Goal: Information Seeking & Learning: Check status

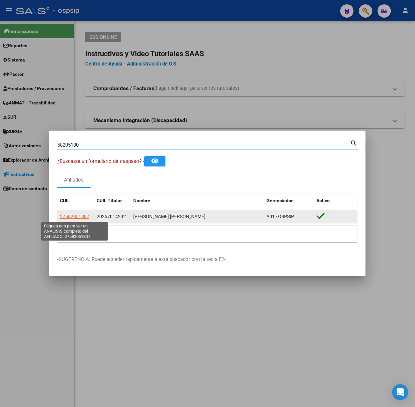
click at [75, 214] on span "27582051807" at bounding box center [74, 216] width 29 height 5
type textarea "27582051807"
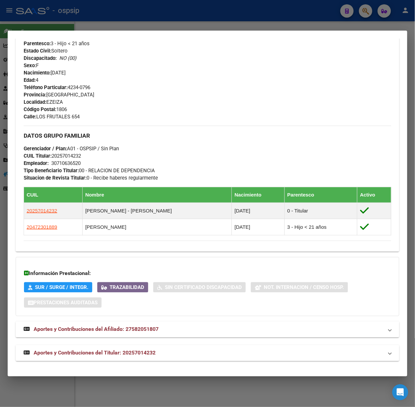
click at [172, 352] on mat-panel-title "Aportes y Contribuciones del Titular: 20257014232" at bounding box center [203, 353] width 359 height 8
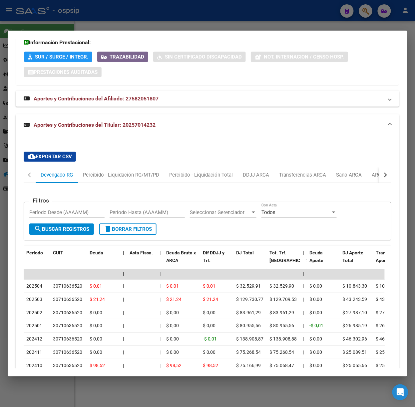
scroll to position [559, 0]
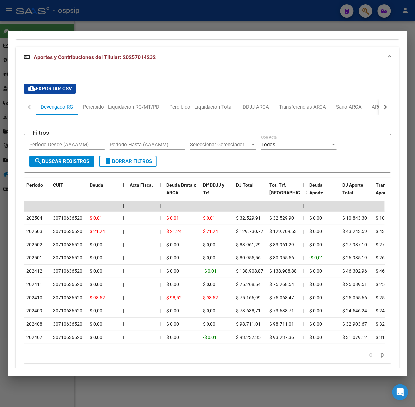
click at [381, 103] on button "button" at bounding box center [385, 107] width 12 height 16
click at [308, 99] on div "ARCA Relaciones Laborales" at bounding box center [338, 107] width 72 height 16
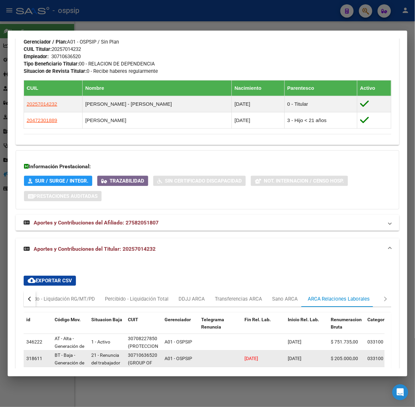
scroll to position [532, 0]
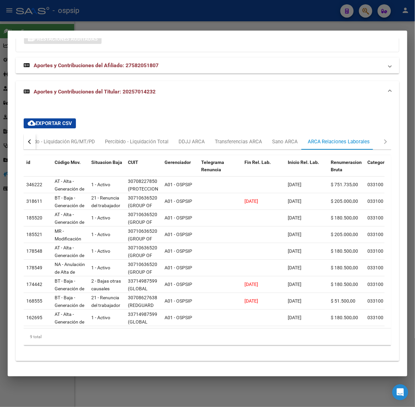
click at [141, 11] on div at bounding box center [207, 203] width 415 height 407
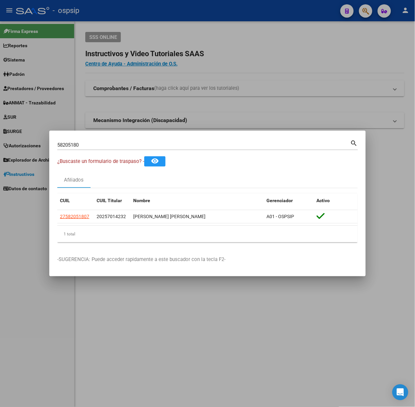
click at [142, 136] on mat-dialog-container "58205180 Buscar (apellido, dni, cuil, nro traspaso, cuit, obra social) search ¿…" at bounding box center [207, 204] width 316 height 146
click at [144, 141] on div "58205180 Buscar (apellido, dni, cuil, nro traspaso, cuit, obra social)" at bounding box center [203, 145] width 293 height 10
click at [148, 146] on input "58205180" at bounding box center [203, 145] width 293 height 6
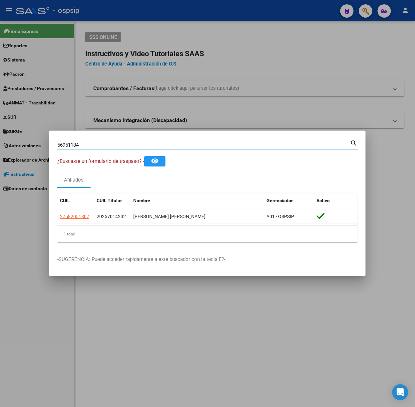
type input "56951184"
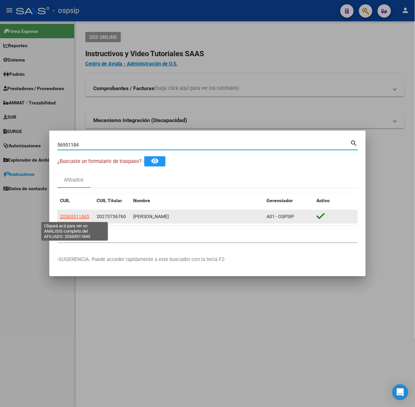
click at [77, 216] on span "20569511845" at bounding box center [74, 216] width 29 height 5
type textarea "20569511845"
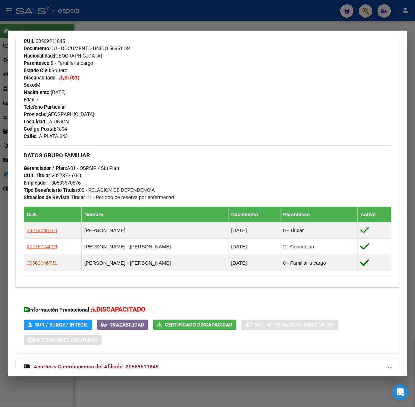
scroll to position [264, 0]
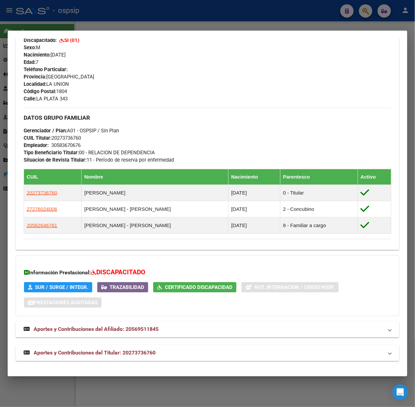
click at [169, 346] on mat-expansion-panel-header "Aportes y Contribuciones del Titular: 20273736760" at bounding box center [207, 353] width 383 height 16
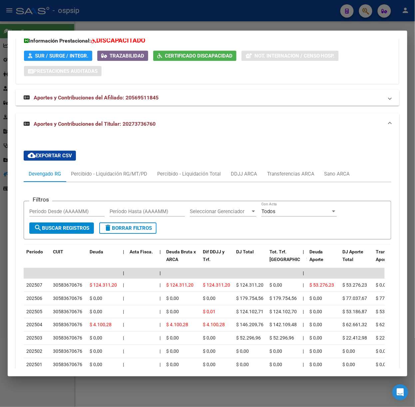
scroll to position [589, 0]
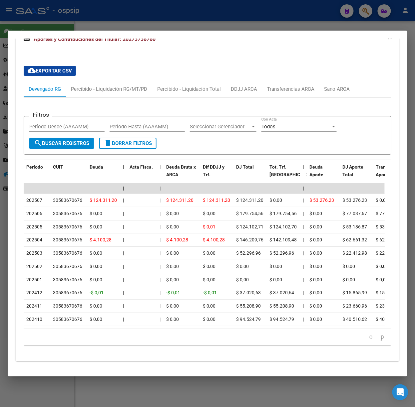
click at [97, 30] on div at bounding box center [207, 203] width 415 height 407
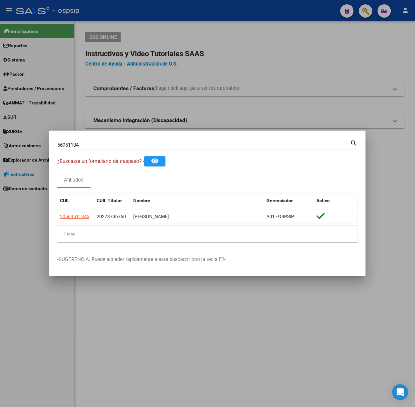
click at [101, 148] on input "56951184" at bounding box center [203, 145] width 293 height 6
type input "31761947"
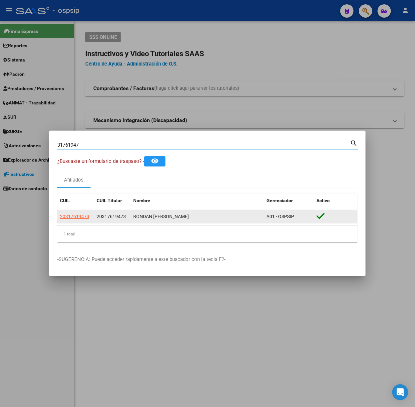
click at [86, 213] on app-link-go-to "20317619473" at bounding box center [74, 217] width 29 height 8
click at [85, 215] on span "20317619473" at bounding box center [74, 216] width 29 height 5
type textarea "20317619473"
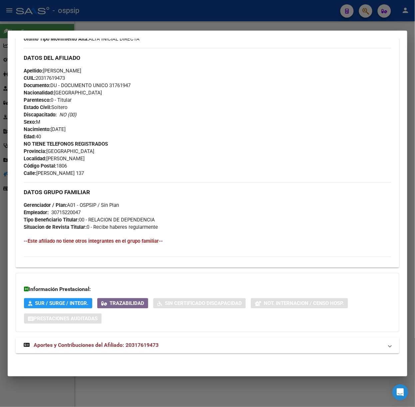
click at [148, 344] on span "Aportes y Contribuciones del Afiliado: 20317619473" at bounding box center [96, 345] width 125 height 6
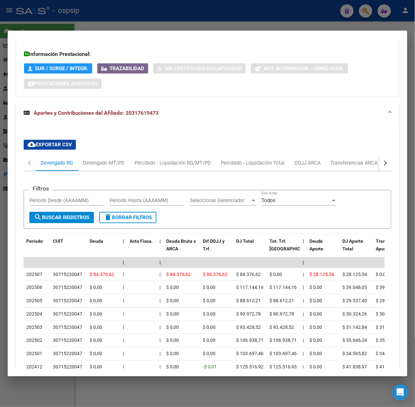
scroll to position [451, 0]
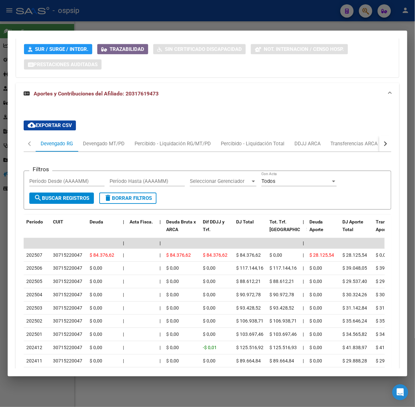
click at [152, 15] on div at bounding box center [207, 203] width 415 height 407
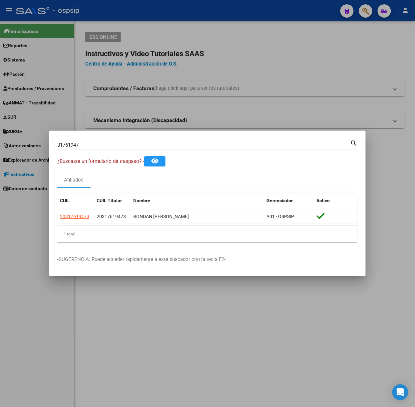
click at [119, 145] on input "31761947" at bounding box center [203, 145] width 293 height 6
type input "30263731"
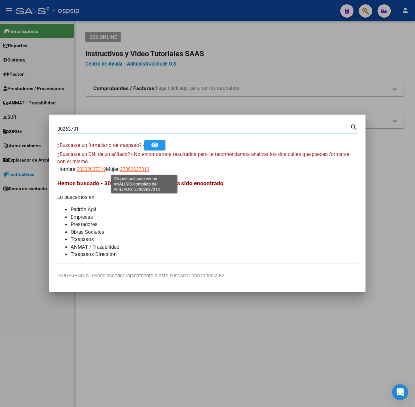
click at [139, 170] on span "27302637313" at bounding box center [134, 169] width 29 height 6
type textarea "27302637313"
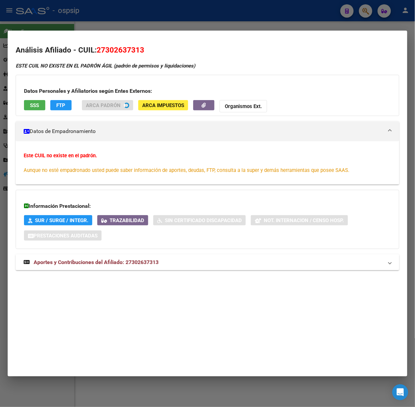
click at [148, 261] on span "Aportes y Contribuciones del Afiliado: 27302637313" at bounding box center [96, 262] width 125 height 6
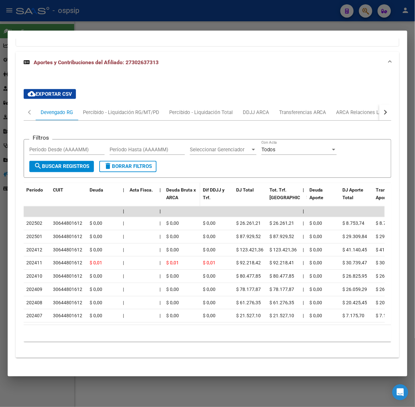
scroll to position [224, 0]
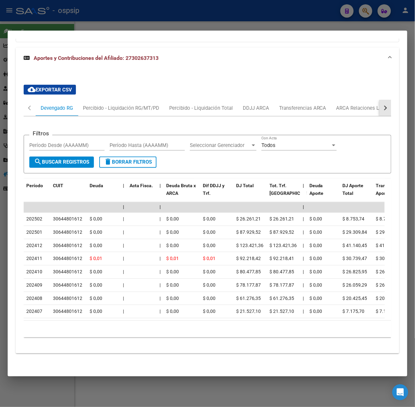
click at [381, 100] on button "button" at bounding box center [385, 108] width 12 height 16
click at [364, 104] on div "ARCA Relaciones Laborales" at bounding box center [338, 107] width 62 height 7
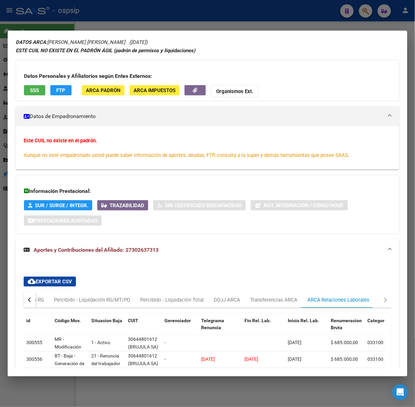
scroll to position [88, 0]
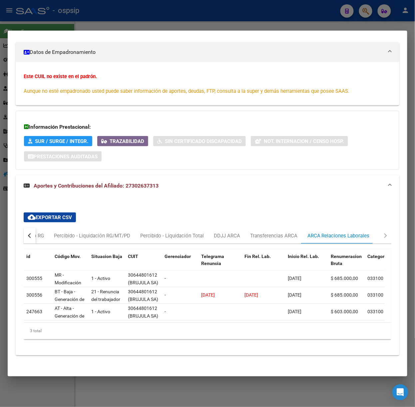
click at [232, 12] on div at bounding box center [207, 203] width 415 height 407
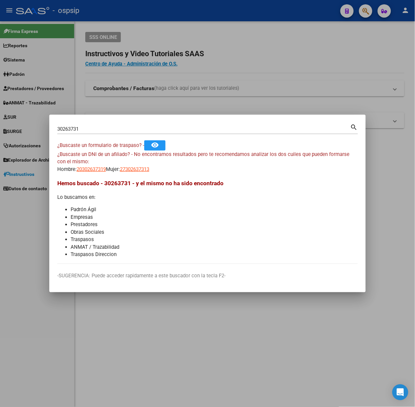
click at [102, 131] on input "30263731" at bounding box center [203, 129] width 293 height 6
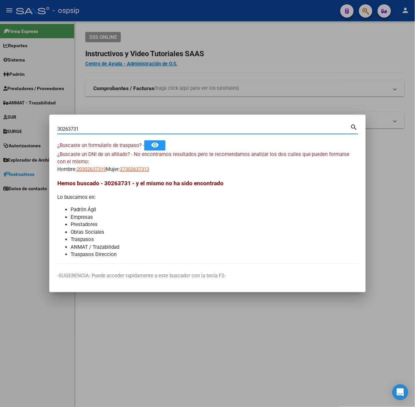
click at [102, 131] on input "30263731" at bounding box center [203, 129] width 293 height 6
type input "36676383"
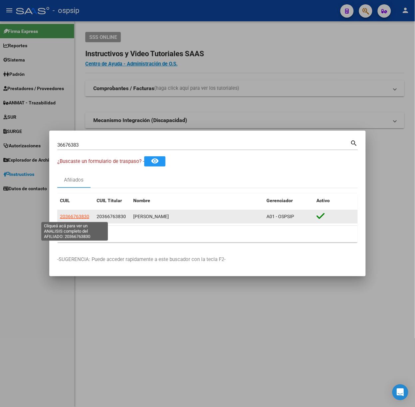
click at [80, 215] on span "20366763830" at bounding box center [74, 216] width 29 height 5
type textarea "20366763830"
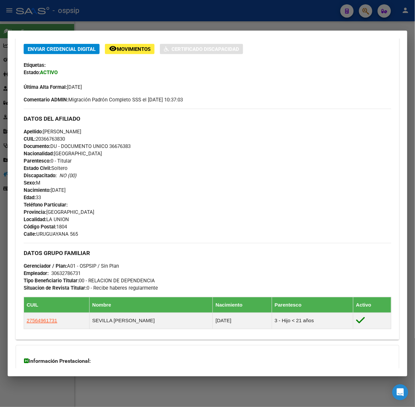
scroll to position [214, 0]
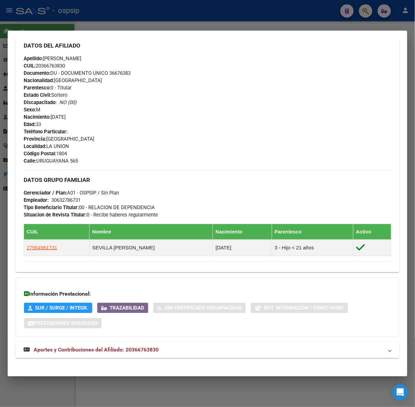
click at [141, 347] on strong "Aportes y Contribuciones del Afiliado: 20366763830" at bounding box center [91, 350] width 135 height 8
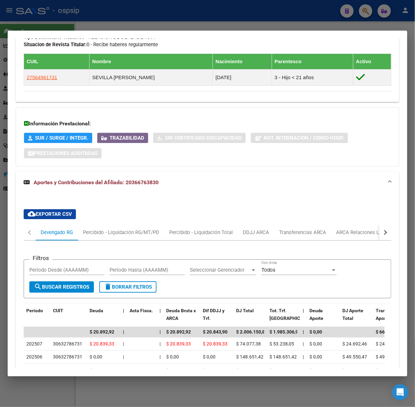
scroll to position [518, 0]
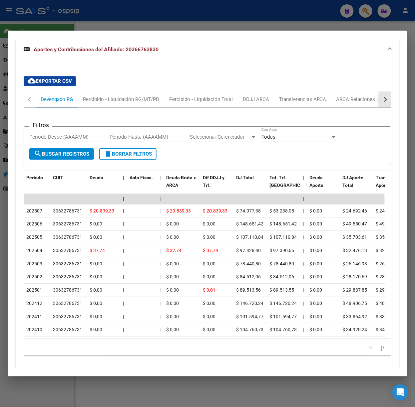
click at [379, 101] on button "button" at bounding box center [385, 99] width 12 height 16
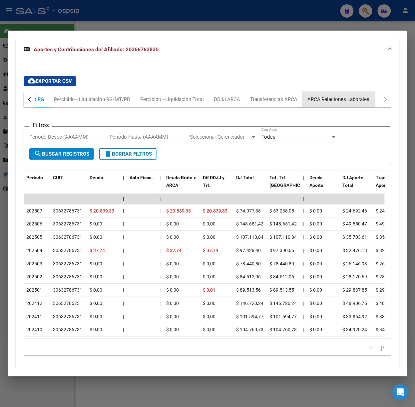
click at [370, 102] on div "ARCA Relaciones Laborales" at bounding box center [338, 99] width 72 height 16
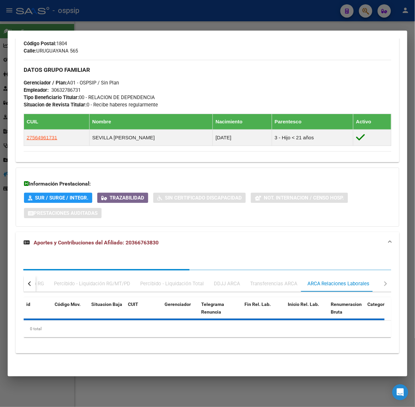
scroll to position [358, 0]
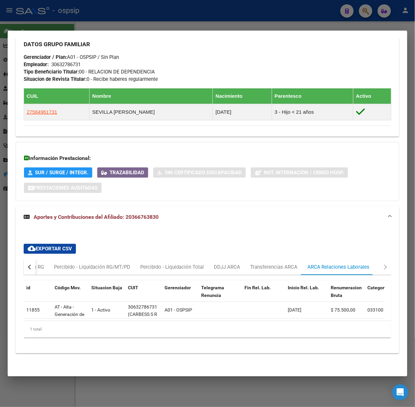
click at [155, 29] on div at bounding box center [207, 203] width 415 height 407
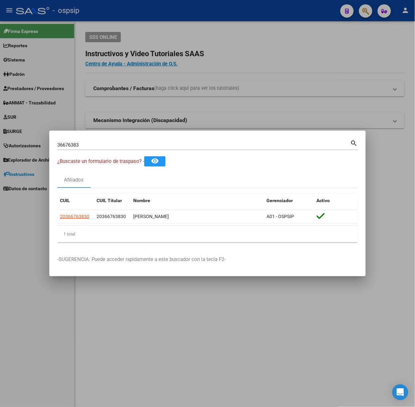
click at [145, 146] on input "36676383" at bounding box center [203, 145] width 293 height 6
type input "47790016"
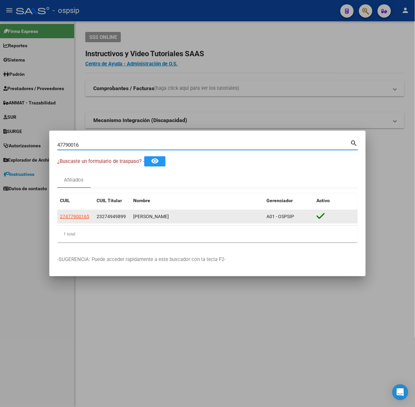
click at [79, 212] on datatable-body-cell "27477900165" at bounding box center [75, 216] width 37 height 13
click at [80, 214] on app-link-go-to "27477900165" at bounding box center [74, 217] width 29 height 8
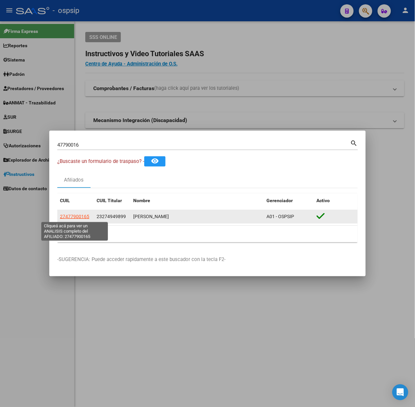
click at [80, 214] on span "27477900165" at bounding box center [74, 216] width 29 height 5
copy span "27477900165"
type textarea "27477900165"
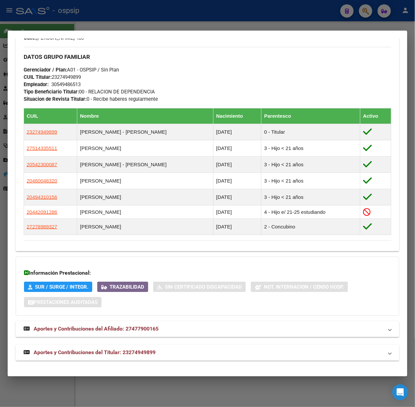
click at [148, 346] on mat-expansion-panel-header "Aportes y Contribuciones del Titular: 23274949899" at bounding box center [207, 353] width 383 height 16
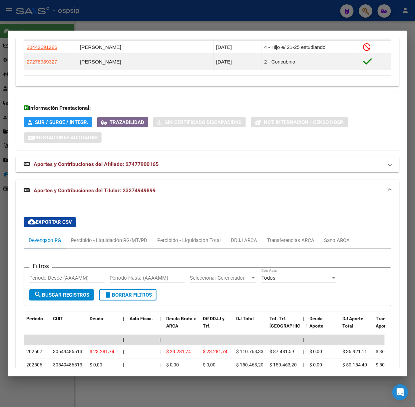
scroll to position [578, 0]
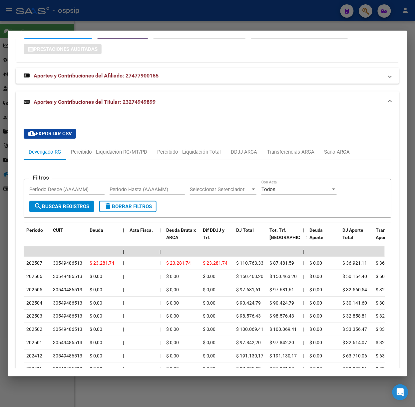
click at [104, 24] on div at bounding box center [207, 203] width 415 height 407
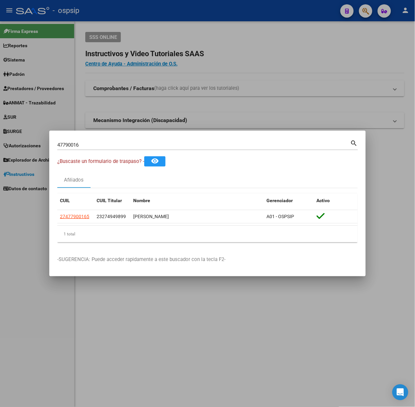
click at [90, 143] on input "47790016" at bounding box center [203, 145] width 293 height 6
type input "58617831"
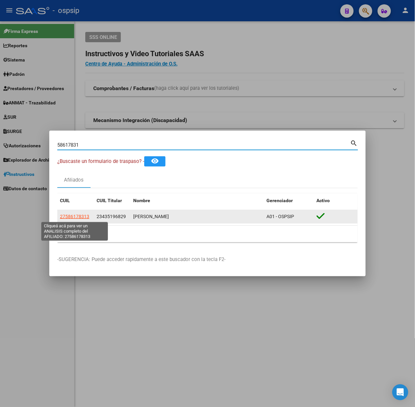
click at [87, 217] on span "27586178313" at bounding box center [74, 216] width 29 height 5
type textarea "27586178313"
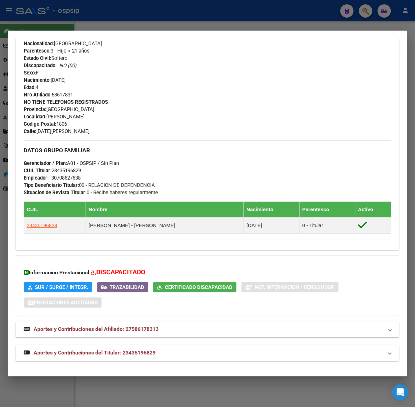
click at [164, 356] on mat-panel-title "Aportes y Contribuciones del Titular: 23435196829" at bounding box center [203, 353] width 359 height 8
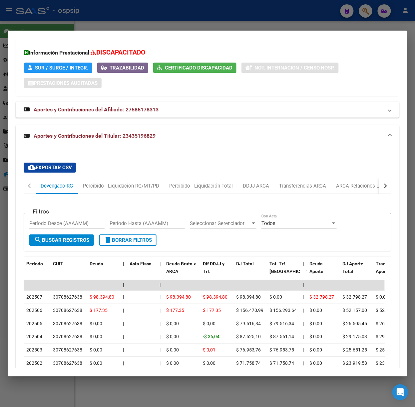
scroll to position [493, 0]
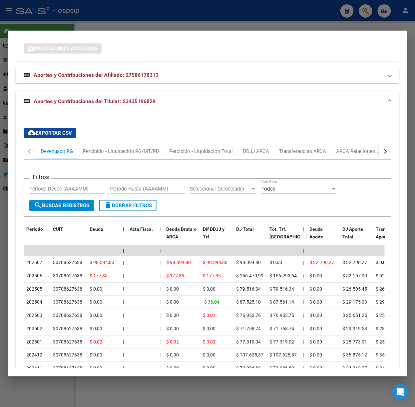
click at [75, 23] on div at bounding box center [207, 203] width 415 height 407
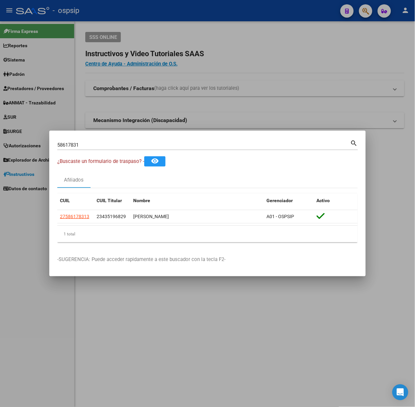
click at [102, 148] on input "58617831" at bounding box center [203, 145] width 293 height 6
type input "39879585"
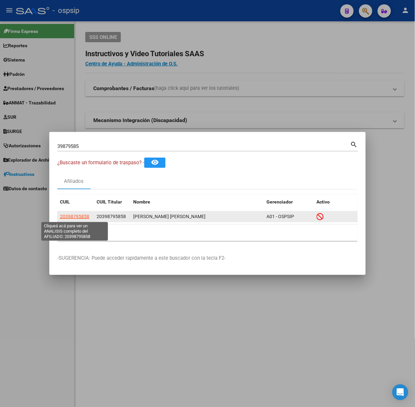
click at [71, 215] on span "20398795858" at bounding box center [74, 216] width 29 height 5
type textarea "20398795858"
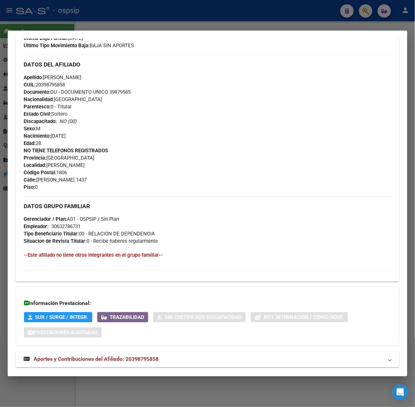
scroll to position [212, 0]
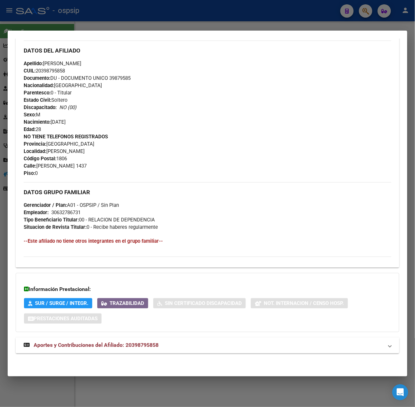
click at [162, 334] on div "DATOS PADRÓN ÁGIL: [PERSON_NAME] [PERSON_NAME] | INACTIVO | AFILIADO TITULAR Da…" at bounding box center [207, 106] width 383 height 510
click at [164, 343] on mat-panel-title "Aportes y Contribuciones del Afiliado: 20398795858" at bounding box center [203, 346] width 359 height 8
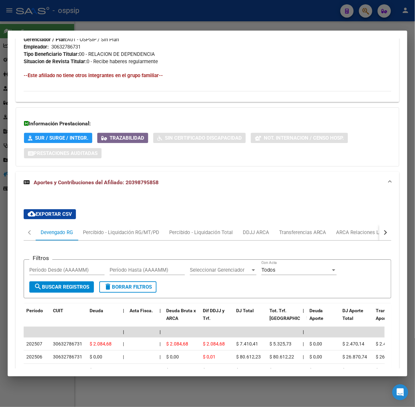
scroll to position [510, 0]
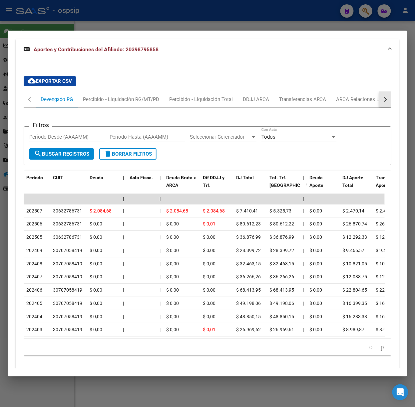
click at [379, 96] on button "button" at bounding box center [385, 99] width 12 height 16
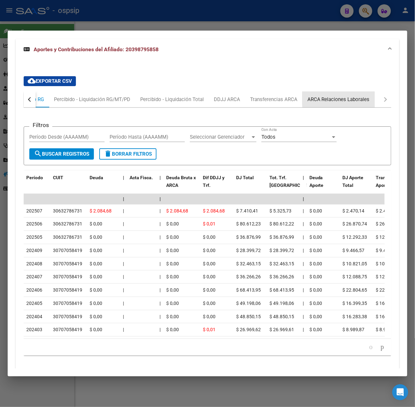
click at [368, 98] on div "ARCA Relaciones Laborales" at bounding box center [338, 99] width 72 height 16
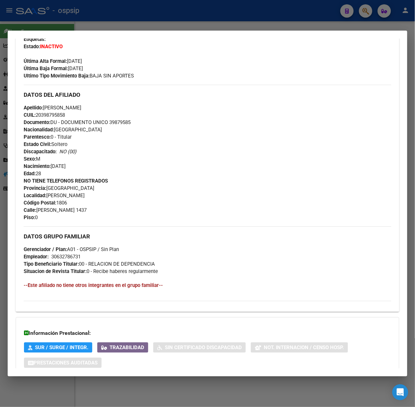
scroll to position [345, 0]
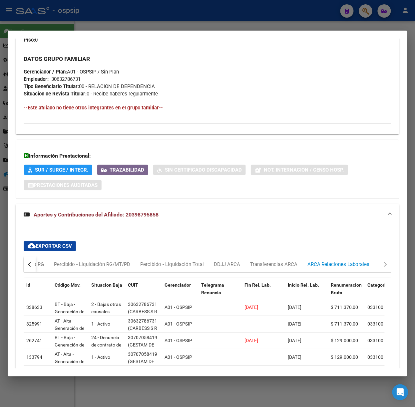
click at [92, 8] on div at bounding box center [207, 203] width 415 height 407
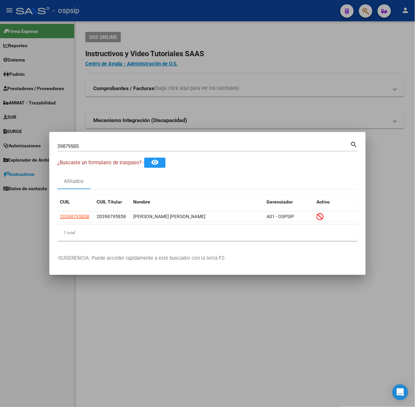
click at [102, 142] on div "39879585 Buscar (apellido, dni, [PERSON_NAME], [PERSON_NAME], cuit, obra social)" at bounding box center [203, 146] width 293 height 10
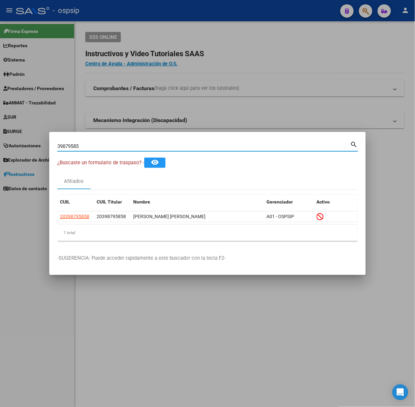
click at [104, 143] on div "39879585 Buscar (apellido, dni, [PERSON_NAME], [PERSON_NAME], cuit, obra social)" at bounding box center [203, 146] width 293 height 10
click at [104, 144] on input "39879585" at bounding box center [203, 146] width 293 height 6
type input "21977080"
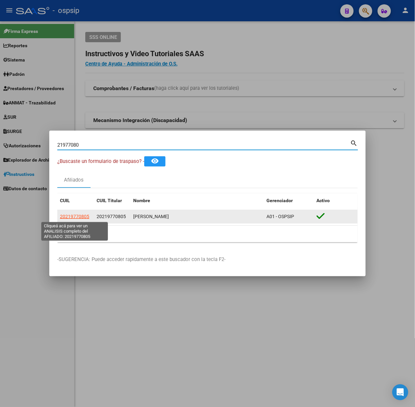
click at [83, 219] on span "20219770805" at bounding box center [74, 216] width 29 height 5
type textarea "20219770805"
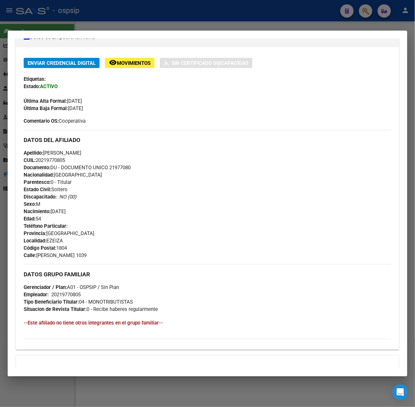
scroll to position [210, 0]
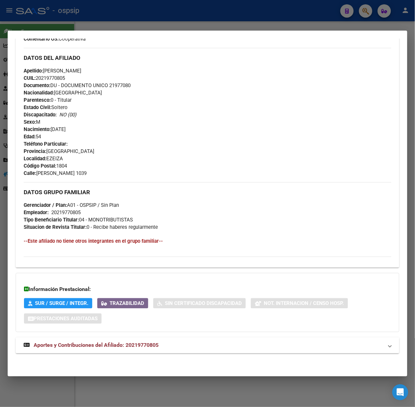
click at [157, 355] on div "DATOS PADRÓN ÁGIL: [PERSON_NAME] | ACTIVO | AFILIADO TITULAR Datos Personales y…" at bounding box center [207, 107] width 383 height 508
click at [155, 343] on span "Aportes y Contribuciones del Afiliado: 20219770805" at bounding box center [96, 345] width 125 height 6
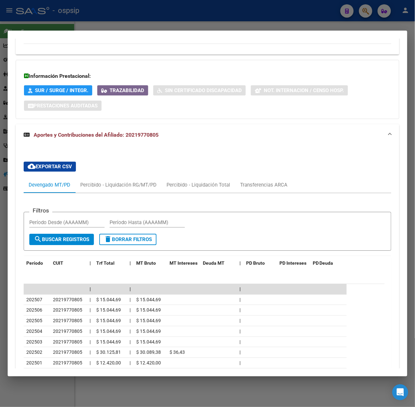
scroll to position [468, 0]
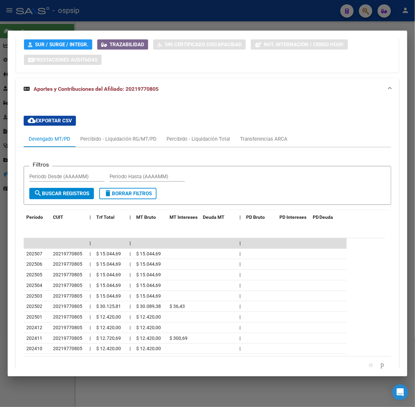
click at [124, 25] on div at bounding box center [207, 203] width 415 height 407
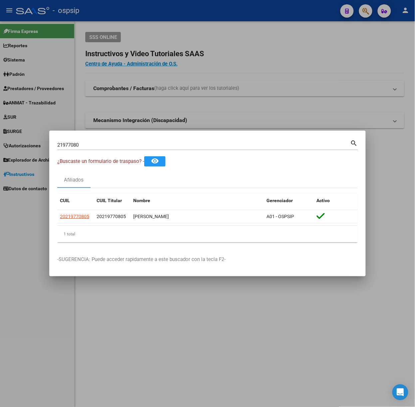
click at [141, 146] on input "21977080" at bounding box center [203, 145] width 293 height 6
type input "17043987"
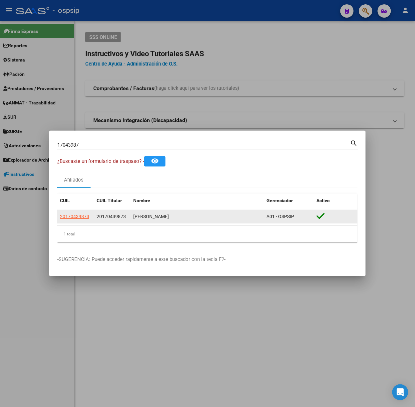
click at [85, 213] on app-link-go-to "20170439873" at bounding box center [74, 217] width 29 height 8
click at [87, 216] on span "20170439873" at bounding box center [74, 216] width 29 height 5
type textarea "20170439873"
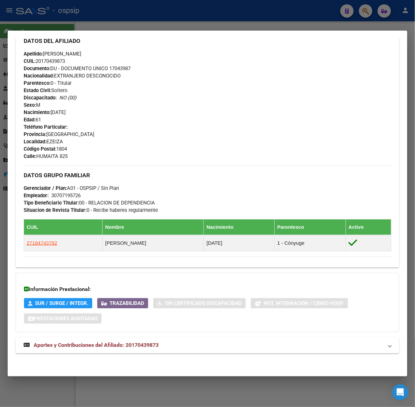
click at [163, 342] on mat-panel-title "Aportes y Contribuciones del Afiliado: 20170439873" at bounding box center [203, 346] width 359 height 8
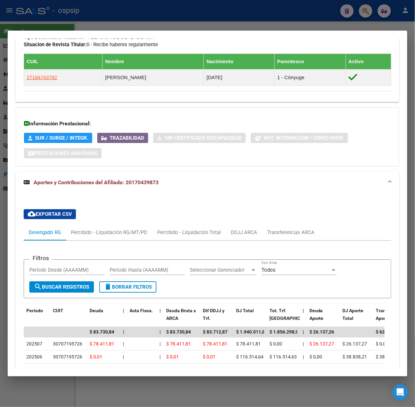
scroll to position [559, 0]
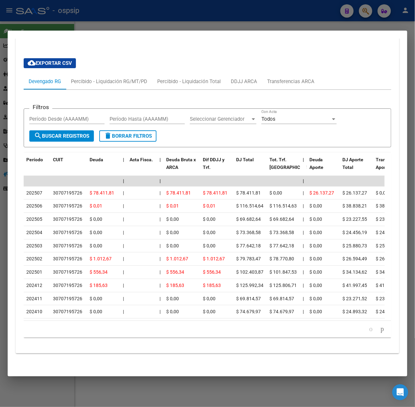
click at [67, 15] on div at bounding box center [207, 203] width 415 height 407
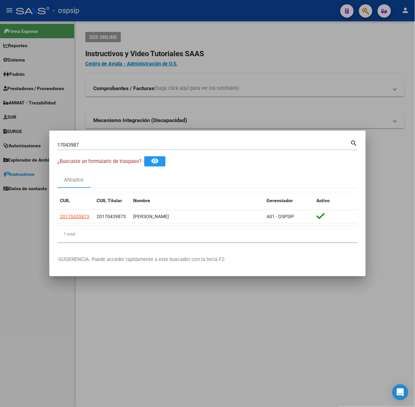
click at [83, 141] on div "17043987 Buscar (apellido, dni, cuil, [PERSON_NAME], cuit, obra social)" at bounding box center [203, 145] width 293 height 10
click at [89, 143] on input "17043987" at bounding box center [203, 145] width 293 height 6
type input "26441022"
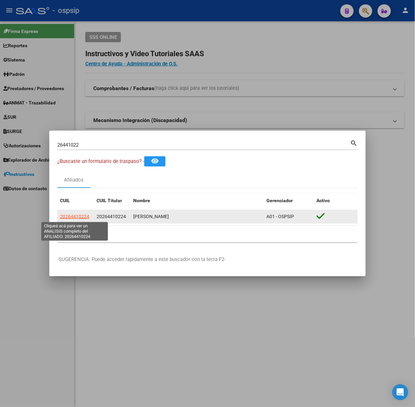
click at [67, 219] on span "20264410224" at bounding box center [74, 216] width 29 height 5
type textarea "20264410224"
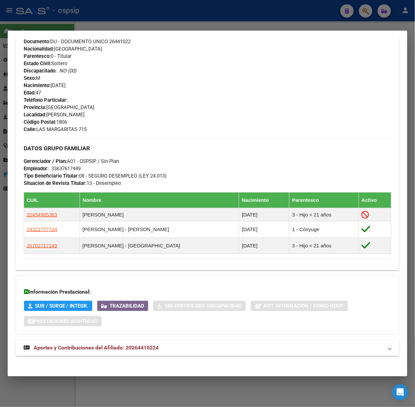
scroll to position [257, 0]
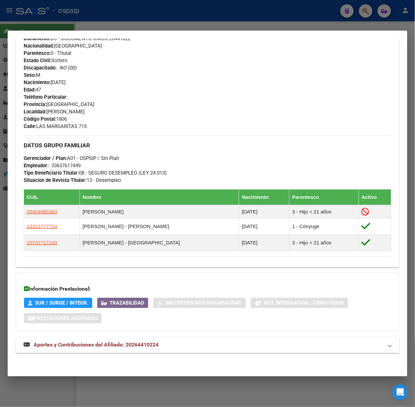
click at [124, 336] on div "DATOS PADRÓN ÁGIL: [PERSON_NAME] | ACTIVO | AFILIADO TITULAR Datos Personales y…" at bounding box center [207, 83] width 383 height 555
click at [126, 338] on mat-expansion-panel-header "Aportes y Contribuciones del Afiliado: 20264410224" at bounding box center [207, 345] width 383 height 16
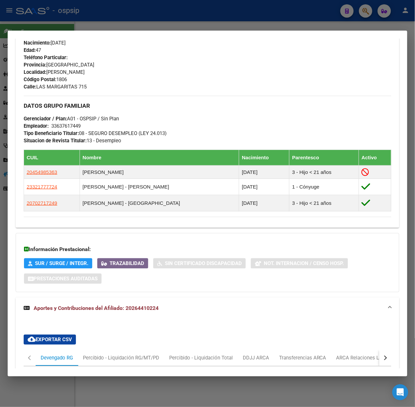
scroll to position [582, 0]
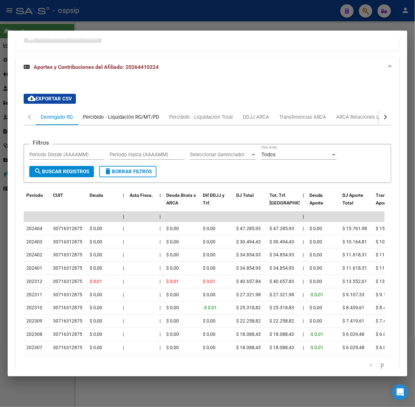
click at [136, 120] on div "Percibido - Liquidación RG/MT/PD" at bounding box center [121, 116] width 76 height 7
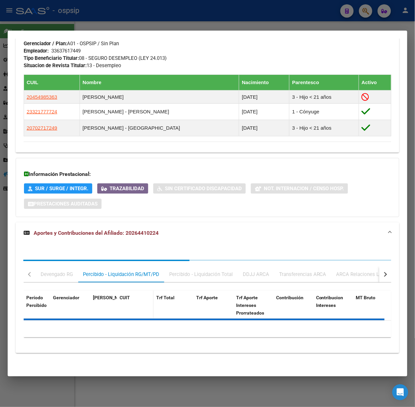
scroll to position [506, 0]
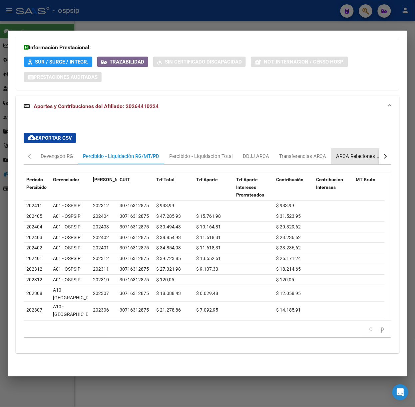
click at [357, 153] on div "ARCA Relaciones Laborales" at bounding box center [367, 156] width 62 height 7
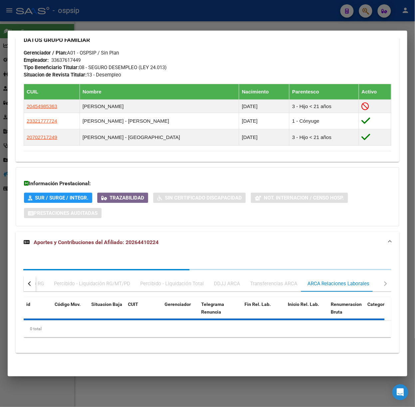
scroll to position [395, 0]
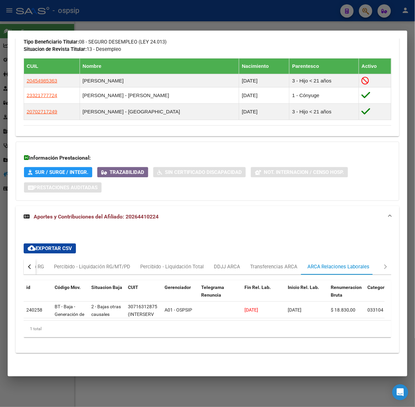
drag, startPoint x: 98, startPoint y: 7, endPoint x: 102, endPoint y: 59, distance: 52.3
click at [98, 7] on div at bounding box center [207, 203] width 415 height 407
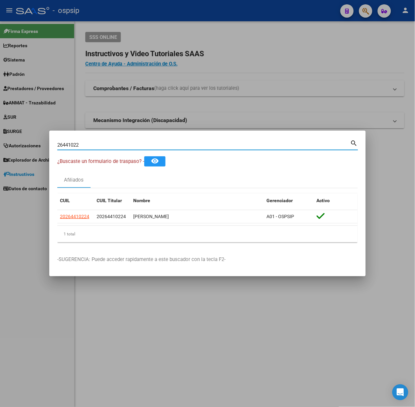
click at [88, 148] on input "26441022" at bounding box center [203, 145] width 293 height 6
type input "33667214"
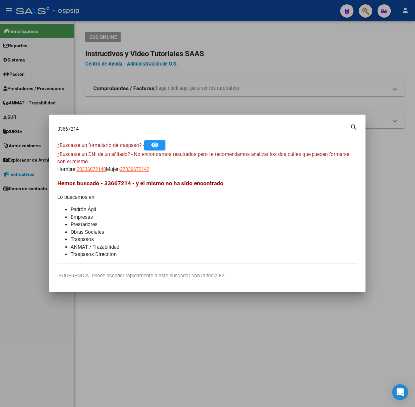
click at [91, 166] on app-link-go-to "20336672148" at bounding box center [91, 170] width 29 height 8
click at [97, 168] on span "20336672148" at bounding box center [91, 169] width 29 height 6
type textarea "20336672148"
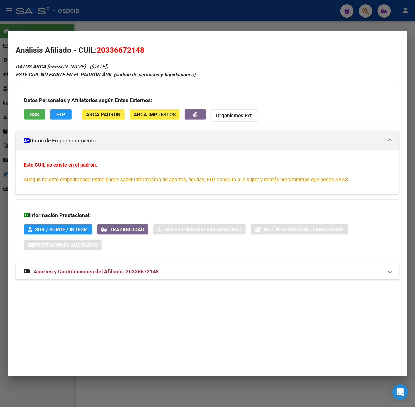
click at [132, 267] on mat-expansion-panel-header "Aportes y Contribuciones del Afiliado: 20336672148" at bounding box center [207, 272] width 383 height 16
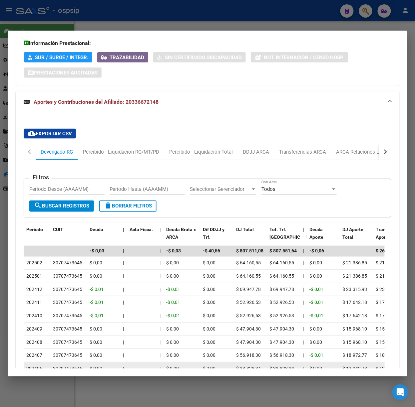
scroll to position [251, 0]
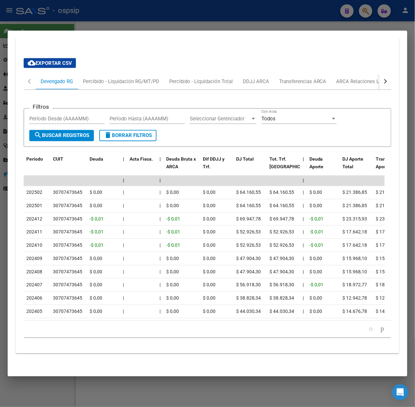
click at [379, 65] on div "cloud_download Exportar CSV Devengado RG Percibido - Liquidación RG/MT/PD Perci…" at bounding box center [207, 198] width 367 height 290
click at [358, 78] on div "ARCA Relaciones Laborales" at bounding box center [367, 81] width 62 height 7
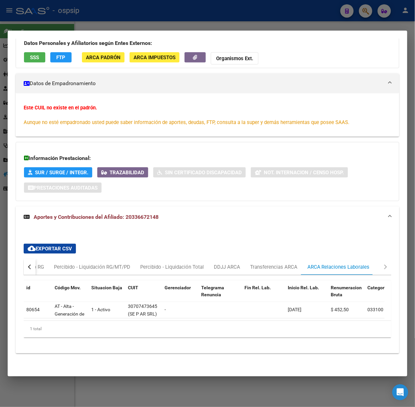
scroll to position [64, 0]
click at [121, 9] on div at bounding box center [207, 203] width 415 height 407
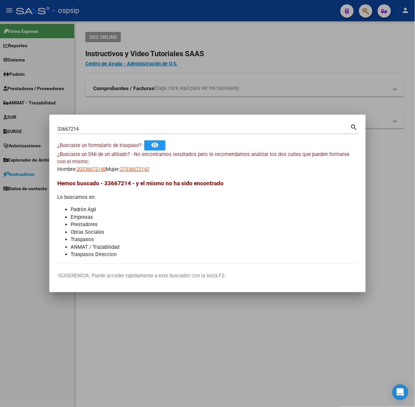
click at [107, 132] on div "33667214 Buscar (apellido, dni, [PERSON_NAME], nro traspaso, cuit, obra social)" at bounding box center [203, 129] width 293 height 10
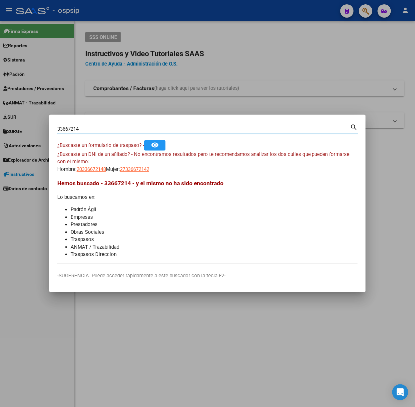
click at [104, 131] on input "33667214" at bounding box center [203, 129] width 293 height 6
type input "22153012"
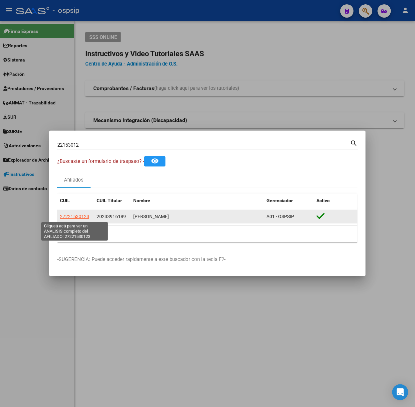
click at [84, 215] on span "27221530123" at bounding box center [74, 216] width 29 height 5
type textarea "27221530123"
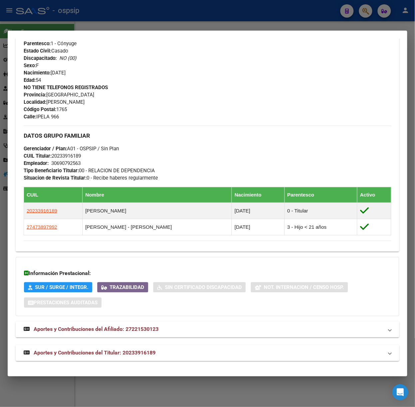
click at [155, 346] on mat-expansion-panel-header "Aportes y Contribuciones del Titular: 20233916189" at bounding box center [207, 353] width 383 height 16
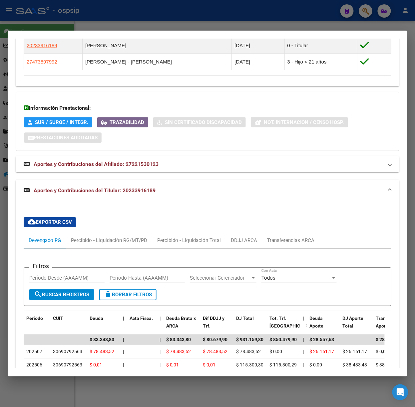
scroll to position [578, 0]
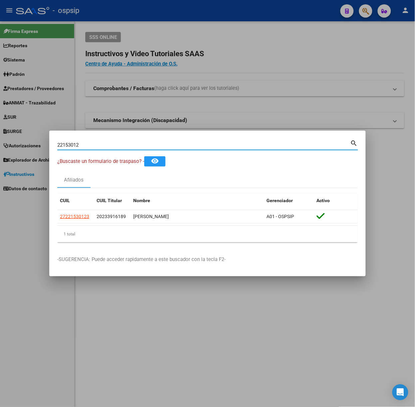
click at [99, 145] on input "22153012" at bounding box center [203, 145] width 293 height 6
type input "26044698"
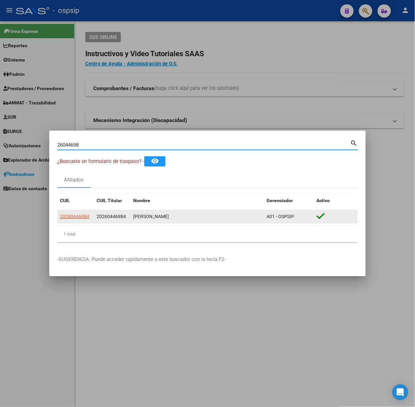
click at [82, 214] on app-link-go-to "20260446984" at bounding box center [74, 217] width 29 height 8
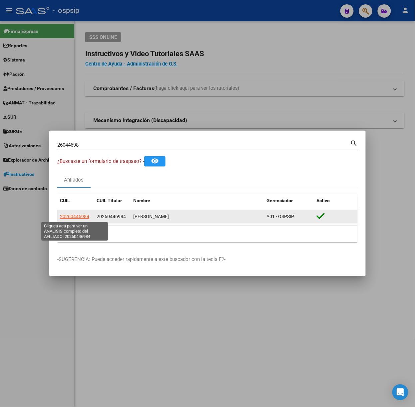
click at [82, 216] on span "20260446984" at bounding box center [74, 216] width 29 height 5
copy span "20260446"
type textarea "20260446984"
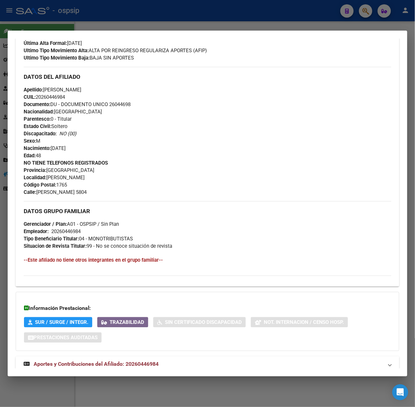
scroll to position [205, 0]
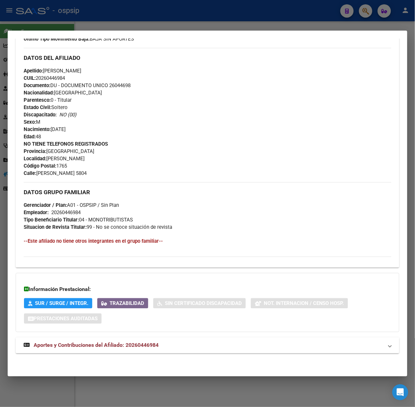
click at [159, 354] on div "DATOS PADRÓN ÁGIL: [PERSON_NAME] | ACTIVO | AFILIADO TITULAR Datos Personales y…" at bounding box center [207, 109] width 383 height 503
click at [161, 345] on mat-panel-title "Aportes y Contribuciones del Afiliado: 20260446984" at bounding box center [203, 346] width 359 height 8
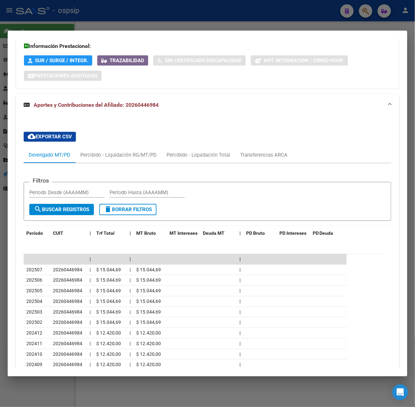
scroll to position [501, 0]
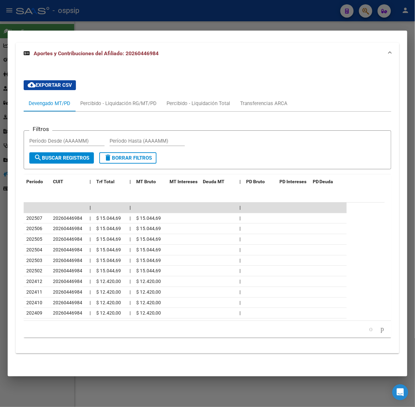
click at [140, 19] on div at bounding box center [207, 203] width 415 height 407
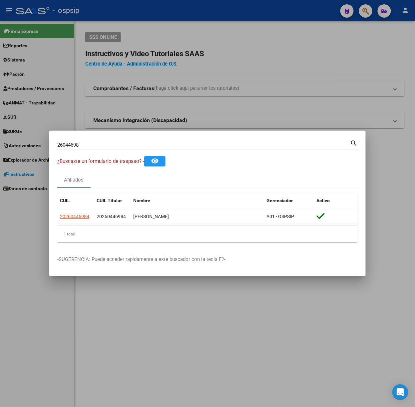
click at [95, 146] on input "26044698" at bounding box center [203, 145] width 293 height 6
type input "21670197"
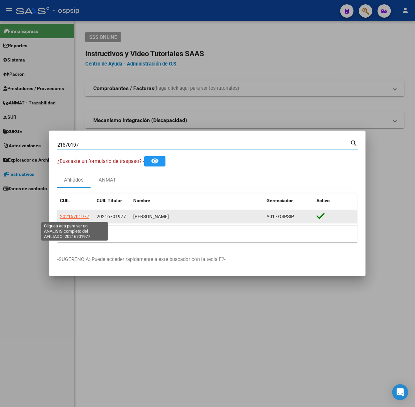
click at [80, 216] on span "20216701977" at bounding box center [74, 216] width 29 height 5
type textarea "20216701977"
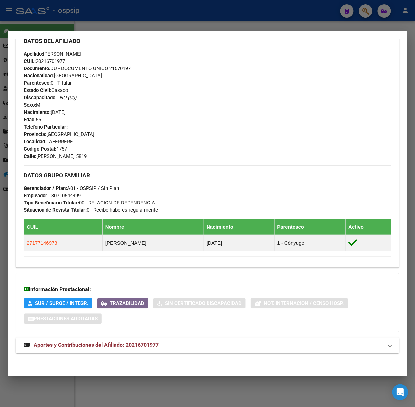
click at [136, 348] on span "Aportes y Contribuciones del Afiliado: 20216701977" at bounding box center [96, 345] width 125 height 6
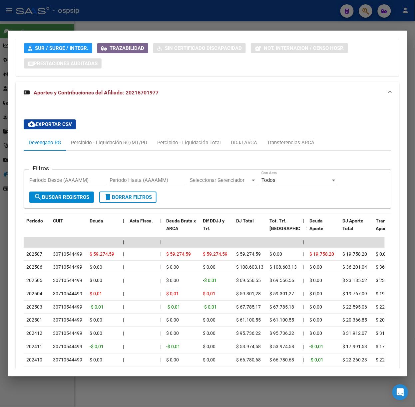
scroll to position [559, 0]
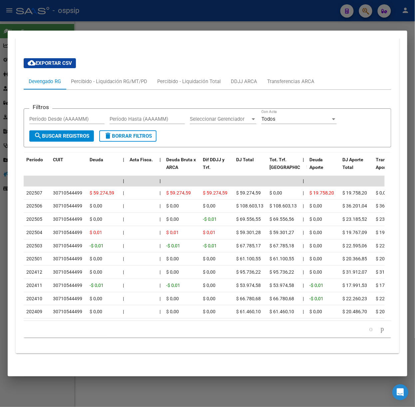
click at [94, 29] on div at bounding box center [207, 203] width 415 height 407
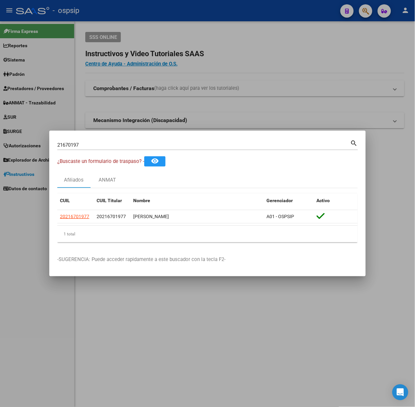
click at [96, 147] on input "21670197" at bounding box center [203, 145] width 293 height 6
type input "24946348"
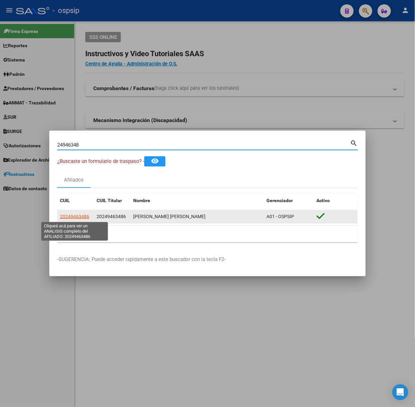
click at [78, 216] on span "20249463486" at bounding box center [74, 216] width 29 height 5
type textarea "20249463486"
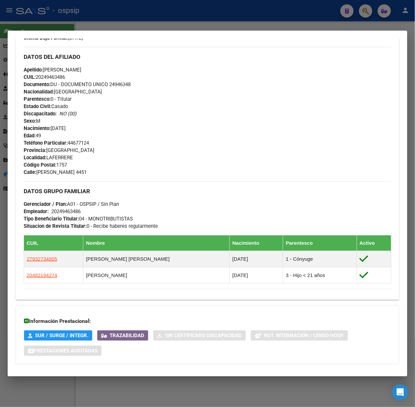
scroll to position [231, 0]
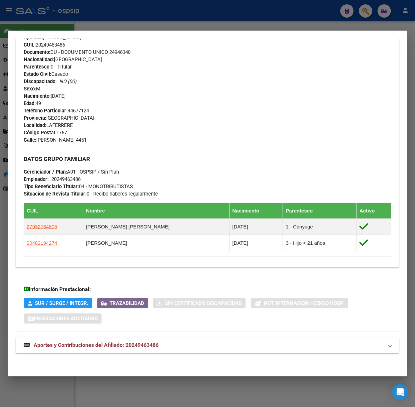
click at [116, 337] on div "DATOS PADRÓN ÁGIL: [PERSON_NAME] [PERSON_NAME] | ACTIVO | AFILIADO TITULAR Dato…" at bounding box center [207, 96] width 383 height 529
click at [118, 340] on mat-expansion-panel-header "Aportes y Contribuciones del Afiliado: 20249463486" at bounding box center [207, 346] width 383 height 16
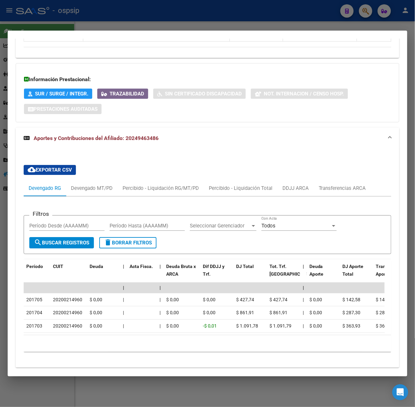
scroll to position [462, 0]
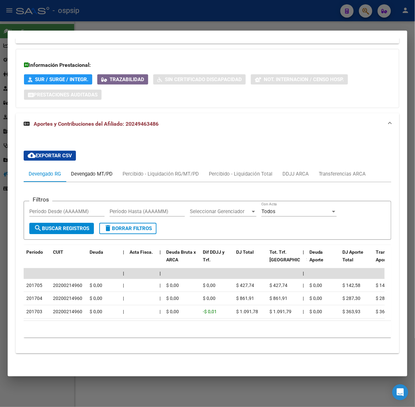
click at [108, 170] on div "Devengado MT/PD" at bounding box center [92, 173] width 42 height 7
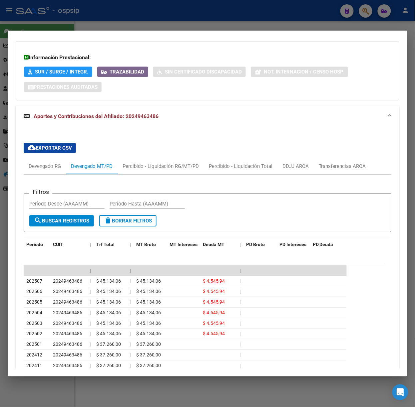
click at [75, 26] on div at bounding box center [207, 203] width 415 height 407
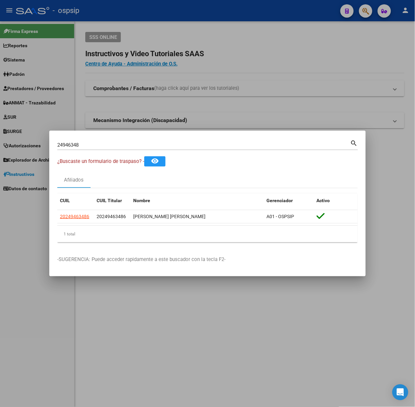
click at [83, 150] on div "24946348 Buscar (apellido, dni, [PERSON_NAME], [PERSON_NAME], cuit, obra social…" at bounding box center [207, 148] width 300 height 18
click at [83, 145] on input "24946348" at bounding box center [203, 145] width 293 height 6
type input "48219427"
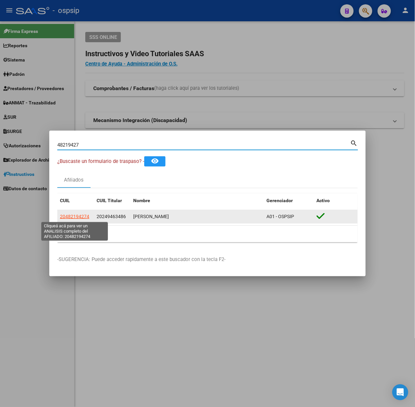
click at [86, 218] on span "20482194274" at bounding box center [74, 216] width 29 height 5
type textarea "20482194274"
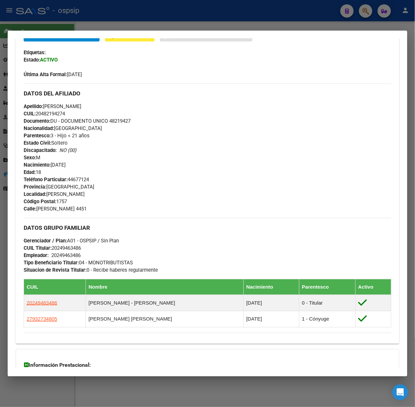
scroll to position [247, 0]
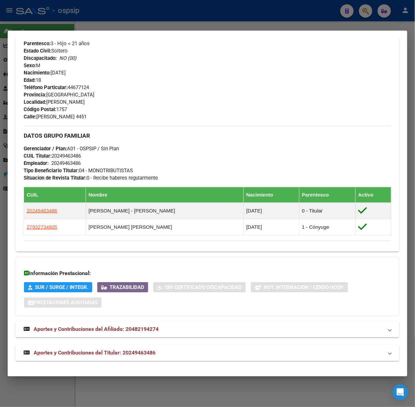
click at [147, 349] on mat-expansion-panel-header "Aportes y Contribuciones del Titular: 20249463486" at bounding box center [207, 353] width 383 height 16
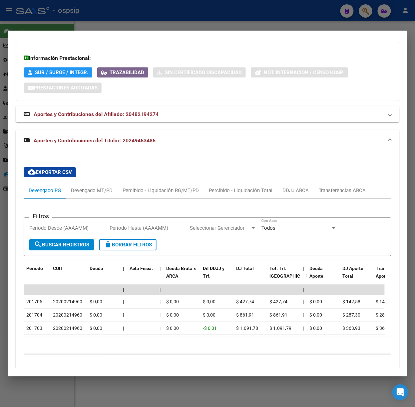
scroll to position [478, 0]
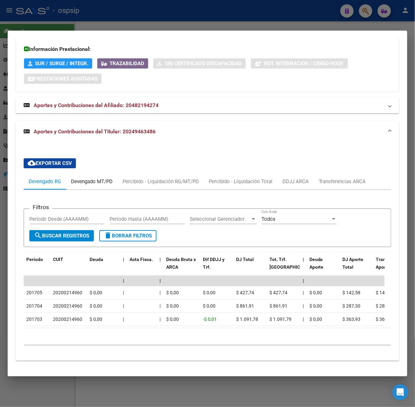
click at [110, 174] on div "Devengado MT/PD" at bounding box center [92, 182] width 52 height 16
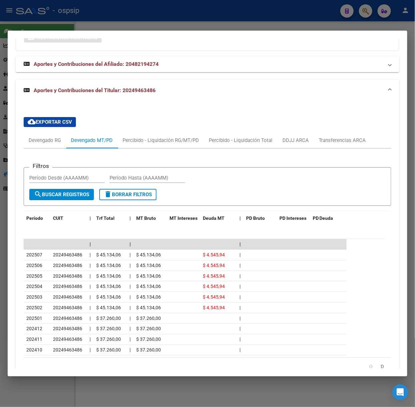
scroll to position [542, 0]
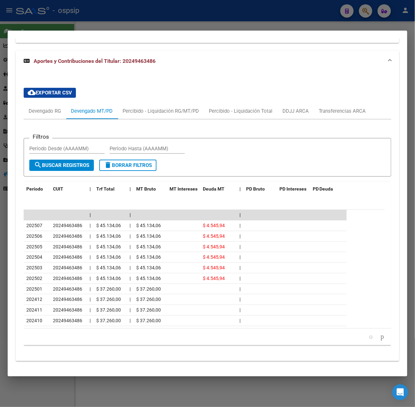
click at [114, 24] on div at bounding box center [207, 203] width 415 height 407
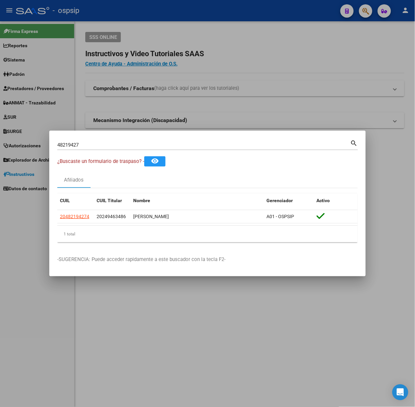
click at [93, 144] on input "48219427" at bounding box center [203, 145] width 293 height 6
type input "46943038"
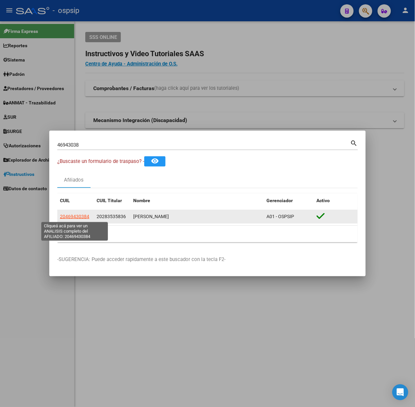
click at [77, 217] on span "20469430384" at bounding box center [74, 216] width 29 height 5
type textarea "20469430384"
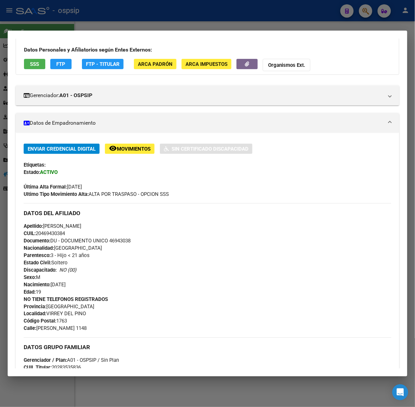
scroll to position [319, 0]
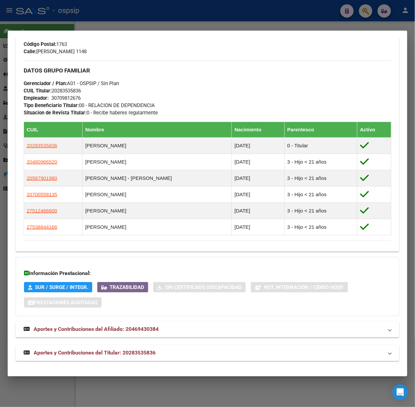
click at [131, 353] on span "Aportes y Contribuciones del Titular: 20283535836" at bounding box center [95, 353] width 122 height 6
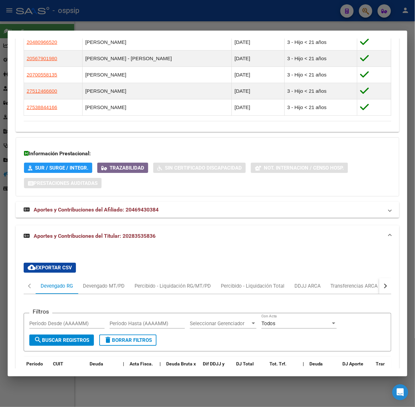
scroll to position [643, 0]
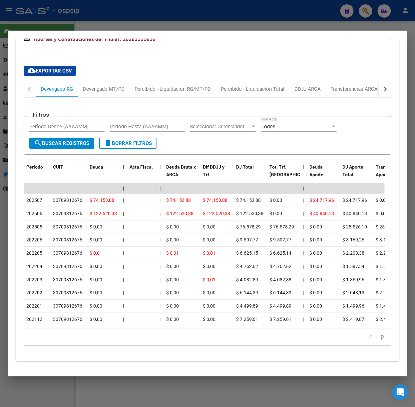
click at [87, 16] on div at bounding box center [207, 203] width 415 height 407
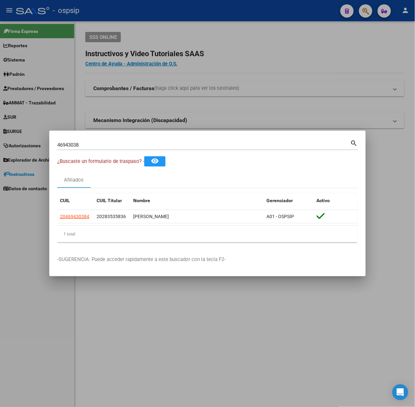
click at [85, 152] on div "46943038 Buscar (apellido, dni, [PERSON_NAME], [PERSON_NAME], cuit, obra social…" at bounding box center [207, 148] width 300 height 18
click at [86, 143] on input "46943038" at bounding box center [203, 145] width 293 height 6
type input "29304444"
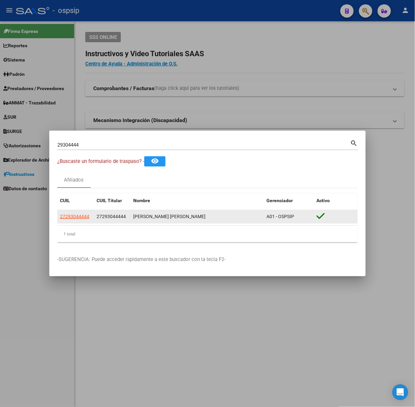
click at [80, 213] on app-link-go-to "27293044444" at bounding box center [74, 217] width 29 height 8
click at [81, 216] on span "27293044444" at bounding box center [74, 216] width 29 height 5
type textarea "27293044444"
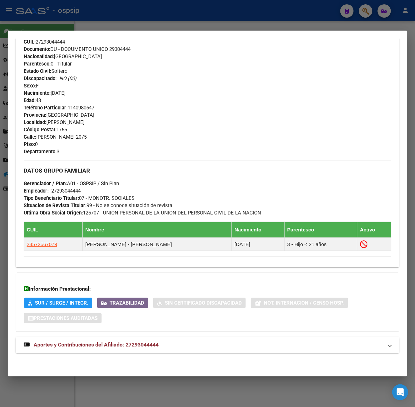
click at [126, 342] on span "Aportes y Contribuciones del Afiliado: 27293044444" at bounding box center [96, 345] width 125 height 6
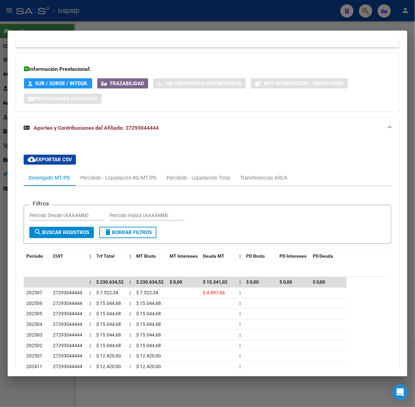
scroll to position [492, 0]
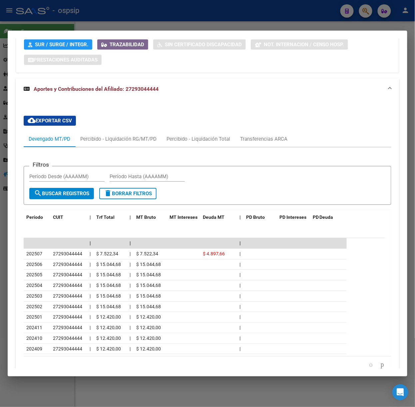
click at [67, 12] on div at bounding box center [207, 203] width 415 height 407
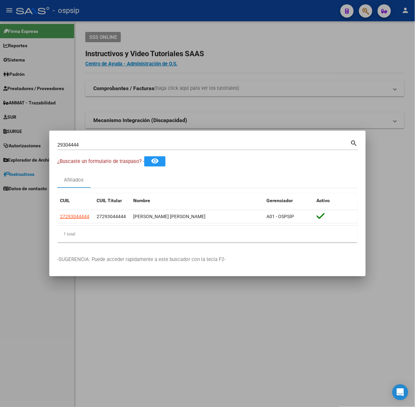
click at [83, 146] on input "29304444" at bounding box center [203, 145] width 293 height 6
type input "93914480"
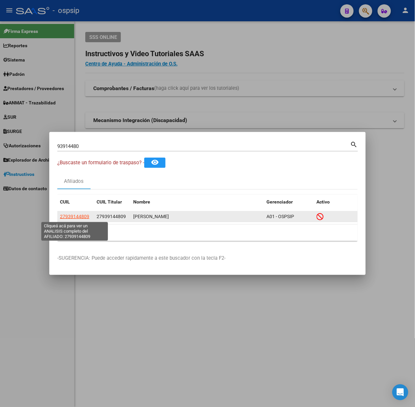
click at [77, 216] on span "27939144809" at bounding box center [74, 216] width 29 height 5
type textarea "27939144809"
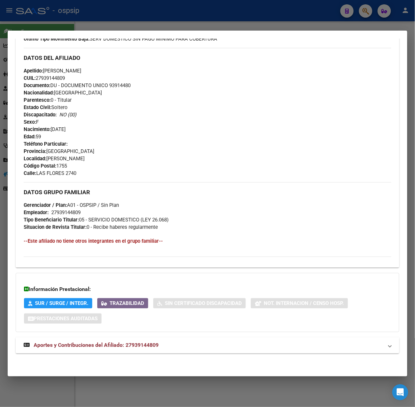
click at [129, 350] on mat-expansion-panel-header "Aportes y Contribuciones del Afiliado: 27939144809" at bounding box center [207, 346] width 383 height 16
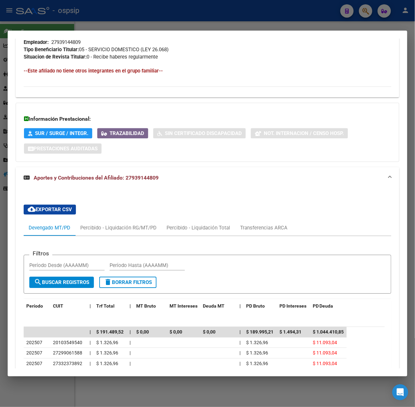
scroll to position [501, 0]
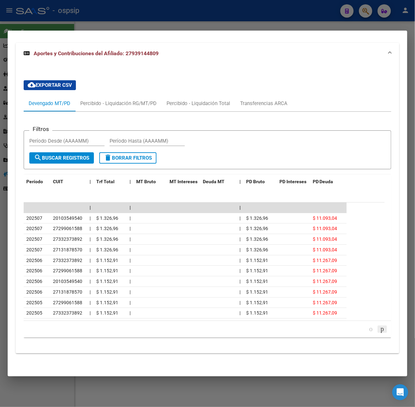
click at [379, 329] on icon "go to next page" at bounding box center [381, 329] width 5 height 8
click at [243, 102] on div "Transferencias ARCA" at bounding box center [263, 103] width 47 height 7
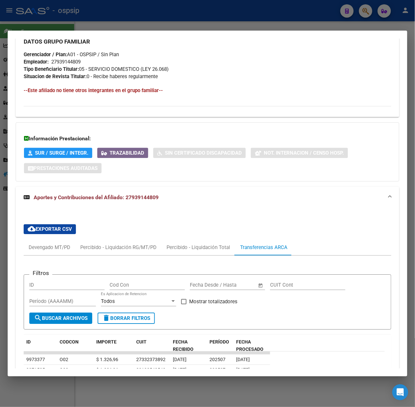
scroll to position [498, 0]
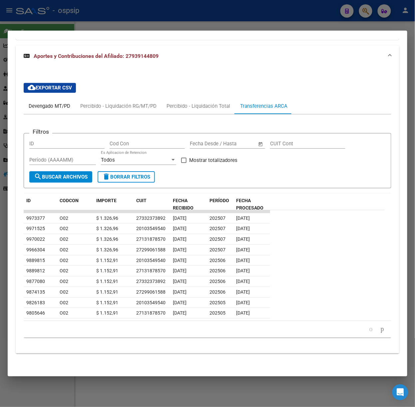
click at [38, 109] on div "Devengado MT/PD" at bounding box center [50, 106] width 52 height 16
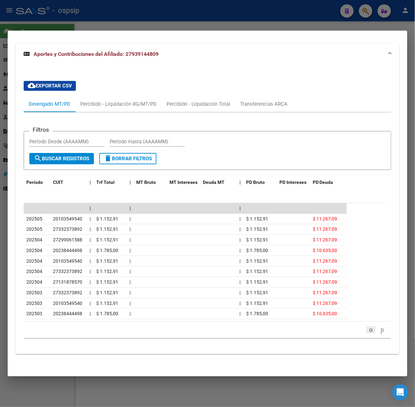
click at [368, 329] on icon "go to previous page" at bounding box center [370, 330] width 5 height 8
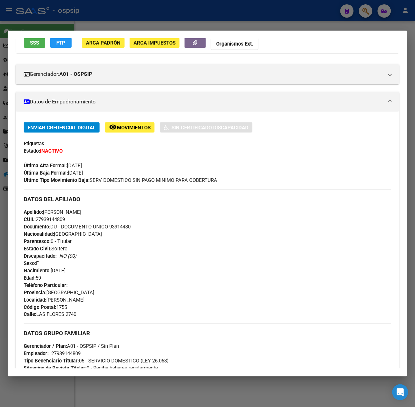
scroll to position [0, 0]
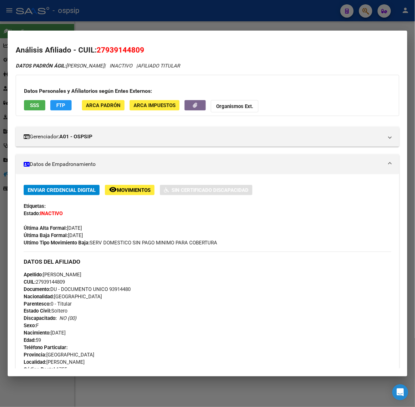
click at [133, 22] on div at bounding box center [207, 203] width 415 height 407
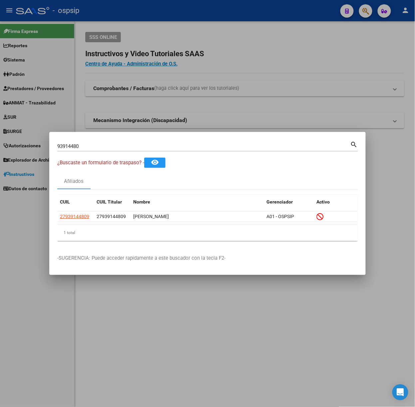
click at [141, 142] on div "93914480 Buscar (apellido, dni, cuil, nro traspaso, cuit, obra social)" at bounding box center [203, 146] width 293 height 10
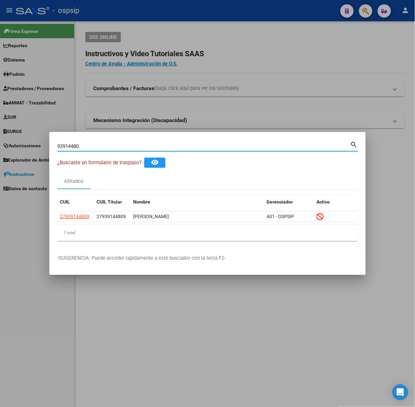
click at [143, 144] on input "93914480" at bounding box center [203, 146] width 293 height 6
type input "34670750"
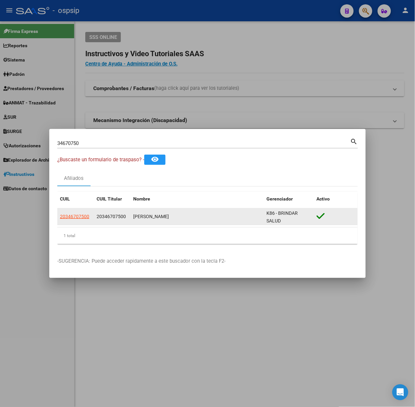
click at [79, 220] on app-link-go-to "20346707500" at bounding box center [74, 217] width 29 height 8
click at [76, 219] on span "20346707500" at bounding box center [74, 216] width 29 height 5
copy span "0"
type textarea "20346707500"
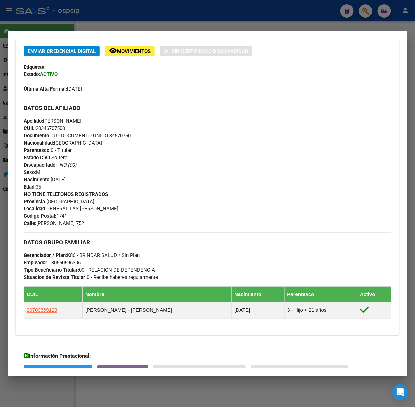
scroll to position [207, 0]
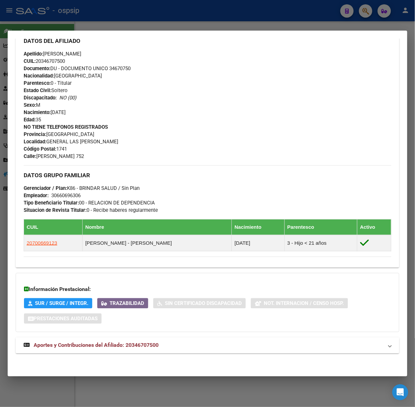
click at [140, 338] on mat-expansion-panel-header "Aportes y Contribuciones del Afiliado: 20346707500" at bounding box center [207, 346] width 383 height 16
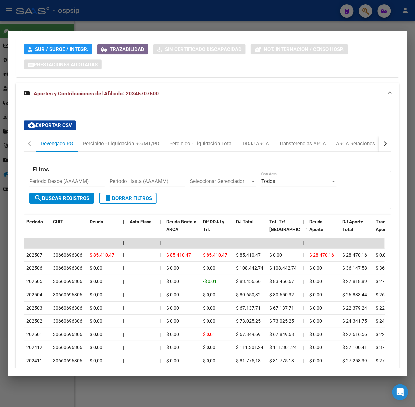
scroll to position [532, 0]
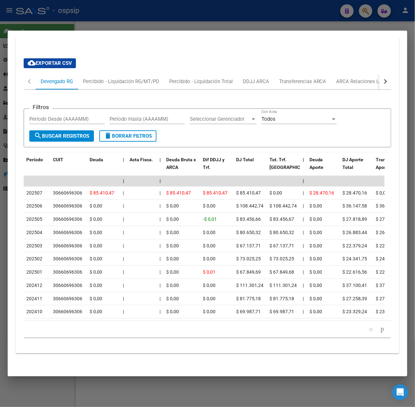
click at [107, 14] on div at bounding box center [207, 203] width 415 height 407
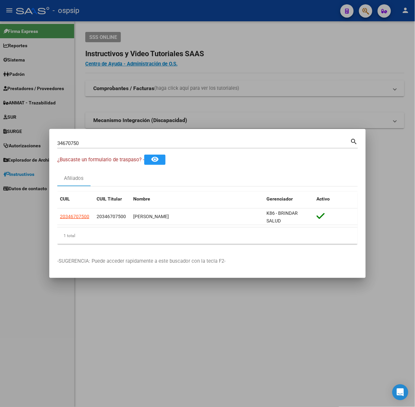
click at [122, 140] on input "34670750" at bounding box center [203, 143] width 293 height 6
type input "70066912"
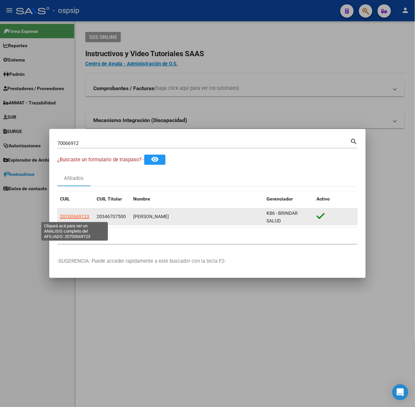
click at [74, 217] on span "20700669123" at bounding box center [74, 216] width 29 height 5
type textarea "20700669123"
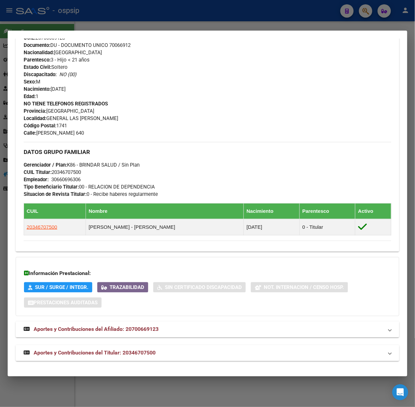
click at [152, 354] on span "Aportes y Contribuciones del Titular: 20346707500" at bounding box center [95, 353] width 122 height 6
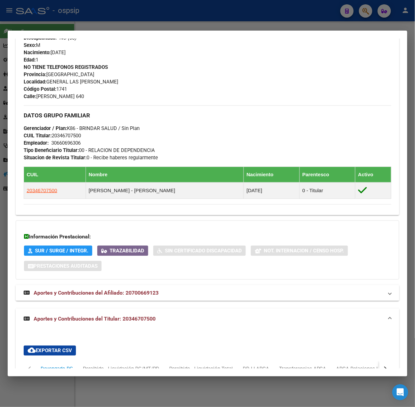
scroll to position [225, 0]
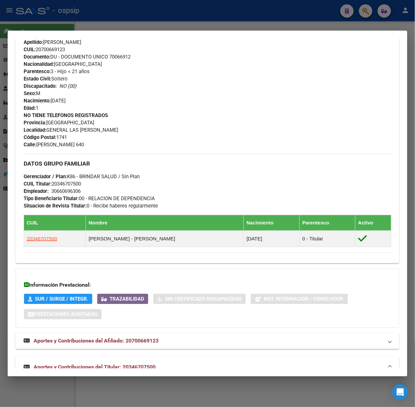
click at [74, 4] on div at bounding box center [207, 203] width 415 height 407
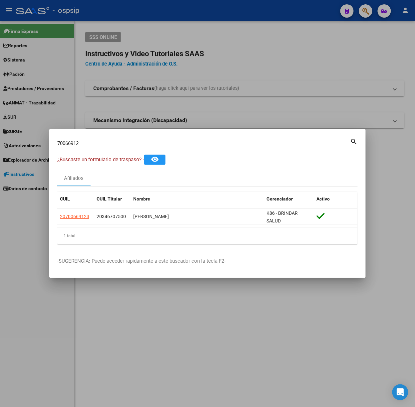
click at [120, 147] on div "70066912 Buscar (apellido, dni, [PERSON_NAME], [PERSON_NAME], cuit, obra social)" at bounding box center [203, 143] width 293 height 10
click at [114, 144] on input "70066912" at bounding box center [203, 143] width 293 height 6
type input "28961922"
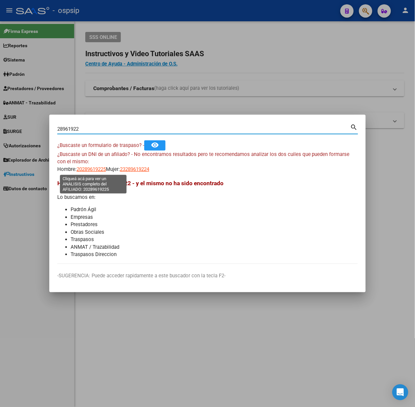
click at [104, 171] on span "20289619225" at bounding box center [91, 169] width 29 height 6
type textarea "20289619225"
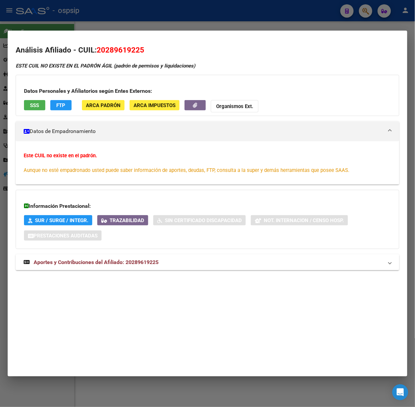
click at [156, 11] on div at bounding box center [207, 203] width 415 height 407
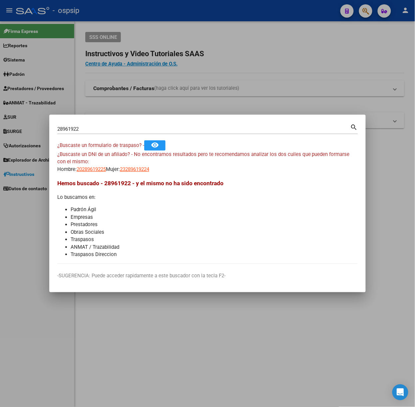
click at [58, 125] on div "28961922 Buscar (apellido, dni, [PERSON_NAME], [PERSON_NAME], cuit, obra social)" at bounding box center [203, 129] width 293 height 10
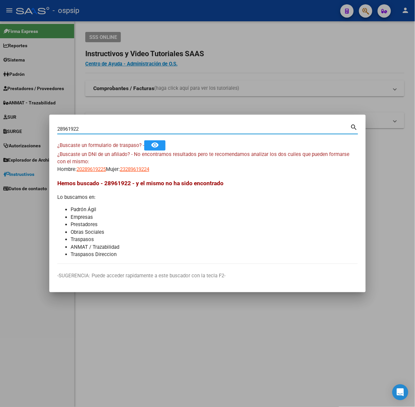
click at [60, 128] on input "28961922" at bounding box center [203, 129] width 293 height 6
type input "38961922"
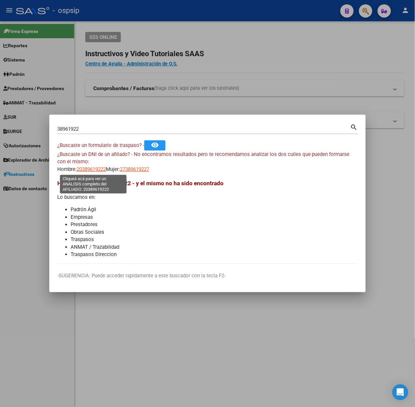
click at [85, 170] on span "20389619222" at bounding box center [91, 169] width 29 height 6
type textarea "20389619222"
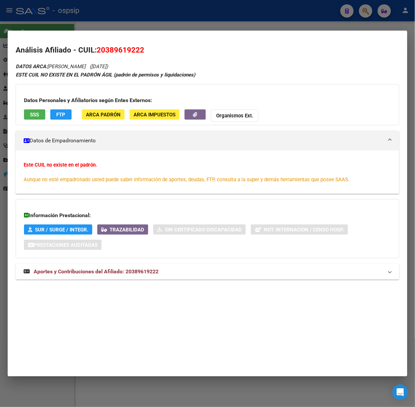
click at [156, 274] on span "Aportes y Contribuciones del Afiliado: 20389619222" at bounding box center [96, 271] width 125 height 6
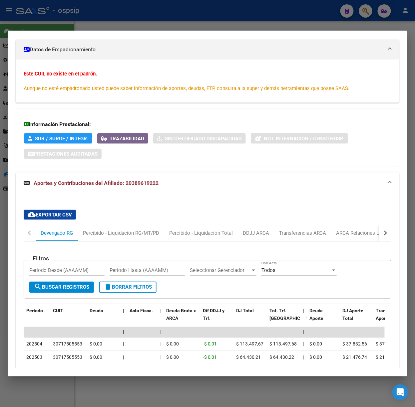
scroll to position [198, 0]
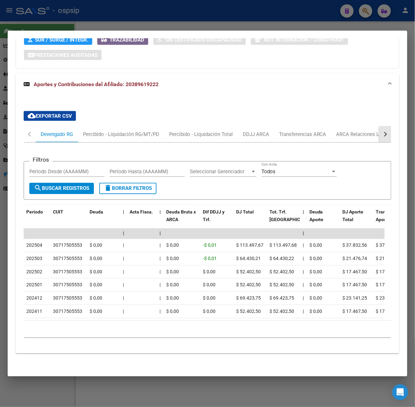
click at [379, 129] on button "button" at bounding box center [385, 134] width 12 height 16
click at [357, 131] on div "ARCA Relaciones Laborales" at bounding box center [338, 134] width 62 height 7
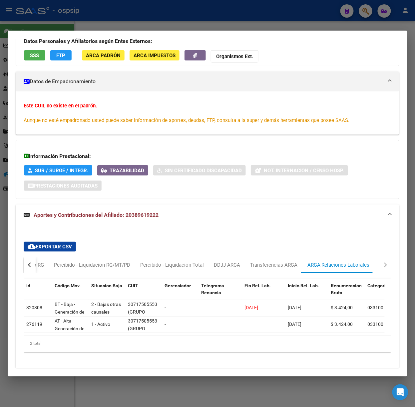
scroll to position [81, 0]
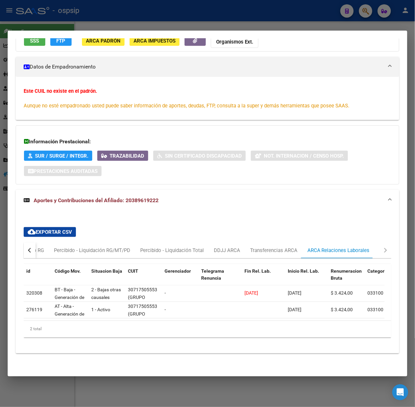
click at [128, 5] on div at bounding box center [207, 203] width 415 height 407
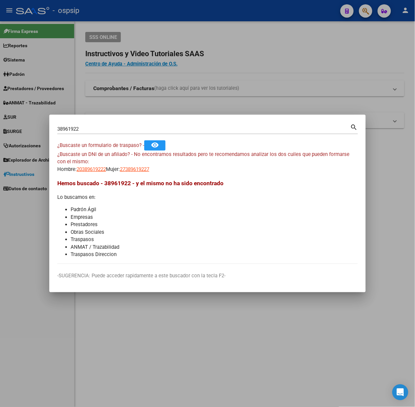
click at [127, 132] on div "38961922 Buscar (apellido, dni, [PERSON_NAME], [PERSON_NAME], cuit, obra social)" at bounding box center [203, 129] width 293 height 10
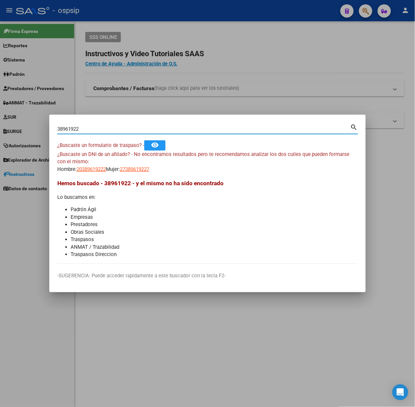
click at [123, 131] on input "38961922" at bounding box center [203, 129] width 293 height 6
type input "70066912"
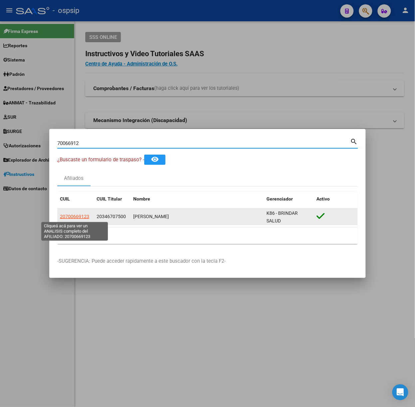
click at [76, 217] on span "20700669123" at bounding box center [74, 216] width 29 height 5
type textarea "20700669123"
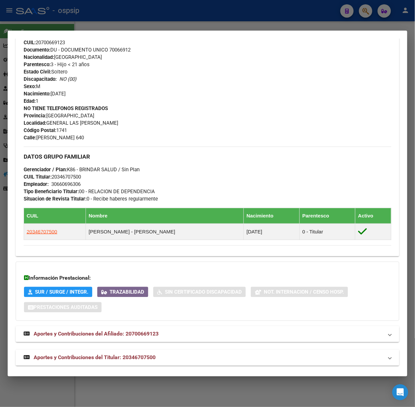
scroll to position [238, 0]
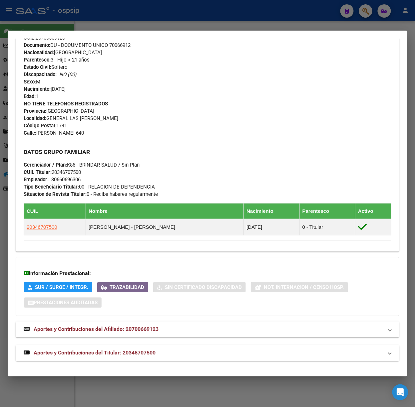
click at [132, 345] on div "DATOS PADRÓN ÁGIL: [PERSON_NAME] | ACTIVO | FAMILIAR DE: 20346707500 Datos Pers…" at bounding box center [207, 93] width 383 height 536
click at [138, 346] on mat-expansion-panel-header "Aportes y Contribuciones del Titular: 20346707500" at bounding box center [207, 353] width 383 height 16
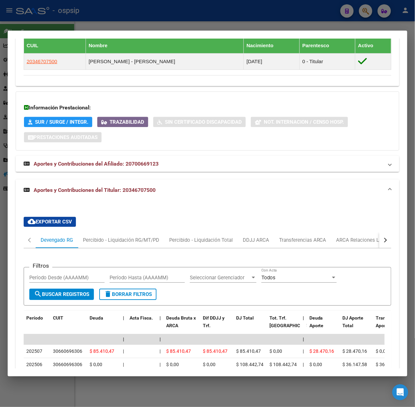
scroll to position [491, 0]
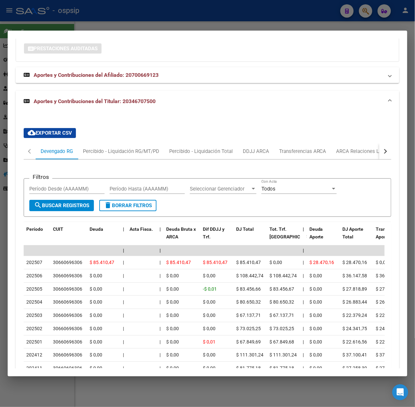
click at [108, 26] on div at bounding box center [207, 203] width 415 height 407
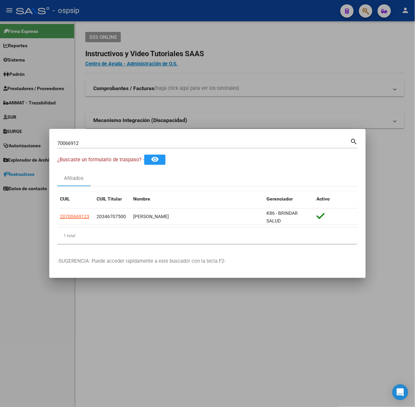
click at [100, 142] on input "70066912" at bounding box center [203, 143] width 293 height 6
type input "48093662"
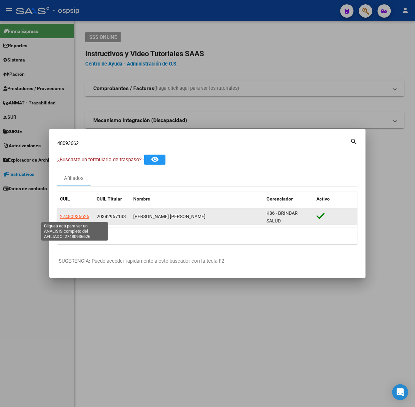
click at [77, 215] on span "27480936626" at bounding box center [74, 216] width 29 height 5
type textarea "27480936626"
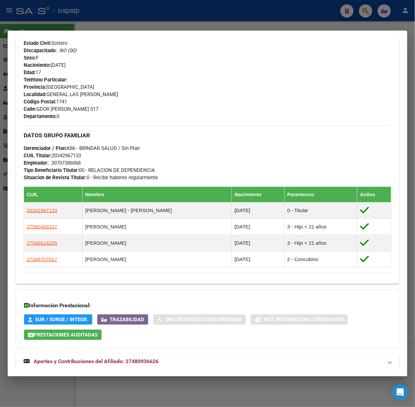
scroll to position [299, 0]
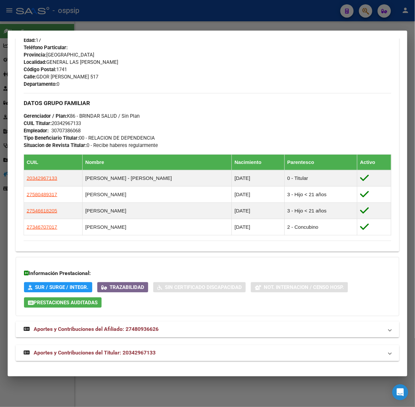
click at [147, 350] on span "Aportes y Contribuciones del Titular: 20342967133" at bounding box center [95, 353] width 122 height 6
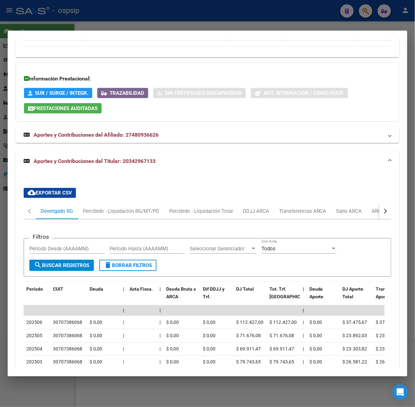
scroll to position [508, 0]
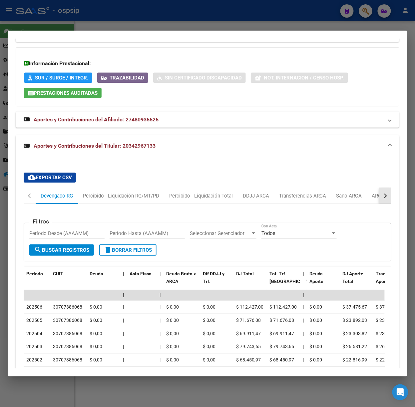
click at [380, 196] on button "button" at bounding box center [385, 196] width 12 height 16
click at [355, 198] on div "ARCA Relaciones Laborales" at bounding box center [338, 195] width 62 height 7
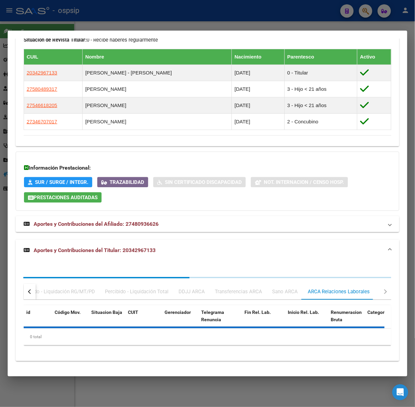
scroll to position [454, 0]
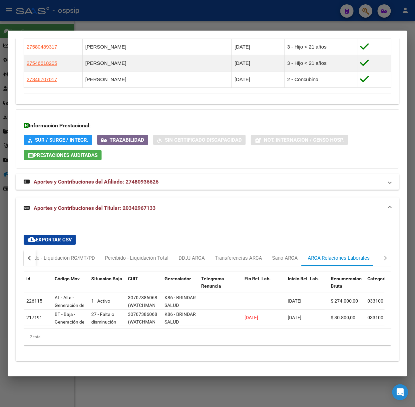
click at [227, 1] on div at bounding box center [207, 203] width 415 height 407
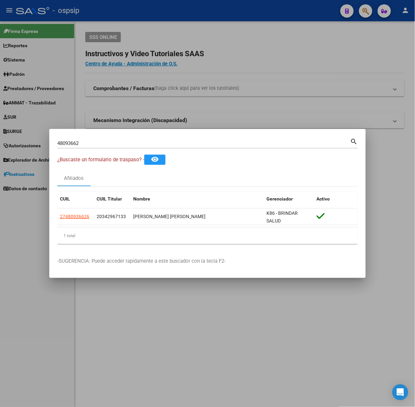
click at [151, 144] on input "48093662" at bounding box center [203, 143] width 293 height 6
type input "34670701"
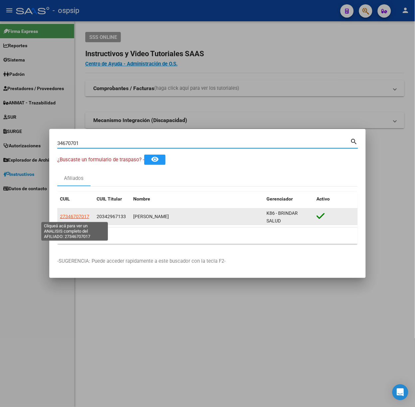
click at [78, 219] on span "27346707017" at bounding box center [74, 216] width 29 height 5
type textarea "27346707017"
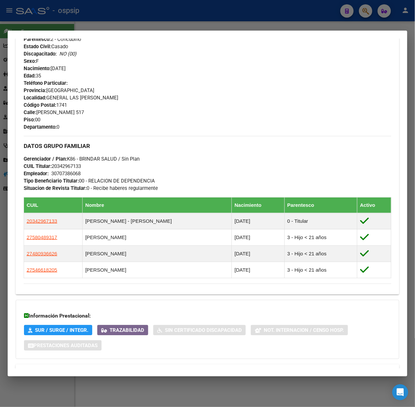
scroll to position [306, 0]
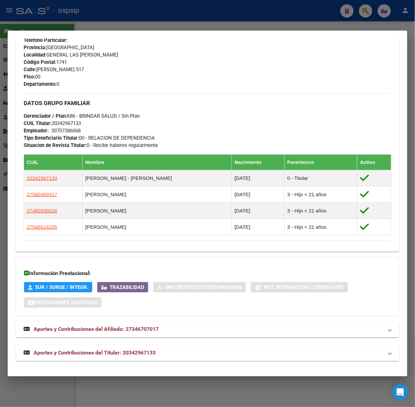
click at [140, 359] on mat-expansion-panel-header "Aportes y Contribuciones del Titular: 20342967133" at bounding box center [207, 353] width 383 height 16
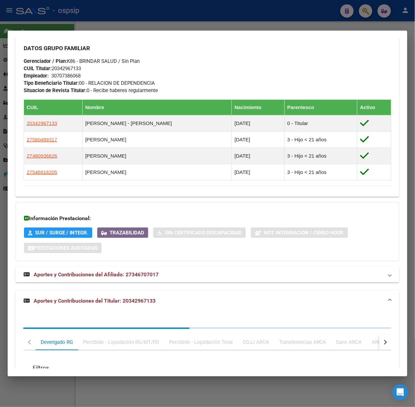
scroll to position [471, 0]
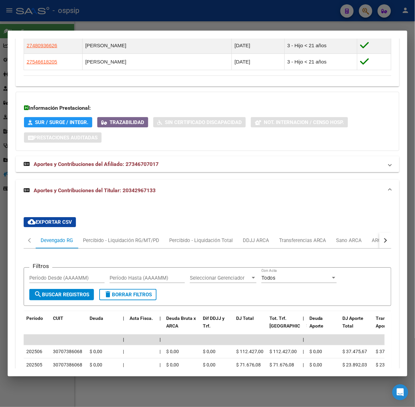
click at [76, 5] on div at bounding box center [207, 203] width 415 height 407
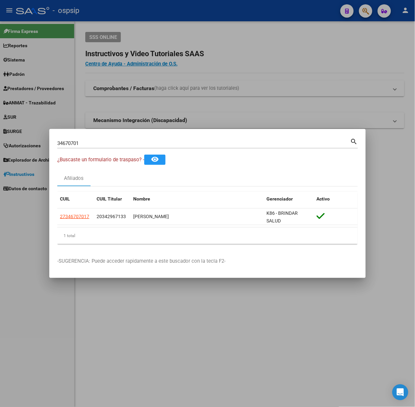
click at [97, 148] on div "34670701 Buscar (apellido, dni, [PERSON_NAME], [PERSON_NAME], cuit, obra social)" at bounding box center [203, 143] width 293 height 10
click at [95, 146] on input "34670701" at bounding box center [203, 143] width 293 height 6
type input "48838128"
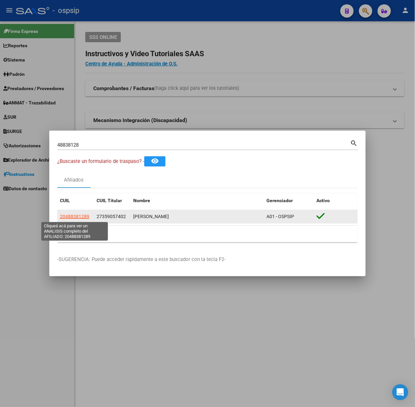
click at [65, 218] on span "20488381289" at bounding box center [74, 216] width 29 height 5
type textarea "20488381289"
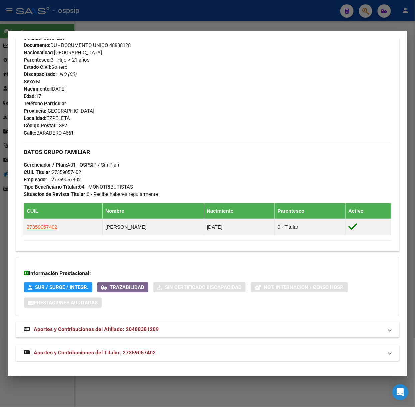
click at [159, 347] on mat-expansion-panel-header "Aportes y Contribuciones del Titular: 27359057402" at bounding box center [207, 353] width 383 height 16
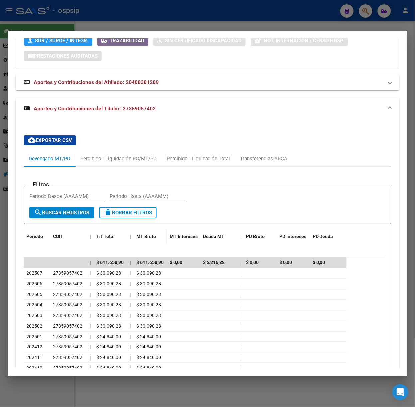
scroll to position [541, 0]
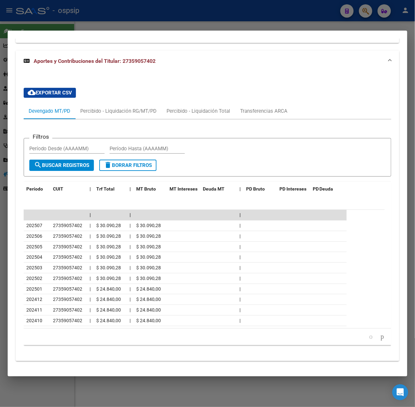
click at [71, 31] on mat-dialog-container "Análisis Afiliado - CUIL: 20488381289 DATOS PADRÓN ÁGIL: [PERSON_NAME] | ACTIVO…" at bounding box center [207, 204] width 399 height 346
click at [69, 23] on div at bounding box center [207, 203] width 415 height 407
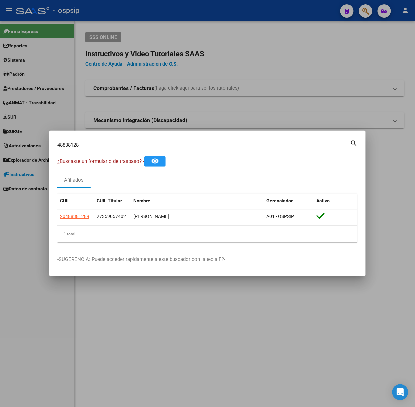
click at [84, 146] on input "48838128" at bounding box center [203, 145] width 293 height 6
type input "52018319"
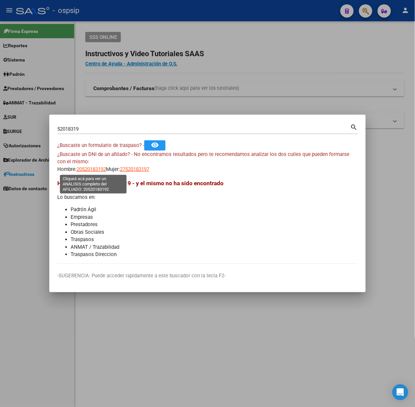
click at [83, 168] on span "20520183192" at bounding box center [91, 169] width 29 height 6
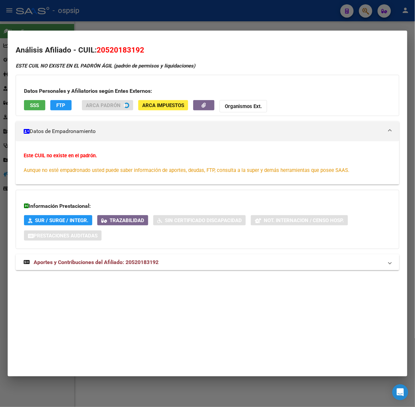
click at [111, 11] on div at bounding box center [207, 203] width 415 height 407
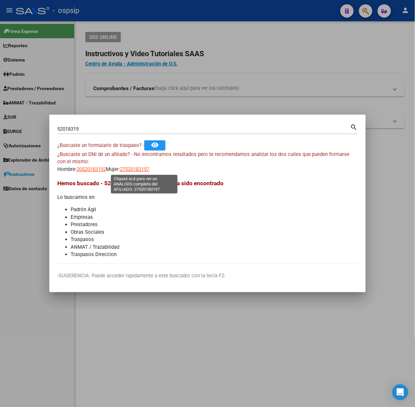
click at [144, 169] on span "27520183197" at bounding box center [134, 169] width 29 height 6
type textarea "27520183197"
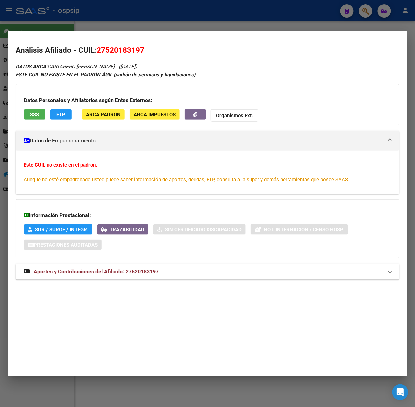
click at [140, 281] on div "DATOS ARCA: CARTARERO [PERSON_NAME] ([DATE]) ESTE CUIL NO EXISTE EN EL PADRÓN Á…" at bounding box center [207, 174] width 383 height 225
click at [140, 280] on mat-expansion-panel-header "Aportes y Contribuciones del Afiliado: 27520183197" at bounding box center [207, 272] width 383 height 16
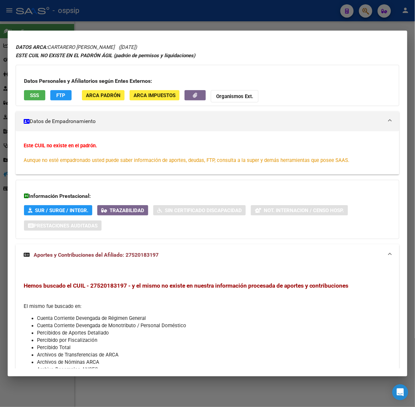
scroll to position [0, 0]
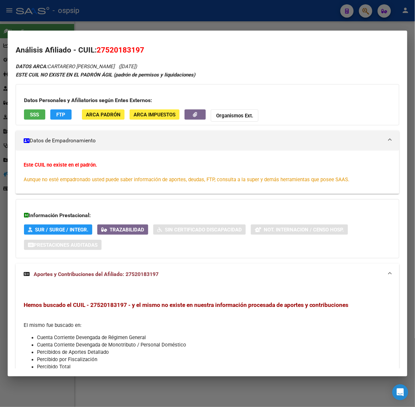
drag, startPoint x: 83, startPoint y: 24, endPoint x: 87, endPoint y: 52, distance: 28.6
click at [83, 24] on div at bounding box center [207, 203] width 415 height 407
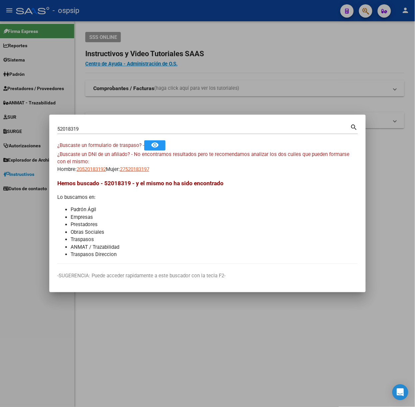
click at [98, 132] on input "52018319" at bounding box center [203, 129] width 293 height 6
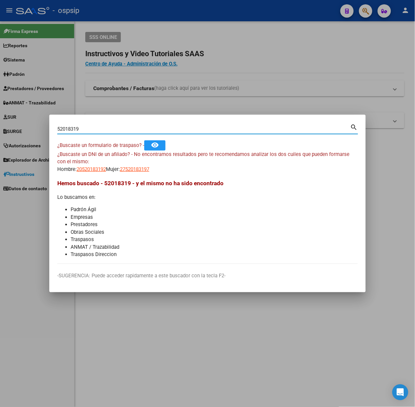
click at [98, 132] on input "52018319" at bounding box center [203, 129] width 293 height 6
type input "18541326"
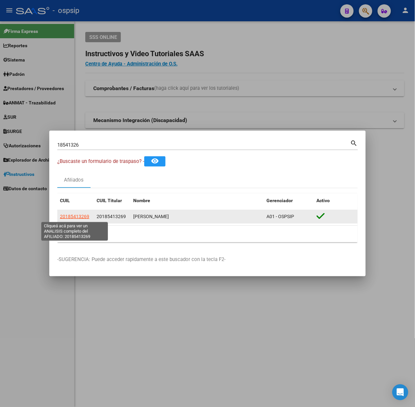
click at [82, 218] on span "20185413269" at bounding box center [74, 216] width 29 height 5
type textarea "20185413269"
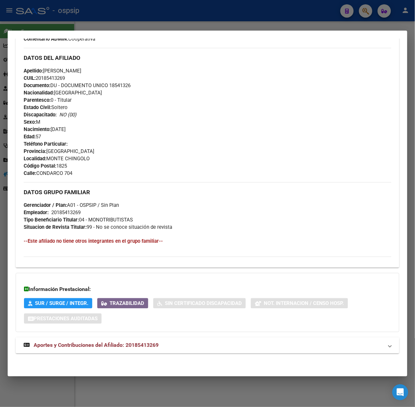
click at [160, 352] on mat-expansion-panel-header "Aportes y Contribuciones del Afiliado: 20185413269" at bounding box center [207, 346] width 383 height 16
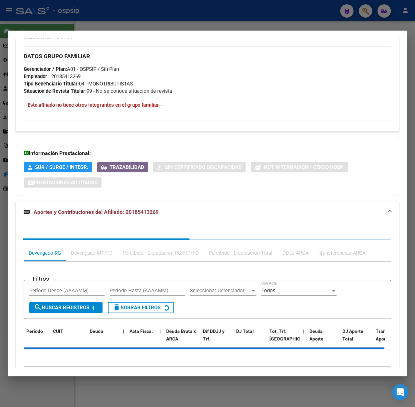
scroll to position [375, 0]
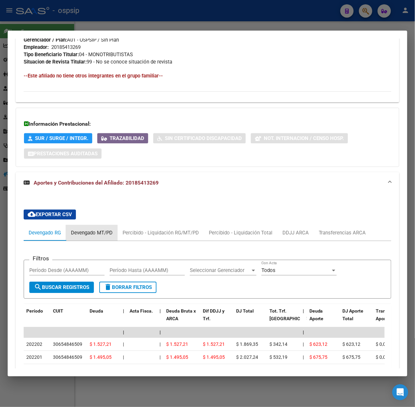
click at [99, 229] on div "Devengado MT/PD" at bounding box center [92, 233] width 52 height 16
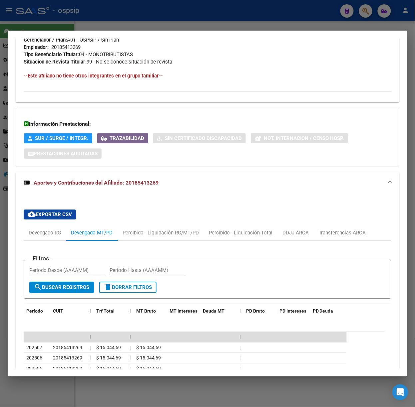
click at [40, 23] on div at bounding box center [207, 203] width 415 height 407
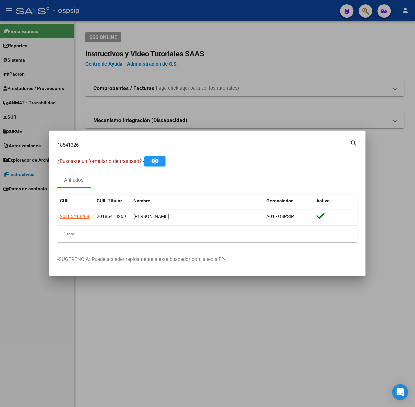
click at [92, 140] on div "18541326 Buscar (apellido, dni, cuil, nro traspaso, cuit, obra social)" at bounding box center [203, 145] width 293 height 10
click at [92, 144] on input "18541326" at bounding box center [203, 145] width 293 height 6
type input "22772899"
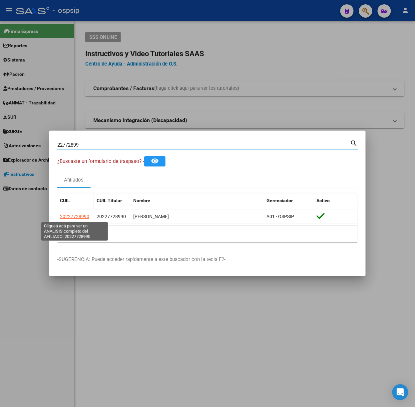
click at [72, 217] on span "20227728990" at bounding box center [74, 216] width 29 height 5
type textarea "20227728990"
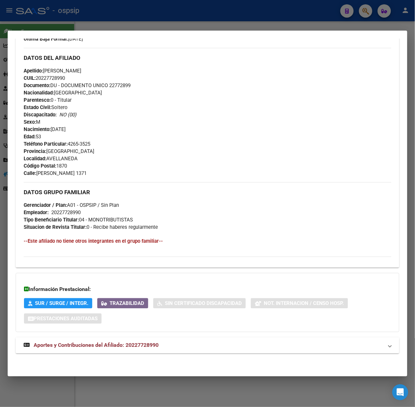
click at [125, 347] on span "Aportes y Contribuciones del Afiliado: 20227728990" at bounding box center [96, 345] width 125 height 6
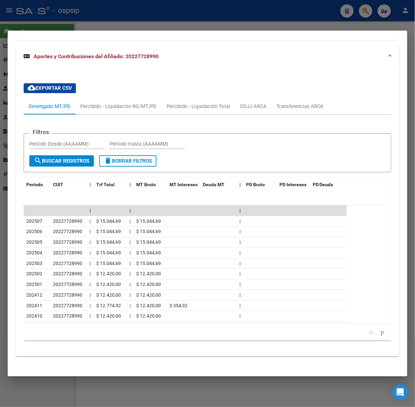
scroll to position [493, 0]
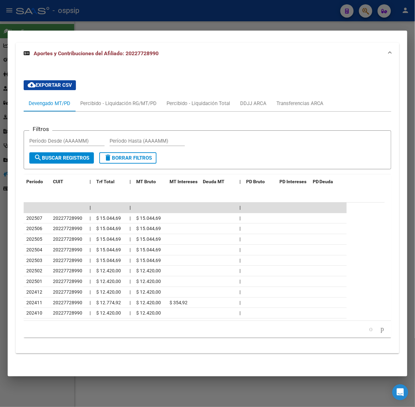
click at [74, 31] on mat-dialog-container "Análisis Afiliado - CUIL: 20227728990 DATOS PADRÓN ÁGIL: [PERSON_NAME] | ACTIVO…" at bounding box center [207, 204] width 399 height 346
click at [81, 13] on div at bounding box center [207, 203] width 415 height 407
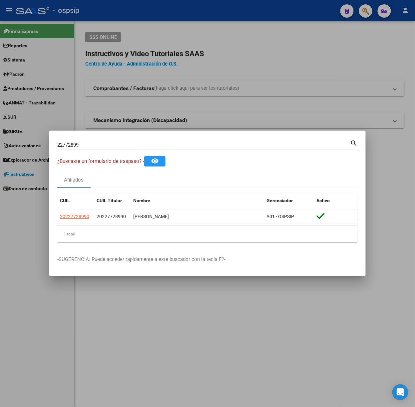
click at [97, 150] on div "22772899 Buscar (apellido, dni, [PERSON_NAME], [PERSON_NAME], cuit, obra social…" at bounding box center [207, 148] width 300 height 18
click at [92, 145] on input "22772899" at bounding box center [203, 145] width 293 height 6
type input "27753606"
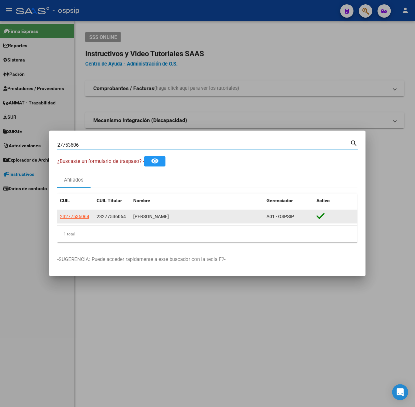
click at [70, 219] on span "23277536064" at bounding box center [74, 216] width 29 height 5
type textarea "23277536064"
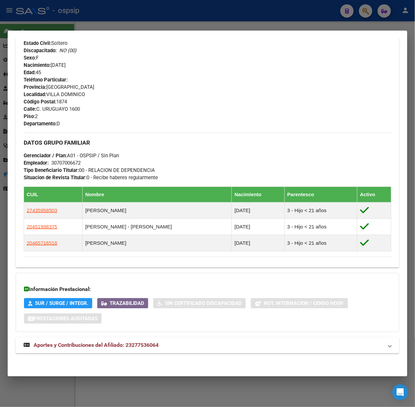
click at [147, 340] on mat-expansion-panel-header "Aportes y Contribuciones del Afiliado: 23277536064" at bounding box center [207, 346] width 383 height 16
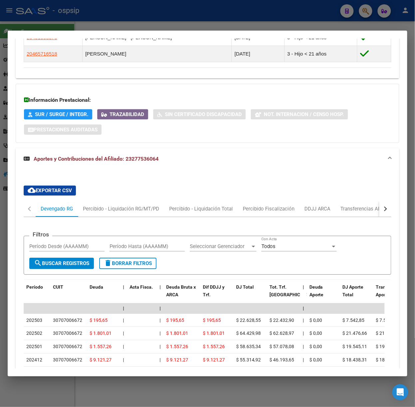
scroll to position [572, 0]
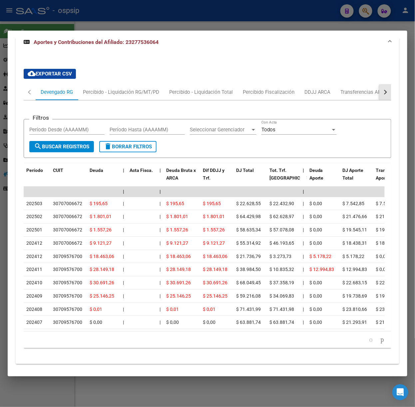
click at [381, 96] on button "button" at bounding box center [385, 92] width 12 height 16
click at [364, 96] on div "ARCA Relaciones Laborales" at bounding box center [339, 92] width 72 height 16
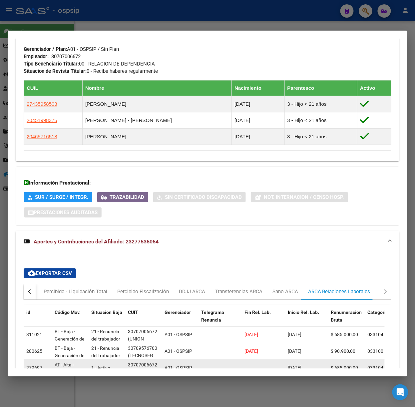
scroll to position [521, 0]
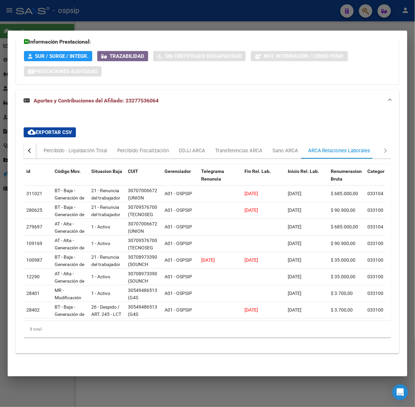
click at [96, 5] on div at bounding box center [207, 203] width 415 height 407
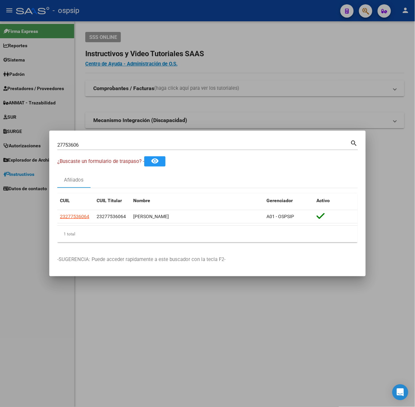
click at [101, 144] on input "27753606" at bounding box center [203, 145] width 293 height 6
type input "23176848"
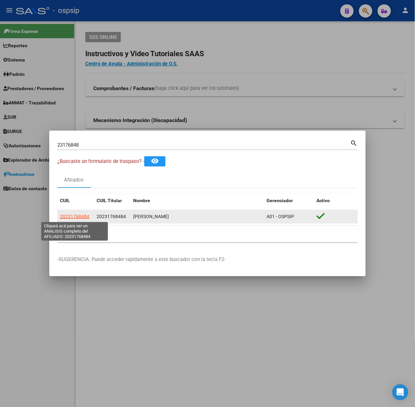
click at [70, 217] on span "20231768484" at bounding box center [74, 216] width 29 height 5
type textarea "20231768484"
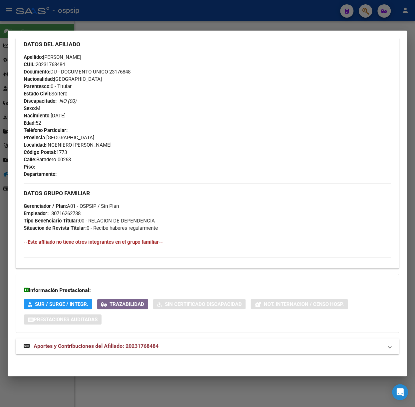
scroll to position [220, 0]
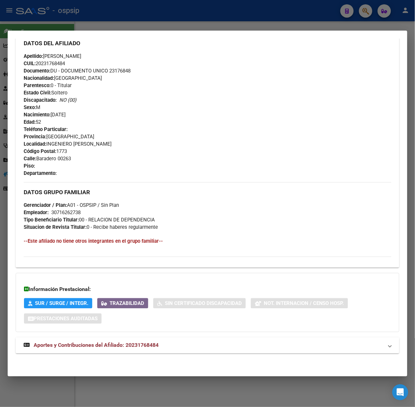
click at [110, 348] on span "Aportes y Contribuciones del Afiliado: 20231768484" at bounding box center [96, 345] width 125 height 6
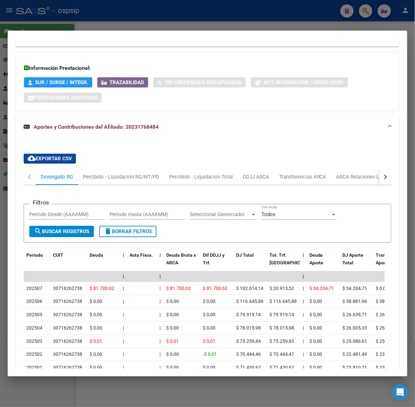
scroll to position [525, 0]
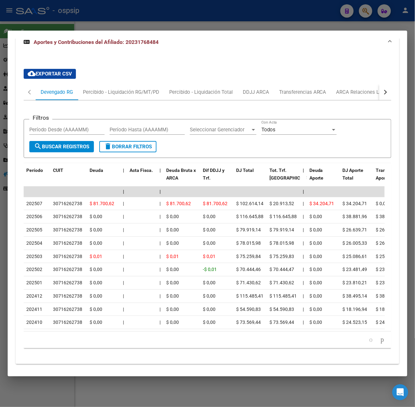
drag, startPoint x: 154, startPoint y: 26, endPoint x: 164, endPoint y: 83, distance: 58.1
click at [155, 26] on div at bounding box center [207, 203] width 415 height 407
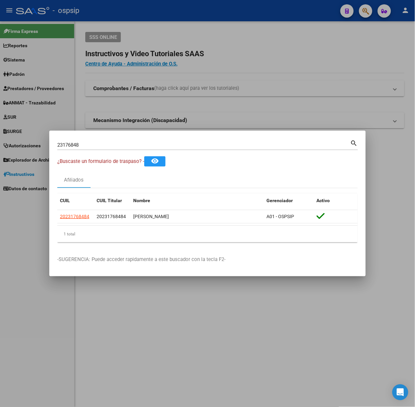
click at [160, 140] on div "23176848 Buscar (apellido, dni, [PERSON_NAME], [PERSON_NAME], cuit, obra social)" at bounding box center [203, 145] width 293 height 10
click at [162, 142] on input "23176848" at bounding box center [203, 145] width 293 height 6
type input "58212724"
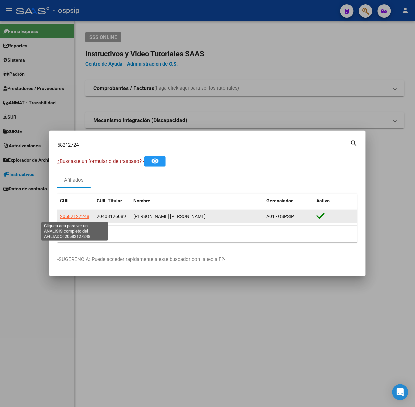
click at [78, 216] on span "20582127248" at bounding box center [74, 216] width 29 height 5
type textarea "20582127248"
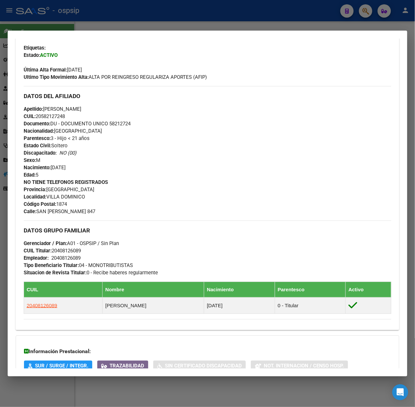
scroll to position [238, 0]
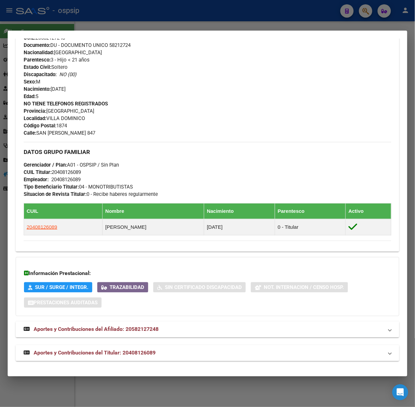
click at [116, 352] on span "Aportes y Contribuciones del Titular: 20408126089" at bounding box center [95, 353] width 122 height 6
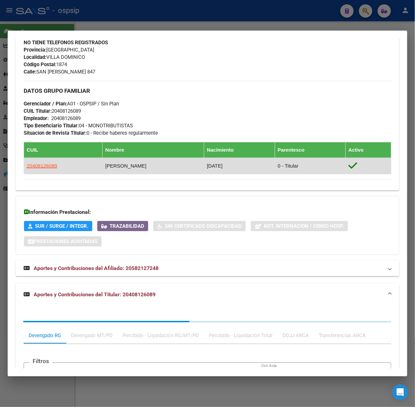
scroll to position [403, 0]
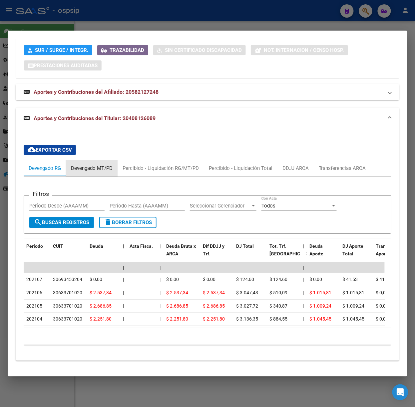
click at [88, 168] on div "Devengado MT/PD" at bounding box center [92, 168] width 52 height 16
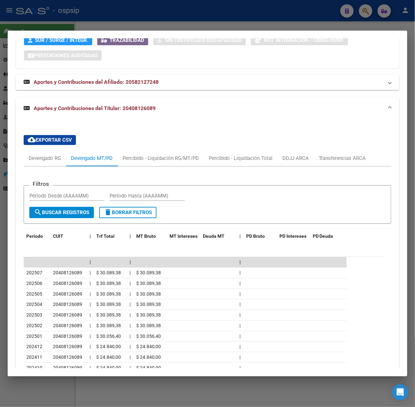
scroll to position [534, 0]
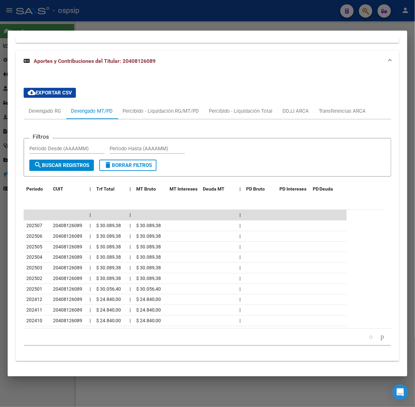
click at [120, 18] on div at bounding box center [207, 203] width 415 height 407
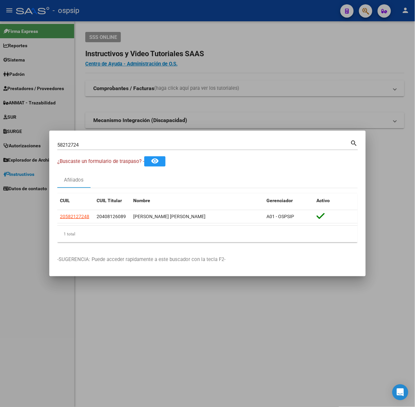
click at [139, 148] on input "58212724" at bounding box center [203, 145] width 293 height 6
type input "33368376"
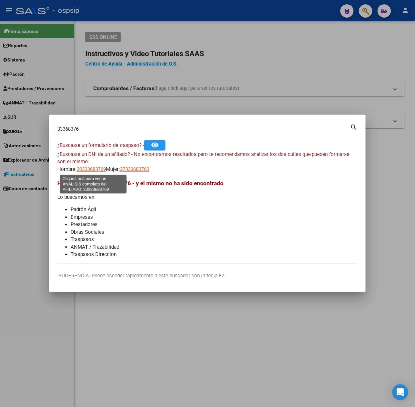
click at [103, 168] on span "20333683769" at bounding box center [91, 169] width 29 height 6
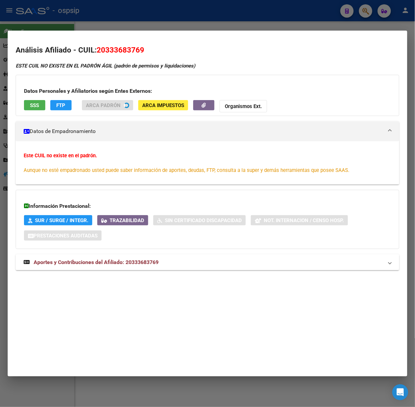
click at [61, 31] on mat-dialog-container "Análisis Afiliado - CUIL: 20333683769 ESTE CUIL NO EXISTE EN EL PADRÓN ÁGIL (pa…" at bounding box center [207, 204] width 399 height 346
click at [105, 34] on mat-dialog-container "Análisis Afiliado - CUIL: 20333683769 ESTE CUIL NO EXISTE EN EL PADRÓN ÁGIL (pa…" at bounding box center [207, 204] width 399 height 346
click at [123, 31] on mat-dialog-container "Análisis Afiliado - CUIL: 20333683769 ESTE CUIL NO EXISTE EN EL PADRÓN ÁGIL (pa…" at bounding box center [207, 204] width 399 height 346
click at [134, 35] on mat-dialog-container "Análisis Afiliado - CUIL: 20333683769 ESTE CUIL NO EXISTE EN EL PADRÓN ÁGIL (pa…" at bounding box center [207, 204] width 399 height 346
click at [132, 27] on div at bounding box center [207, 203] width 415 height 407
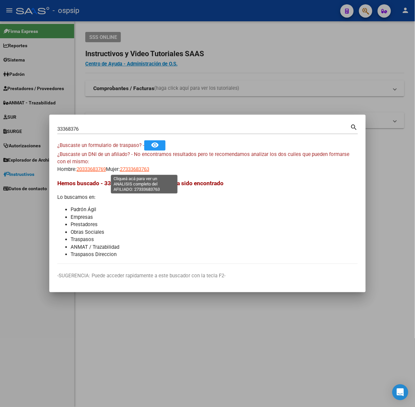
click at [139, 171] on span "27333683763" at bounding box center [134, 169] width 29 height 6
type textarea "27333683763"
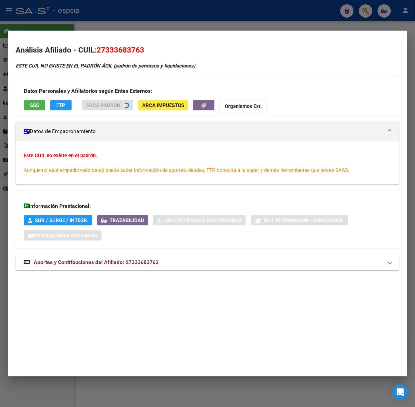
click at [126, 257] on div "ESTE CUIL NO EXISTE EN EL PADRÓN ÁGIL (padrón de permisos y liquidaciones) Dato…" at bounding box center [207, 170] width 383 height 216
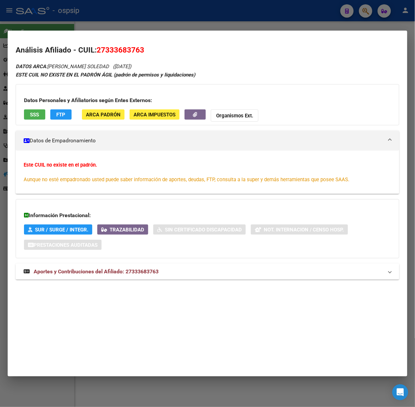
click at [134, 272] on span "Aportes y Contribuciones del Afiliado: 27333683763" at bounding box center [96, 271] width 125 height 6
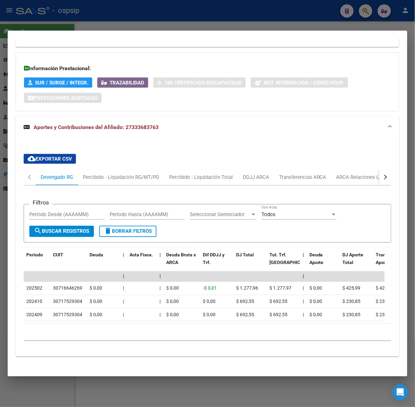
scroll to position [158, 0]
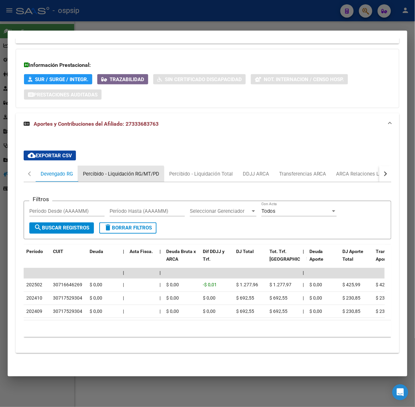
click at [120, 174] on div "Percibido - Liquidación RG/MT/PD" at bounding box center [121, 174] width 86 height 16
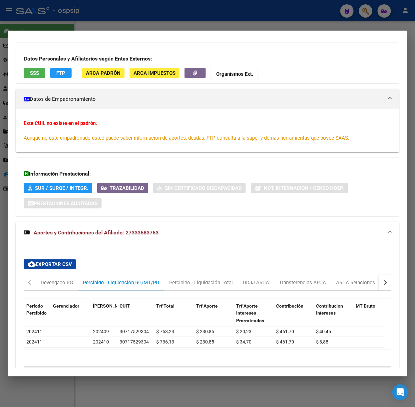
scroll to position [79, 0]
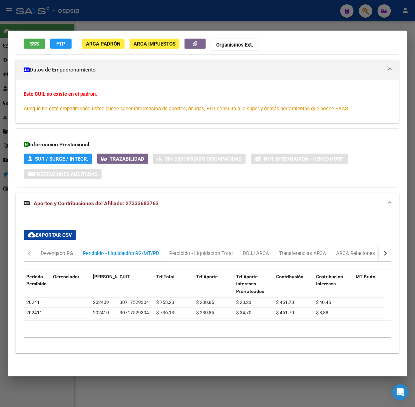
click at [381, 246] on button "button" at bounding box center [385, 254] width 12 height 16
click at [369, 247] on div "ARCA Relaciones Laborales" at bounding box center [338, 254] width 72 height 16
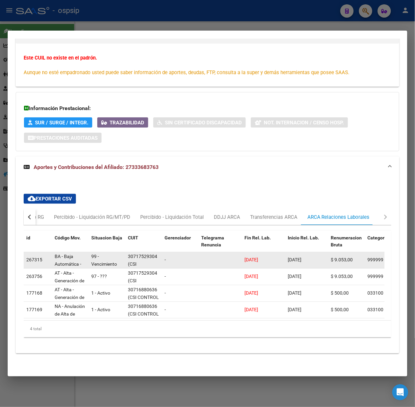
scroll to position [114, 0]
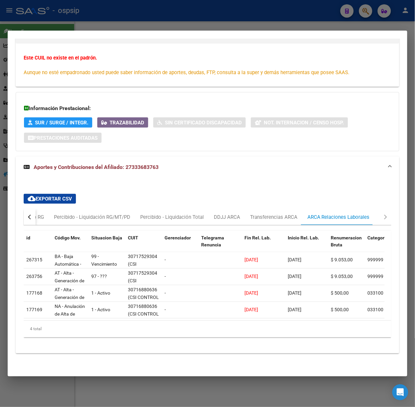
click at [97, 16] on div at bounding box center [207, 203] width 415 height 407
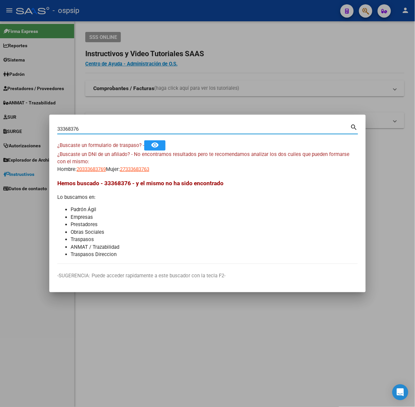
click at [115, 126] on input "33368376" at bounding box center [203, 129] width 293 height 6
type input "50846903"
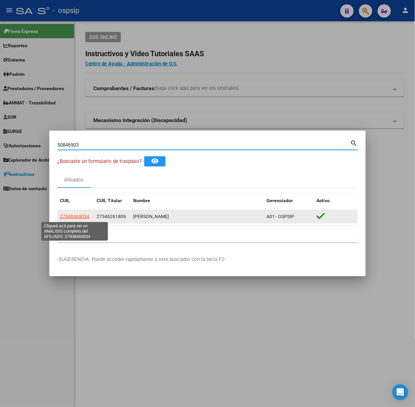
click at [78, 217] on span "27508469034" at bounding box center [74, 216] width 29 height 5
type textarea "27508469034"
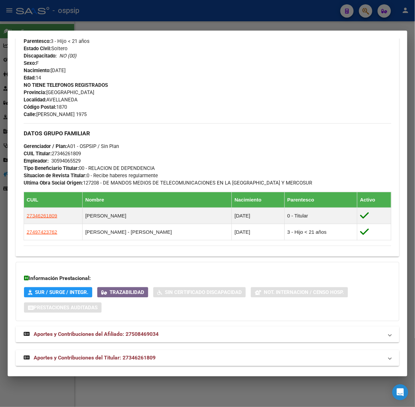
scroll to position [254, 0]
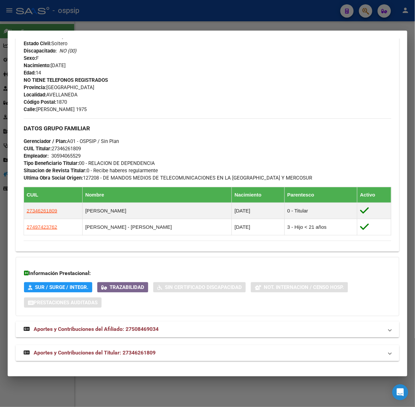
click at [162, 347] on mat-expansion-panel-header "Aportes y Contribuciones del Titular: 27346261809" at bounding box center [207, 353] width 383 height 16
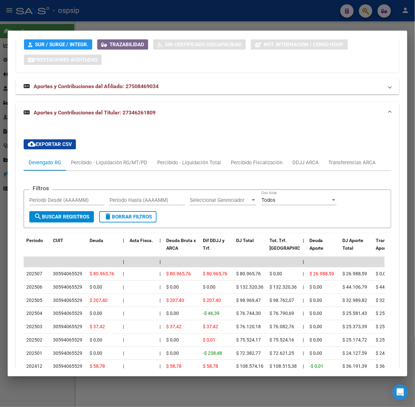
scroll to position [552, 0]
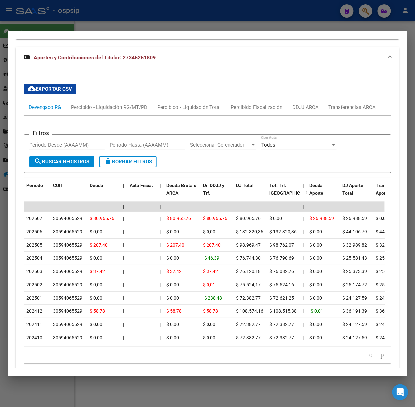
click at [145, 14] on div at bounding box center [207, 203] width 415 height 407
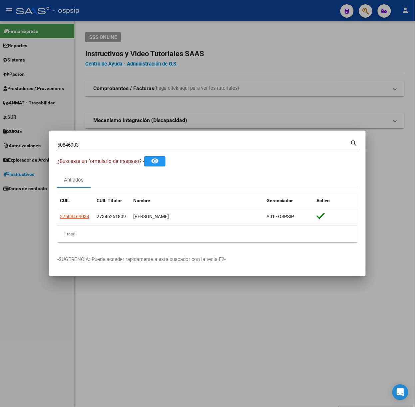
click at [154, 139] on div "50846903 Buscar (apellido, dni, [PERSON_NAME], nro traspaso, cuit, obra social)…" at bounding box center [207, 144] width 300 height 11
click at [154, 144] on input "50846903" at bounding box center [203, 145] width 293 height 6
type input "17682956"
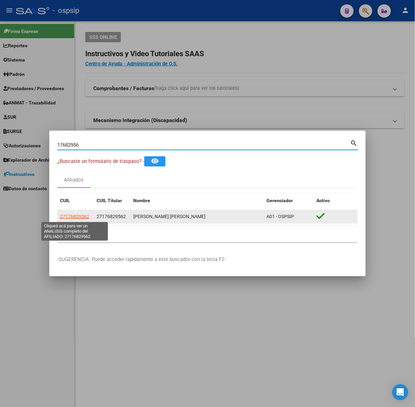
click at [87, 215] on span "27176829562" at bounding box center [74, 216] width 29 height 5
type textarea "27176829562"
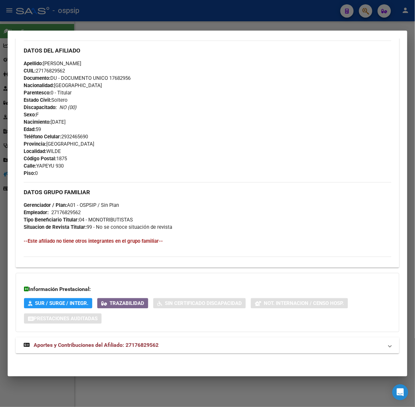
click at [125, 341] on mat-expansion-panel-header "Aportes y Contribuciones del Afiliado: 27176829562" at bounding box center [207, 346] width 383 height 16
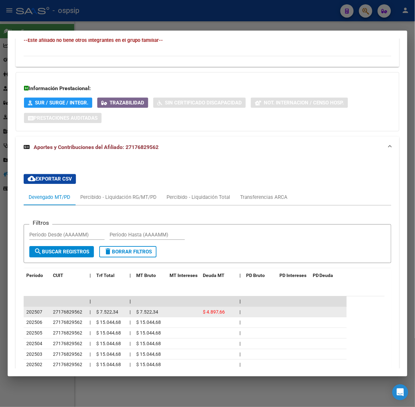
scroll to position [463, 0]
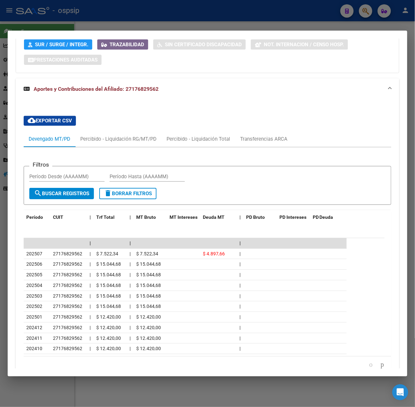
click at [134, 26] on div at bounding box center [207, 203] width 415 height 407
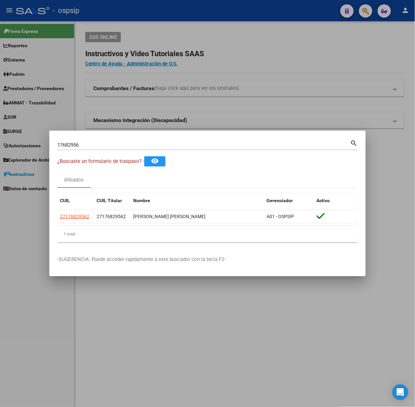
click at [129, 147] on input "17682956" at bounding box center [203, 145] width 293 height 6
type input "42623439"
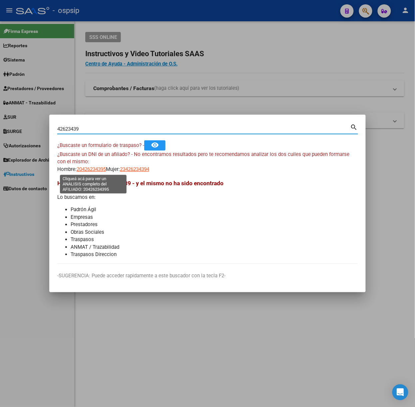
click at [99, 168] on span "20426234395" at bounding box center [91, 169] width 29 height 6
type textarea "20426234395"
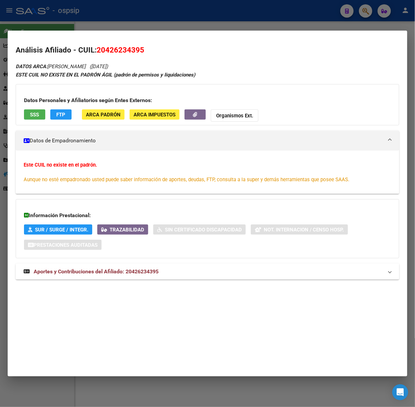
click at [133, 276] on mat-expansion-panel-header "Aportes y Contribuciones del Afiliado: 20426234395" at bounding box center [207, 272] width 383 height 16
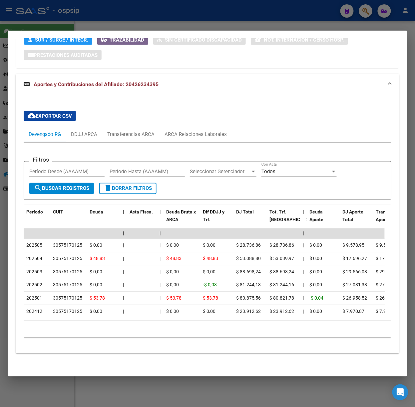
scroll to position [198, 0]
click at [96, 26] on div at bounding box center [207, 203] width 415 height 407
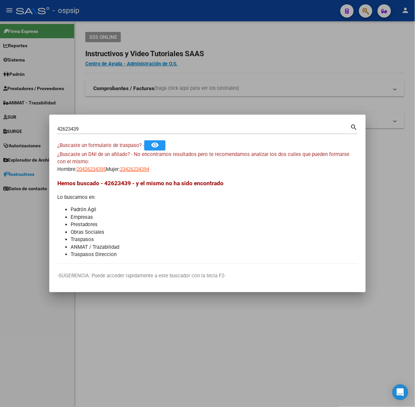
click at [105, 125] on div "42623439 Buscar (apellido, dni, [PERSON_NAME], [PERSON_NAME], cuit, obra social)" at bounding box center [203, 129] width 293 height 10
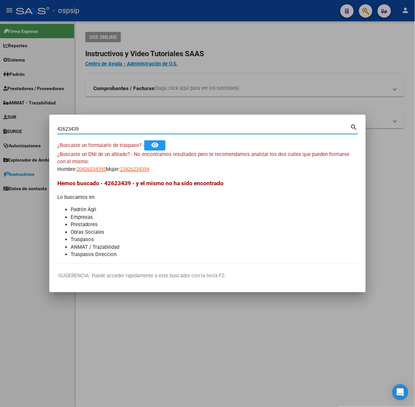
click at [106, 127] on input "42623439" at bounding box center [203, 129] width 293 height 6
type input "93880072"
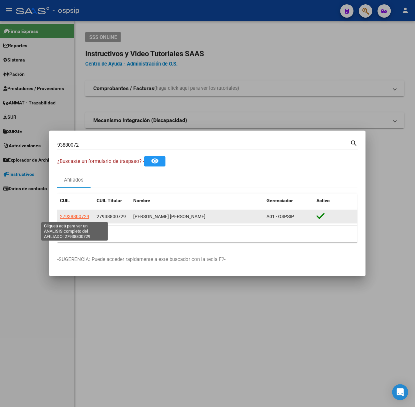
click at [77, 215] on span "27938800729" at bounding box center [74, 216] width 29 height 5
type textarea "27938800729"
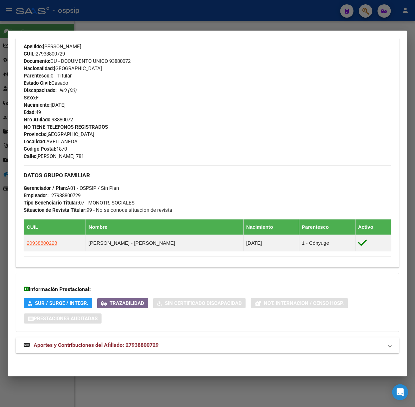
click at [139, 352] on mat-expansion-panel-header "Aportes y Contribuciones del Afiliado: 27938800729" at bounding box center [207, 346] width 383 height 16
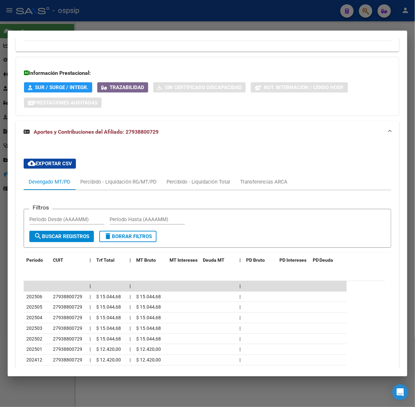
scroll to position [518, 0]
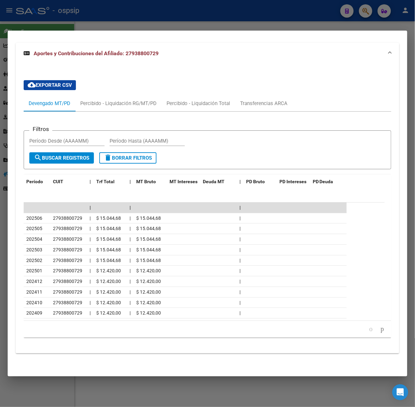
click at [127, 3] on div at bounding box center [207, 203] width 415 height 407
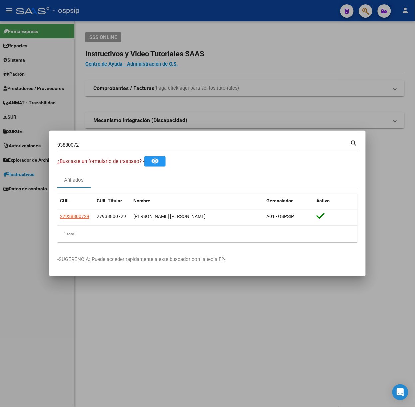
click at [106, 145] on input "93880072" at bounding box center [203, 145] width 293 height 6
type input "58705848"
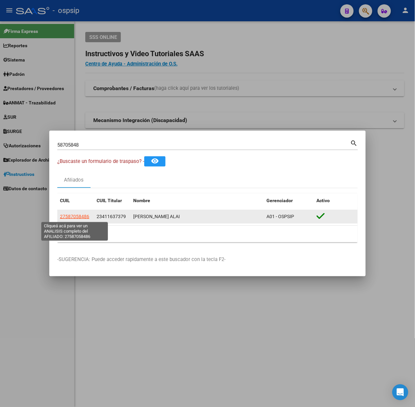
click at [83, 214] on span "27587058486" at bounding box center [74, 216] width 29 height 5
type textarea "27587058486"
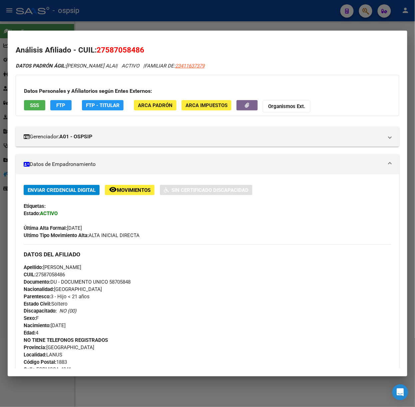
scroll to position [238, 0]
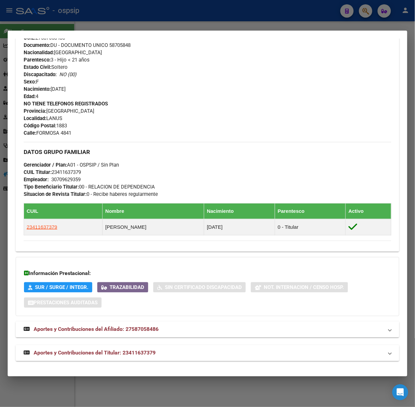
click at [117, 351] on span "Aportes y Contribuciones del Titular: 23411637379" at bounding box center [95, 353] width 122 height 6
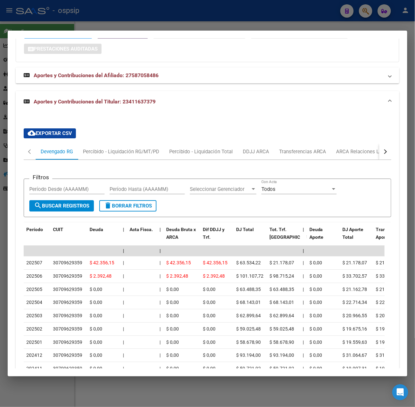
scroll to position [536, 0]
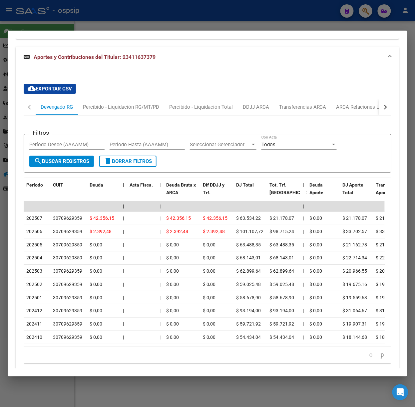
click at [184, 12] on div at bounding box center [207, 203] width 415 height 407
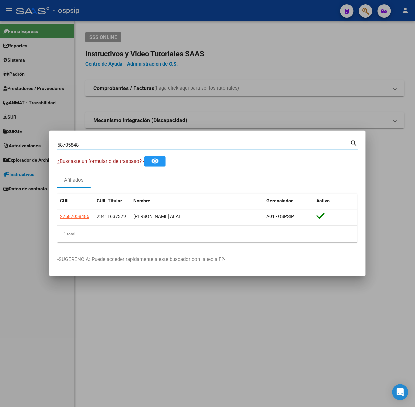
click at [109, 146] on input "58705848" at bounding box center [203, 145] width 293 height 6
type input "41358473"
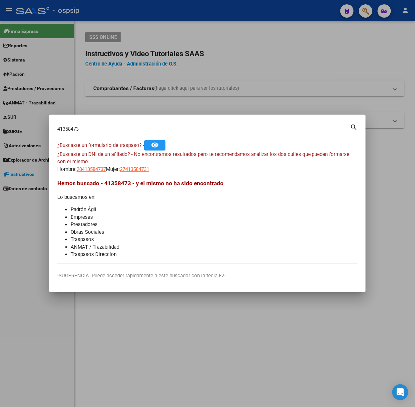
click at [77, 165] on div "¿Buscaste un DNI de un afiliado? - No encontramos resultados pero te recomendam…" at bounding box center [207, 162] width 300 height 23
click at [83, 168] on span "20413584737" at bounding box center [91, 169] width 29 height 6
type textarea "20413584737"
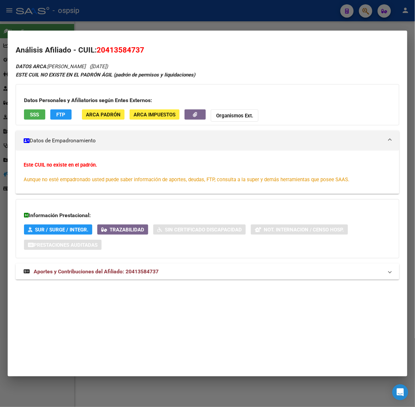
click at [127, 273] on span "Aportes y Contribuciones del Afiliado: 20413584737" at bounding box center [96, 271] width 125 height 6
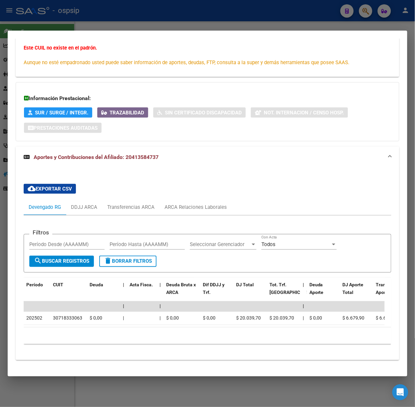
scroll to position [131, 0]
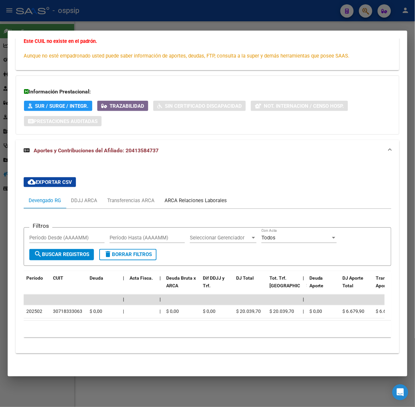
click at [204, 197] on div "ARCA Relaciones Laborales" at bounding box center [195, 200] width 62 height 7
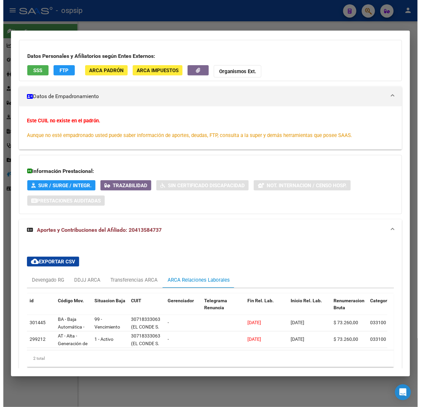
scroll to position [81, 0]
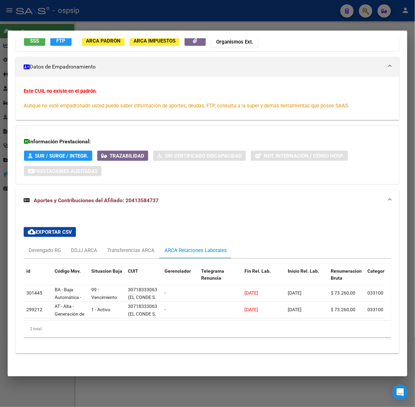
click at [109, 28] on div at bounding box center [207, 203] width 415 height 407
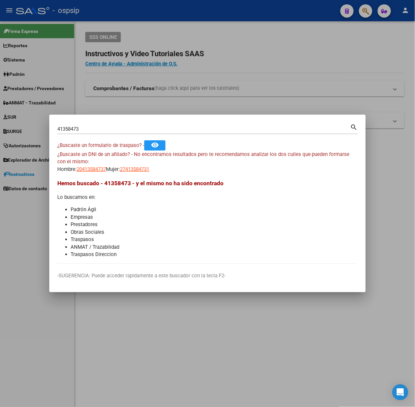
click at [95, 63] on div at bounding box center [207, 203] width 415 height 407
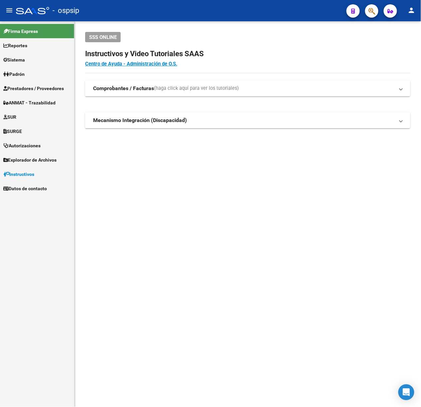
click at [33, 90] on span "Prestadores / Proveedores" at bounding box center [33, 88] width 61 height 7
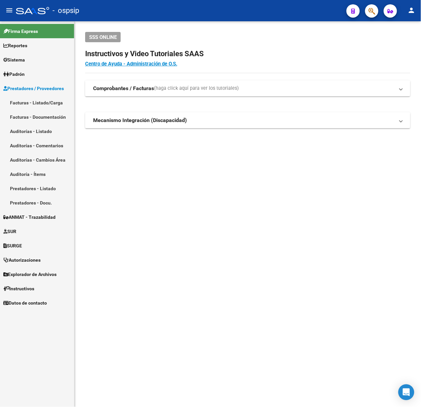
click at [42, 102] on link "Facturas - Listado/Carga" at bounding box center [37, 102] width 74 height 14
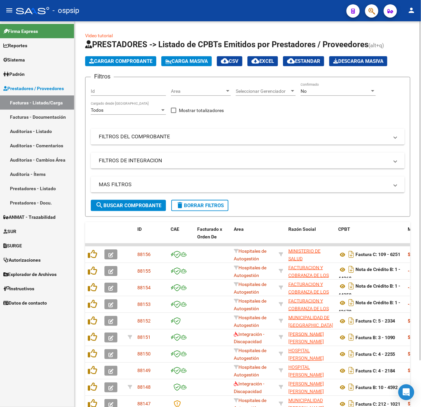
click at [142, 144] on mat-expansion-panel-header "FILTROS DEL COMPROBANTE" at bounding box center [248, 137] width 314 height 16
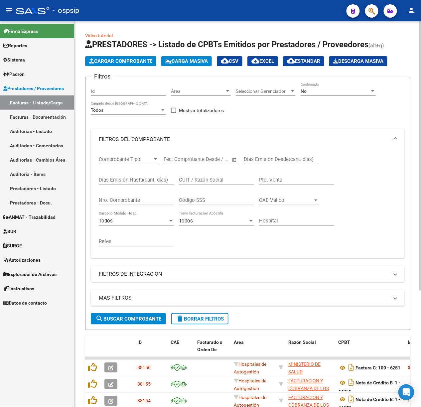
click at [153, 201] on input "Nro. Comprobante" at bounding box center [136, 200] width 75 height 6
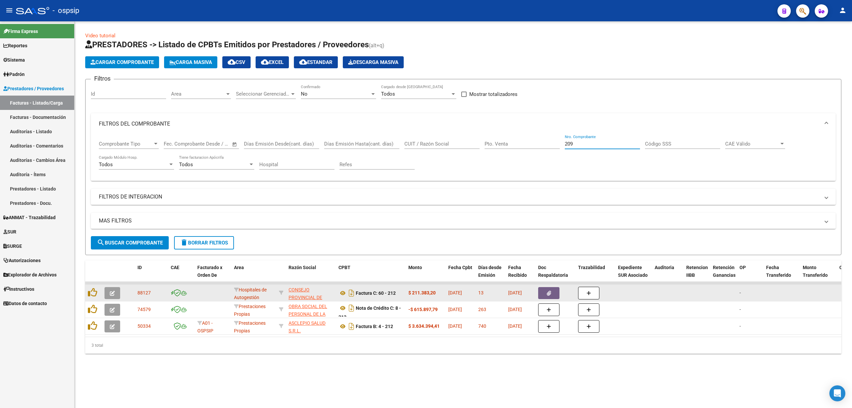
type input "209"
click at [414, 298] on button "button" at bounding box center [548, 293] width 21 height 12
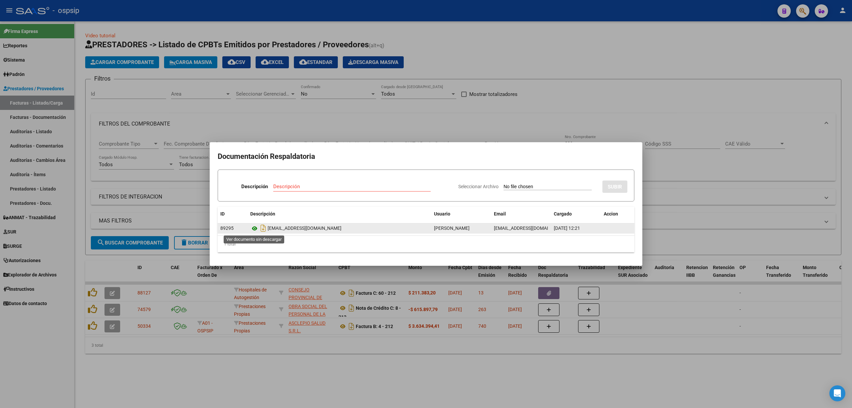
click at [258, 229] on icon at bounding box center [254, 228] width 9 height 8
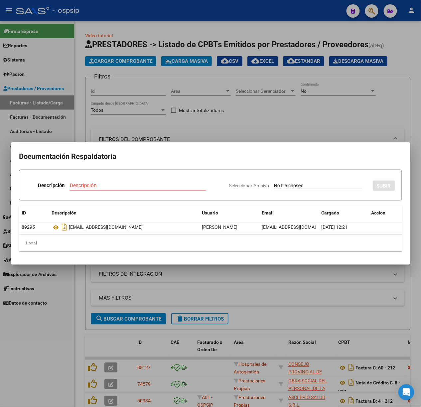
click at [173, 134] on div at bounding box center [210, 203] width 421 height 407
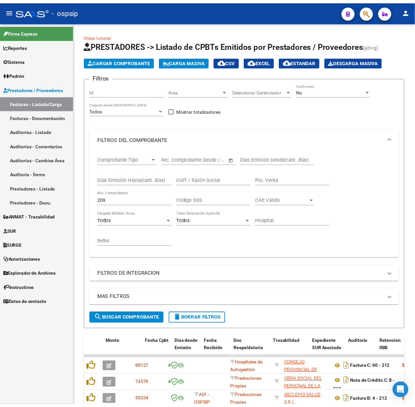
scroll to position [0, 301]
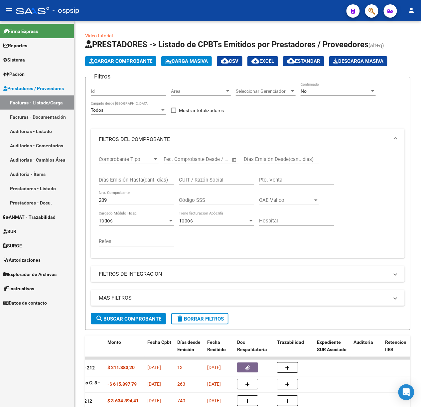
click at [369, 8] on icon "button" at bounding box center [372, 11] width 7 height 8
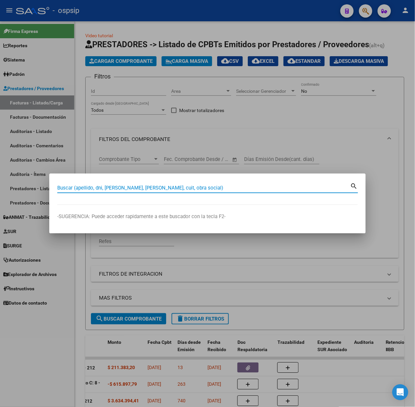
paste input "20413584737"
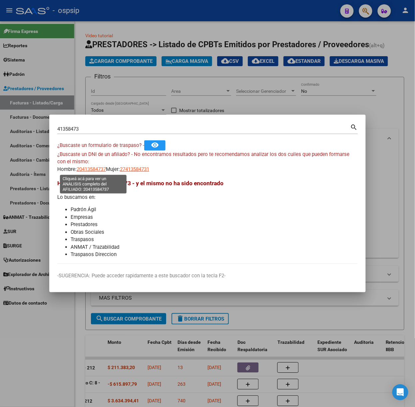
click at [86, 169] on span "20413584737" at bounding box center [91, 169] width 29 height 6
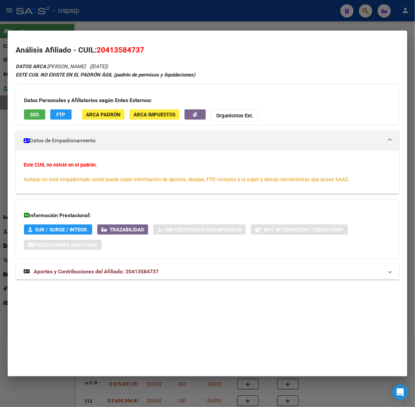
click at [156, 279] on mat-expansion-panel-header "Aportes y Contribuciones del Afiliado: 20413584737" at bounding box center [207, 272] width 383 height 16
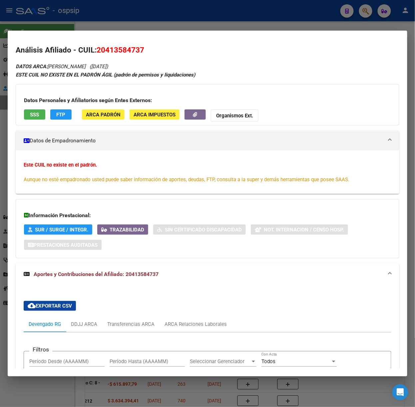
scroll to position [131, 0]
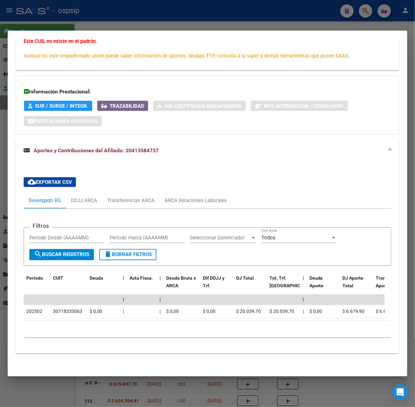
click at [128, 27] on div at bounding box center [207, 203] width 415 height 407
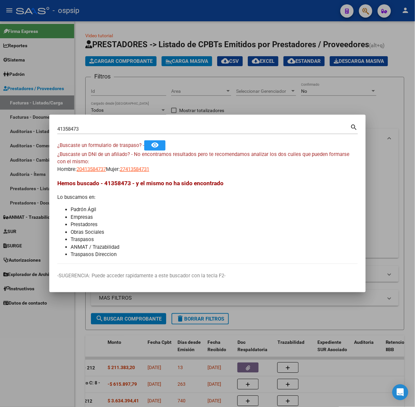
click at [108, 131] on input "41358473" at bounding box center [203, 129] width 293 height 6
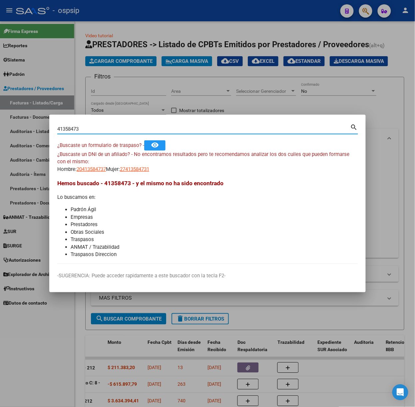
click at [108, 131] on input "41358473" at bounding box center [203, 129] width 293 height 6
type input "23648179"
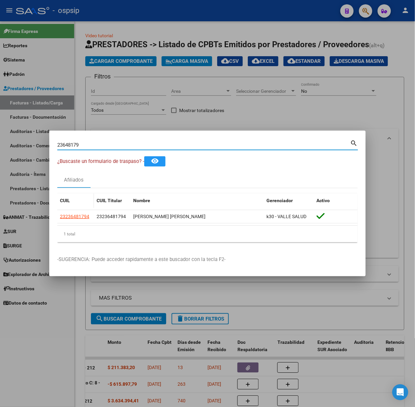
click at [79, 212] on datatable-body-cell "23236481794" at bounding box center [75, 216] width 37 height 13
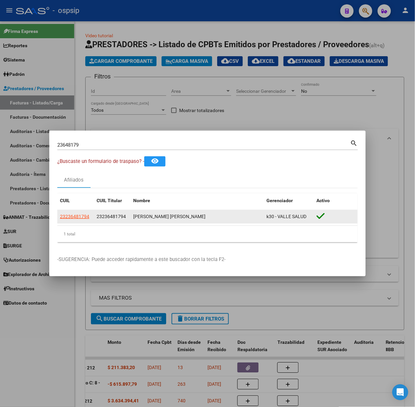
click at [83, 213] on app-link-go-to "23236481794" at bounding box center [74, 217] width 29 height 8
click at [86, 215] on span "23236481794" at bounding box center [74, 216] width 29 height 5
type textarea "23236481794"
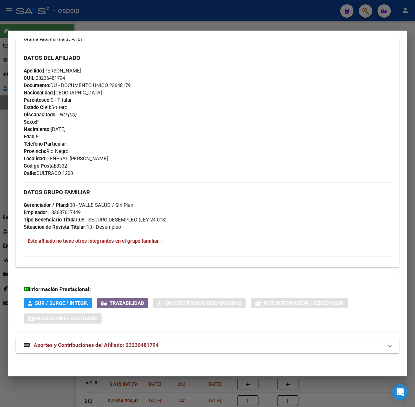
drag, startPoint x: 143, startPoint y: 343, endPoint x: 144, endPoint y: 225, distance: 117.8
click at [144, 343] on span "Aportes y Contribuciones del Afiliado: 23236481794" at bounding box center [96, 345] width 125 height 6
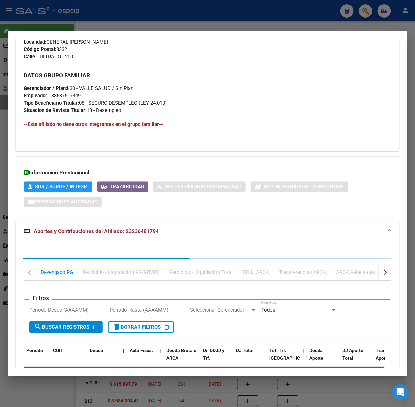
scroll to position [355, 0]
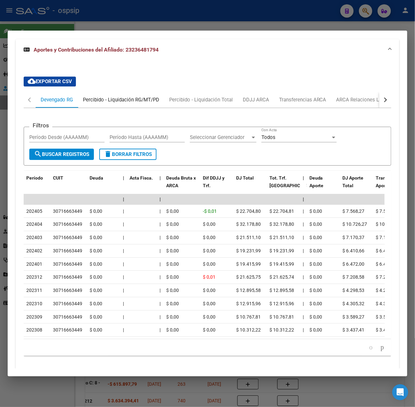
click at [132, 104] on div "Percibido - Liquidación RG/MT/PD" at bounding box center [121, 100] width 86 height 16
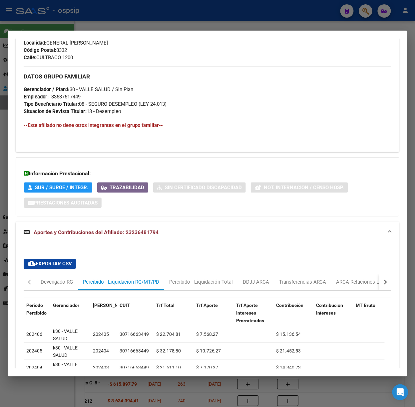
scroll to position [487, 0]
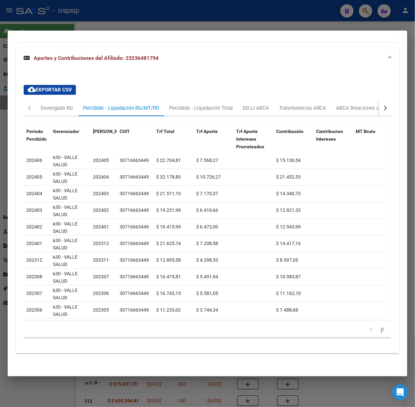
click at [379, 102] on button "button" at bounding box center [385, 108] width 12 height 16
click at [360, 104] on div "ARCA Relaciones Laborales" at bounding box center [338, 107] width 62 height 7
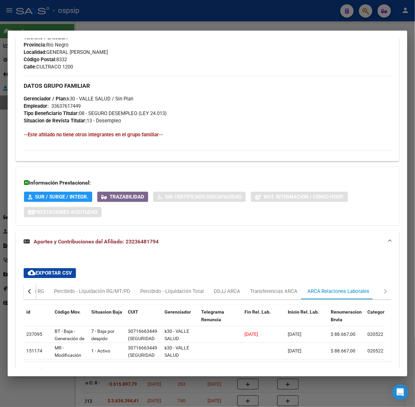
scroll to position [345, 0]
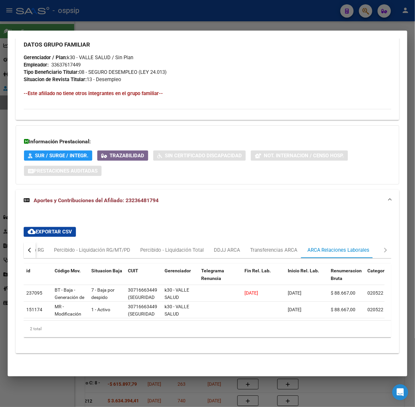
click at [126, 4] on div at bounding box center [207, 203] width 415 height 407
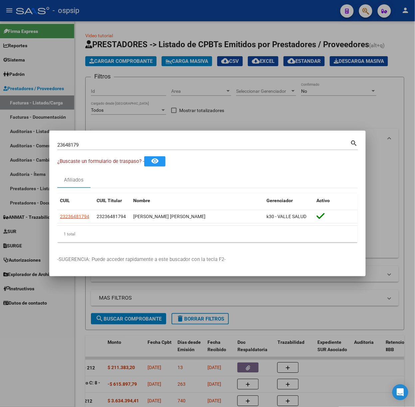
click at [99, 151] on div "23648179 Buscar (apellido, dni, [PERSON_NAME], [PERSON_NAME], cuit, obra social…" at bounding box center [207, 148] width 300 height 18
click at [97, 148] on div "23648179 Buscar (apellido, dni, [PERSON_NAME], [PERSON_NAME], cuit, obra social)" at bounding box center [203, 145] width 293 height 10
click at [97, 146] on input "23648179" at bounding box center [203, 145] width 293 height 6
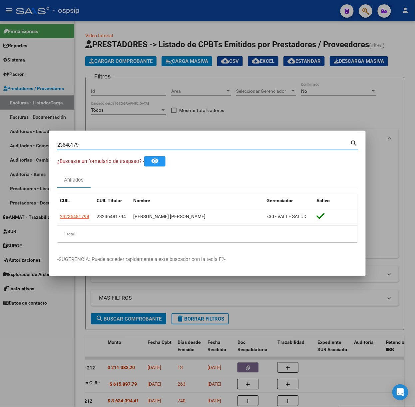
click at [97, 146] on input "23648179" at bounding box center [203, 145] width 293 height 6
type input "35595044"
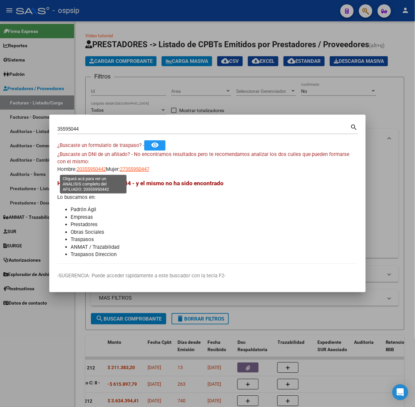
click at [96, 168] on span "20355950442" at bounding box center [91, 169] width 29 height 6
type textarea "20355950442"
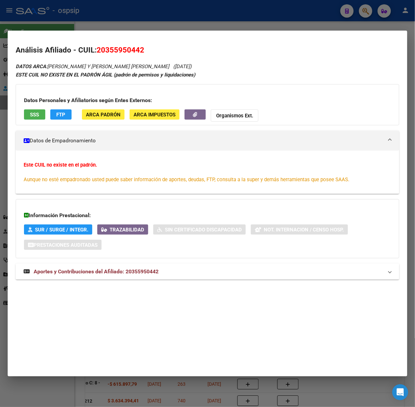
click at [139, 272] on span "Aportes y Contribuciones del Afiliado: 20355950442" at bounding box center [96, 271] width 125 height 6
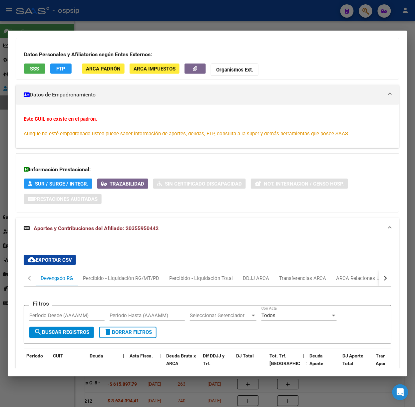
scroll to position [222, 0]
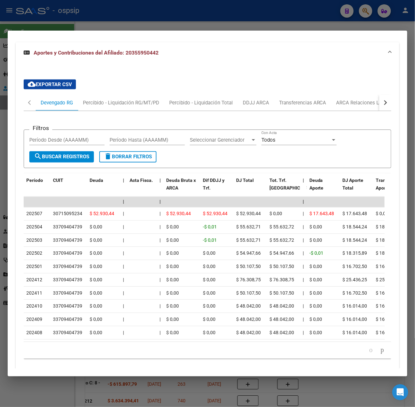
click at [379, 105] on button "button" at bounding box center [385, 103] width 12 height 16
click at [362, 104] on div "ARCA Relaciones Laborales" at bounding box center [338, 102] width 62 height 7
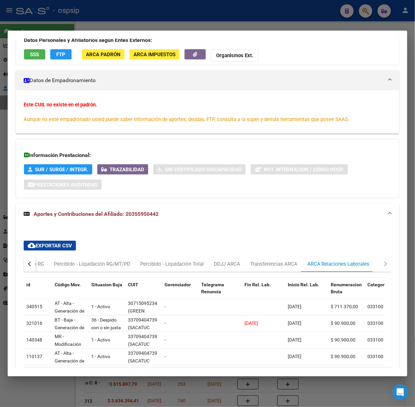
scroll to position [114, 0]
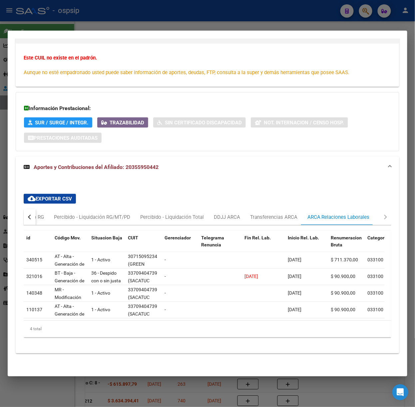
click at [119, 5] on div at bounding box center [207, 203] width 415 height 407
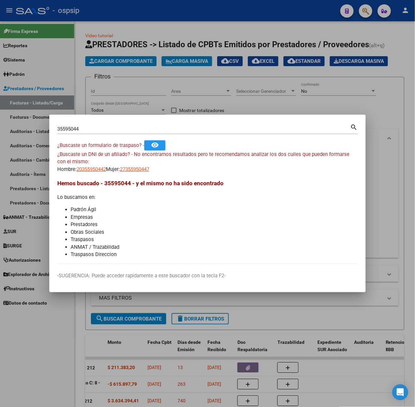
click at [95, 127] on input "35595044" at bounding box center [203, 129] width 293 height 6
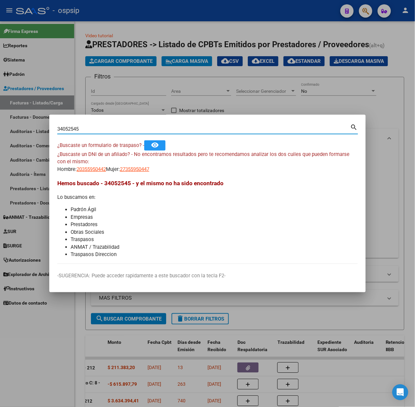
type input "34052545"
click at [89, 177] on mat-dialog-content "34052545 Buscar (apellido, dni, cuil, nro traspaso, cuit, obra social) search ¿…" at bounding box center [207, 193] width 316 height 141
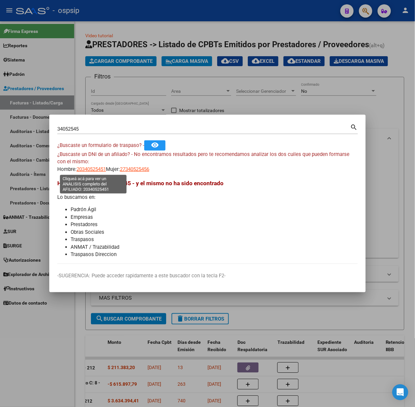
click at [89, 170] on span "20340525451" at bounding box center [91, 169] width 29 height 6
type textarea "20340525451"
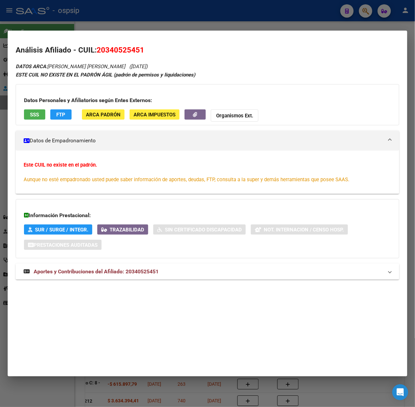
click at [123, 264] on mat-expansion-panel-header "Aportes y Contribuciones del Afiliado: 20340525451" at bounding box center [207, 272] width 383 height 16
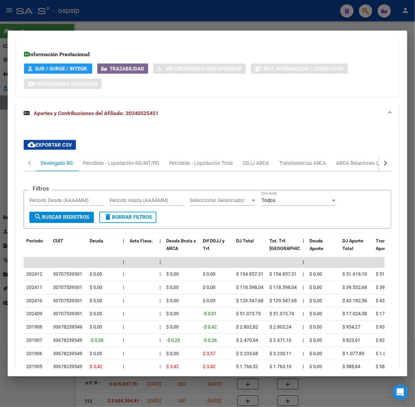
scroll to position [251, 0]
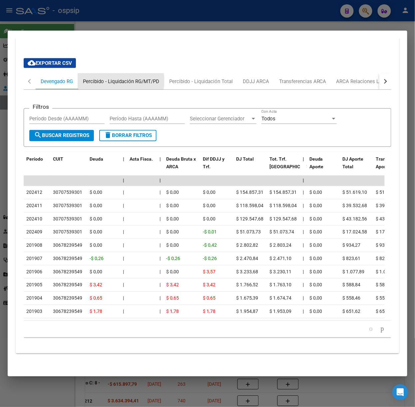
click at [115, 78] on div "Percibido - Liquidación RG/MT/PD" at bounding box center [121, 81] width 76 height 7
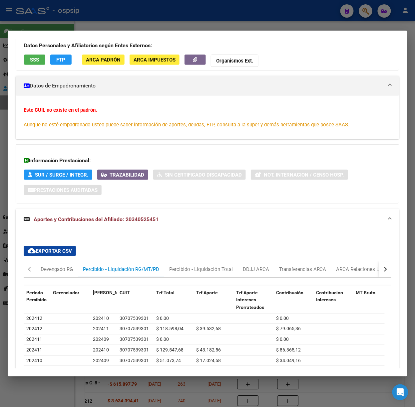
scroll to position [133, 0]
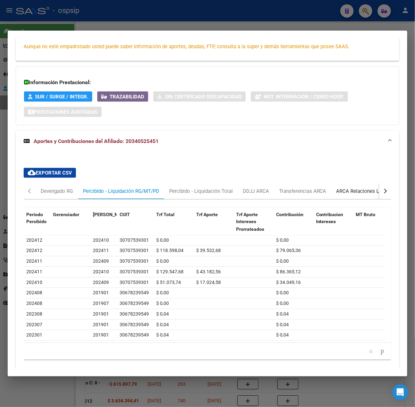
click at [370, 191] on div "ARCA Relaciones Laborales" at bounding box center [367, 191] width 62 height 7
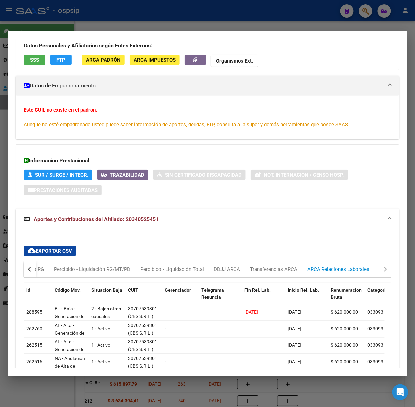
scroll to position [114, 0]
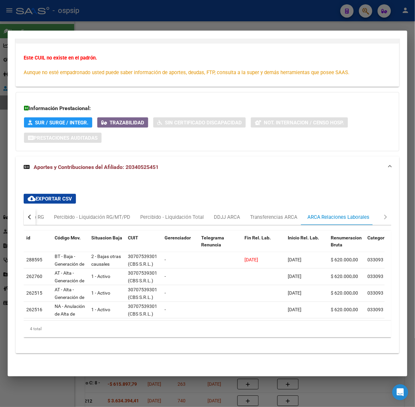
click at [47, 11] on div at bounding box center [207, 203] width 415 height 407
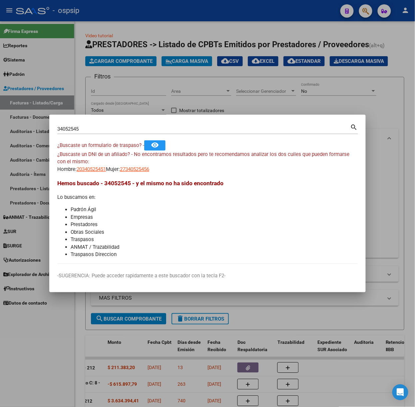
click at [81, 129] on input "34052545" at bounding box center [203, 129] width 293 height 6
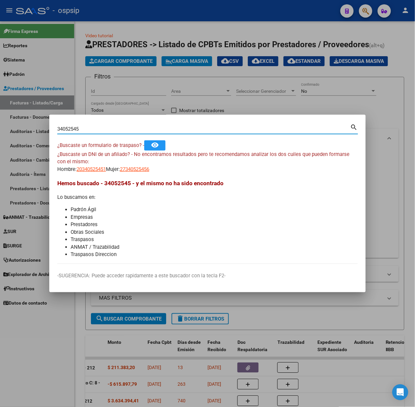
click at [81, 129] on input "34052545" at bounding box center [203, 129] width 293 height 6
type input "43195861"
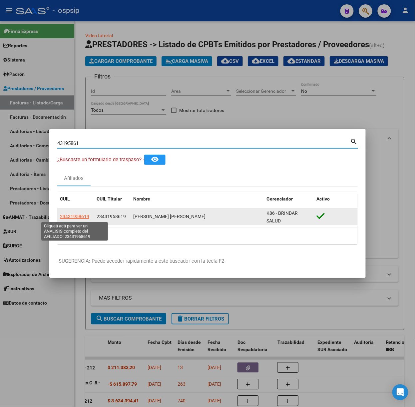
click at [83, 215] on span "23431958619" at bounding box center [74, 216] width 29 height 5
type textarea "23431958619"
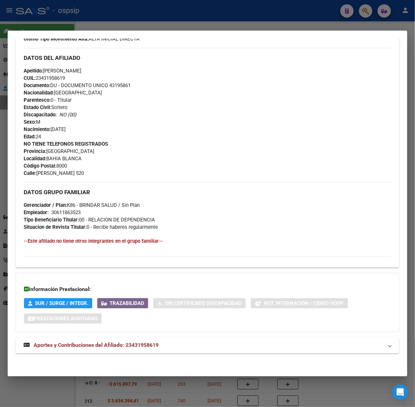
click at [139, 343] on span "Aportes y Contribuciones del Afiliado: 23431958619" at bounding box center [96, 345] width 125 height 6
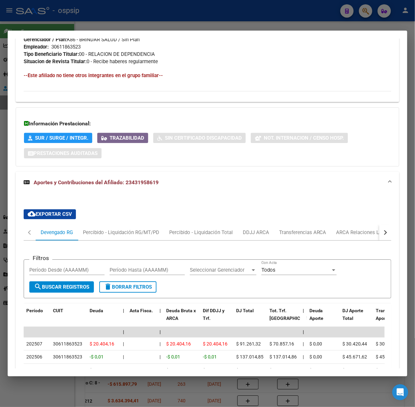
scroll to position [495, 0]
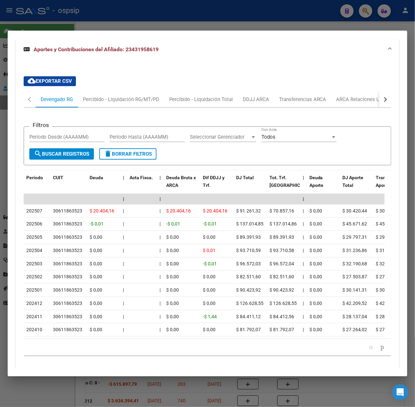
click at [156, 21] on div at bounding box center [207, 203] width 415 height 407
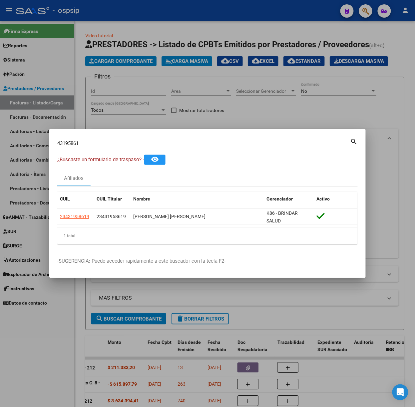
click at [149, 138] on div "43195861 Buscar (apellido, dni, [PERSON_NAME], [PERSON_NAME], cuit, obra social…" at bounding box center [207, 142] width 300 height 11
click at [149, 141] on input "43195861" at bounding box center [203, 143] width 293 height 6
type input "45122176"
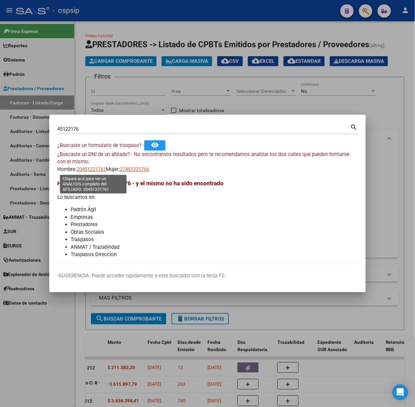
click at [95, 169] on span "20451221761" at bounding box center [91, 169] width 29 height 6
type textarea "20451221761"
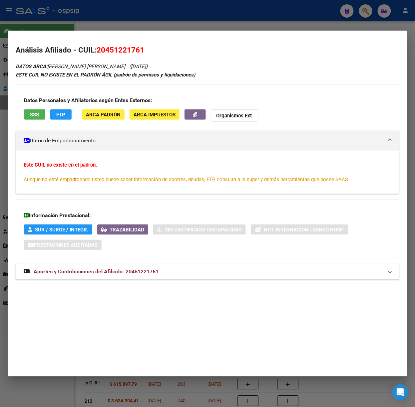
click at [129, 265] on mat-expansion-panel-header "Aportes y Contribuciones del Afiliado: 20451221761" at bounding box center [207, 272] width 383 height 16
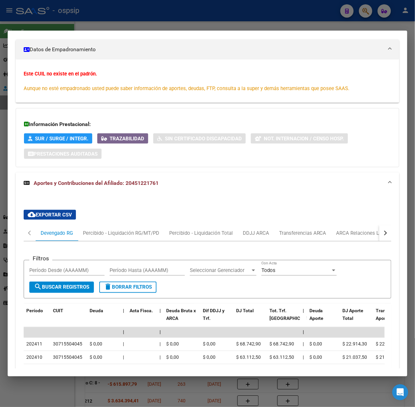
scroll to position [136, 0]
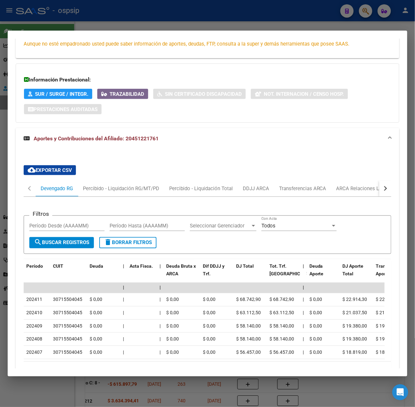
click at [133, 179] on div "cloud_download Exportar CSV Devengado RG Percibido - Liquidación RG/MT/PD Perci…" at bounding box center [207, 272] width 367 height 224
click at [136, 188] on div "Percibido - Liquidación RG/MT/PD" at bounding box center [121, 188] width 76 height 7
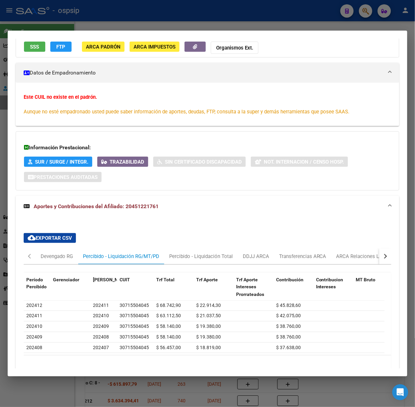
scroll to position [110, 0]
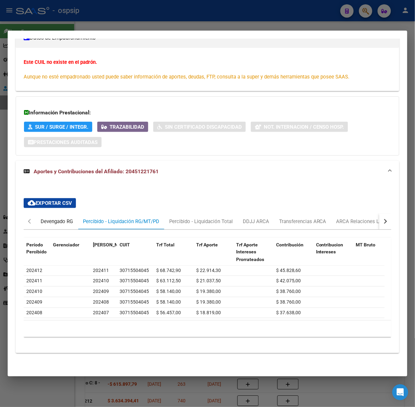
click at [47, 218] on div "Devengado RG" at bounding box center [57, 221] width 32 height 7
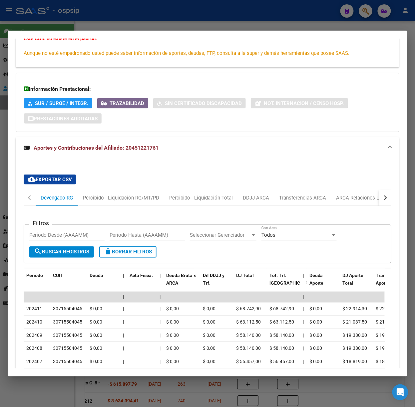
scroll to position [184, 0]
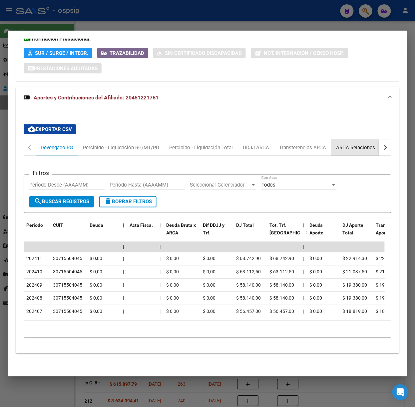
click at [357, 140] on div "ARCA Relaciones Laborales" at bounding box center [367, 148] width 72 height 16
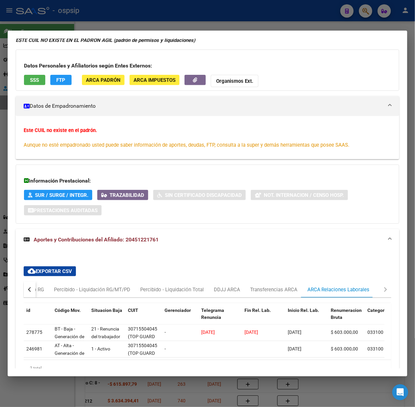
scroll to position [81, 0]
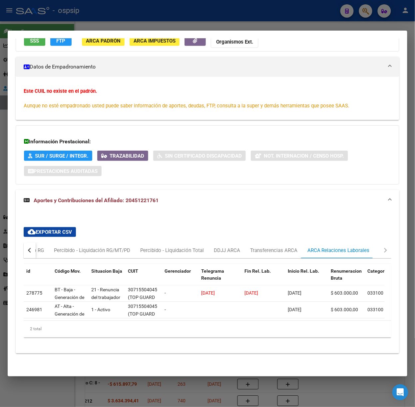
click at [113, 13] on div at bounding box center [207, 203] width 415 height 407
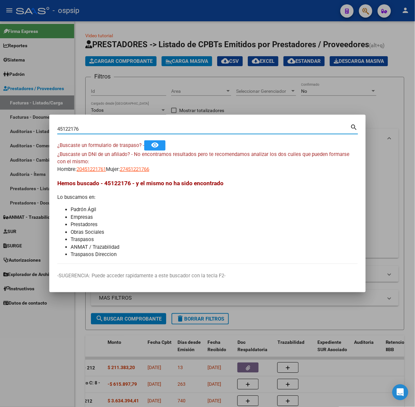
click at [103, 128] on input "45122176" at bounding box center [203, 129] width 293 height 6
type input "41652901"
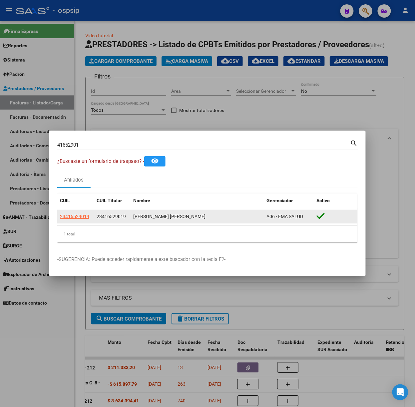
click at [83, 213] on app-link-go-to "23416529019" at bounding box center [74, 217] width 29 height 8
click at [84, 213] on app-link-go-to "23416529019" at bounding box center [74, 217] width 29 height 8
click at [88, 216] on span "23416529019" at bounding box center [74, 216] width 29 height 5
type textarea "23416529019"
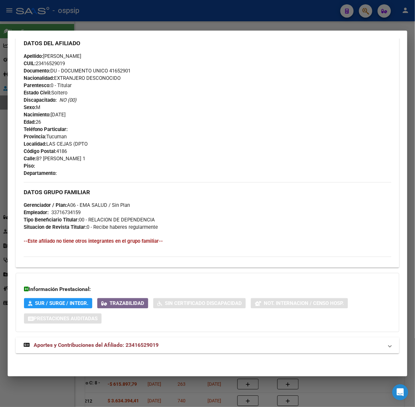
click at [165, 345] on mat-panel-title "Aportes y Contribuciones del Afiliado: 23416529019" at bounding box center [203, 346] width 359 height 8
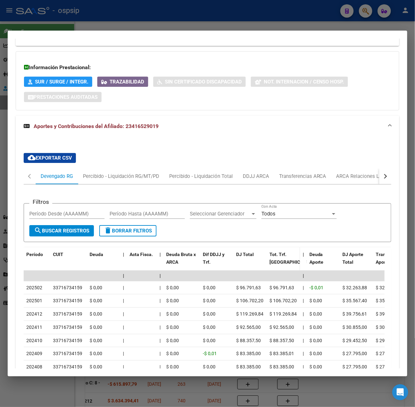
scroll to position [471, 0]
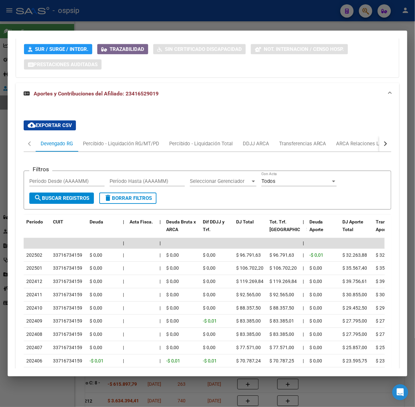
click at [109, 5] on div at bounding box center [207, 203] width 415 height 407
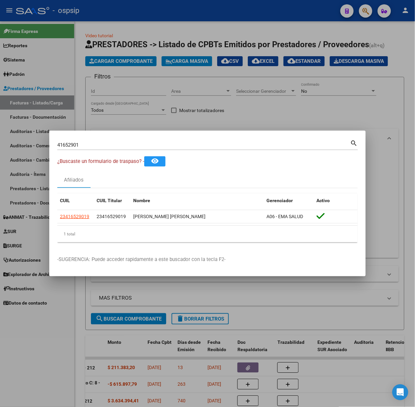
click at [115, 147] on input "41652901" at bounding box center [203, 145] width 293 height 6
type input "23600084"
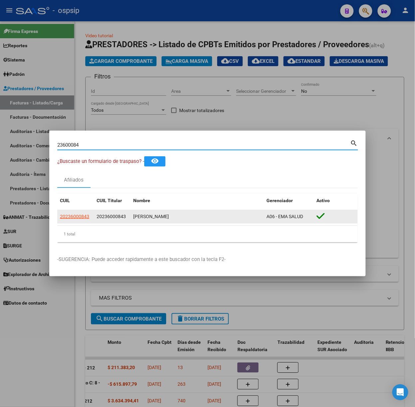
click at [81, 220] on app-link-go-to "20236000843" at bounding box center [74, 217] width 29 height 8
click at [79, 220] on app-link-go-to "20236000843" at bounding box center [74, 217] width 29 height 8
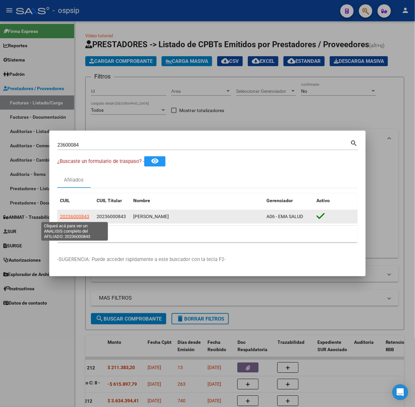
click at [74, 218] on span "20236000843" at bounding box center [74, 216] width 29 height 5
type textarea "20236000843"
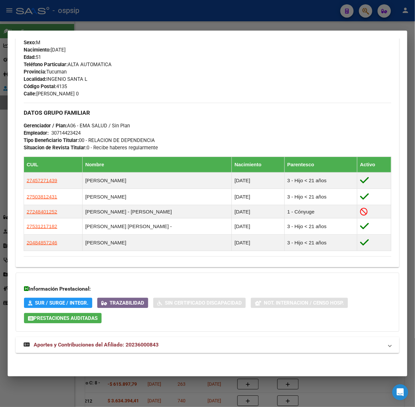
click at [105, 349] on strong "Aportes y Contribuciones del Afiliado: 20236000843" at bounding box center [91, 345] width 135 height 8
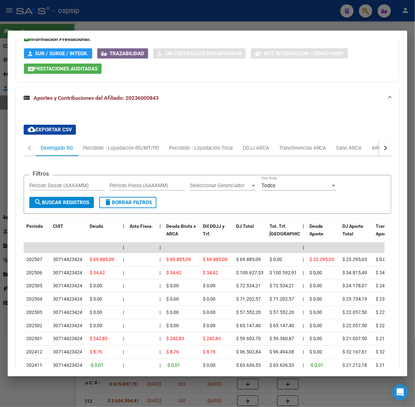
scroll to position [535, 0]
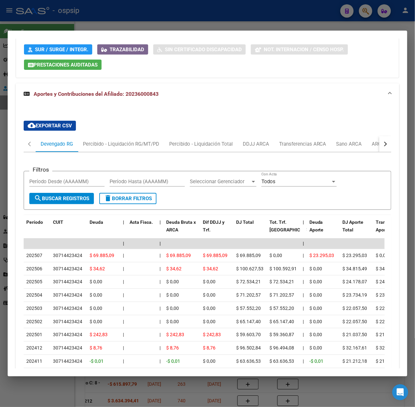
click at [208, 12] on div at bounding box center [207, 203] width 415 height 407
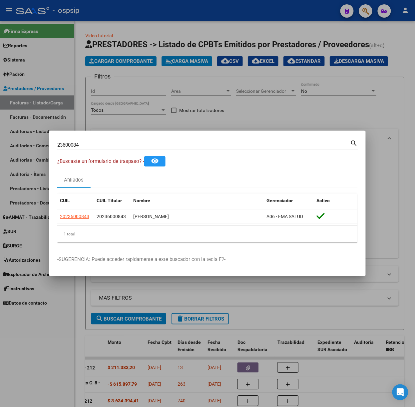
click at [139, 148] on div "23600084 Buscar (apellido, dni, [PERSON_NAME], nro traspaso, cuit, obra social)" at bounding box center [203, 145] width 293 height 10
click at [136, 147] on input "23600084" at bounding box center [203, 145] width 293 height 6
type input "41374997"
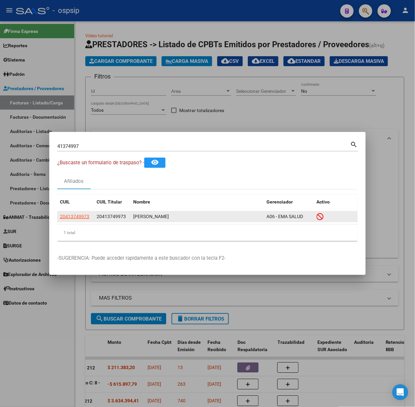
click at [86, 212] on datatable-body-cell "20413749973" at bounding box center [75, 217] width 37 height 10
click at [86, 214] on span "20413749973" at bounding box center [74, 216] width 29 height 5
type textarea "20413749973"
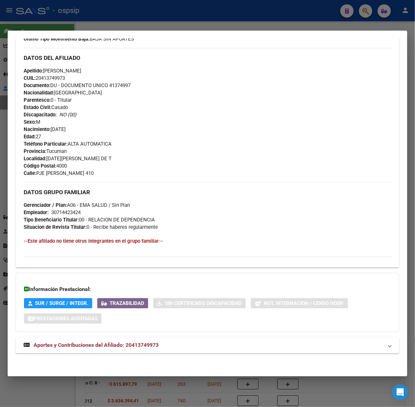
click at [144, 343] on span "Aportes y Contribuciones del Afiliado: 20413749973" at bounding box center [96, 345] width 125 height 6
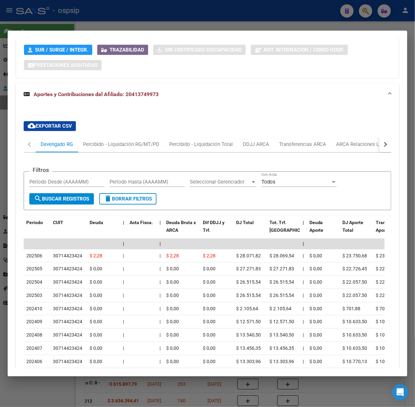
scroll to position [458, 0]
click at [125, 24] on div at bounding box center [207, 203] width 415 height 407
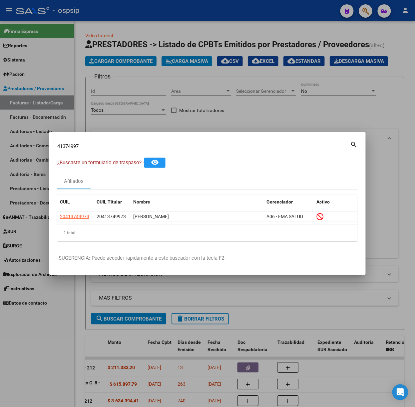
click at [110, 144] on input "41374997" at bounding box center [203, 146] width 293 height 6
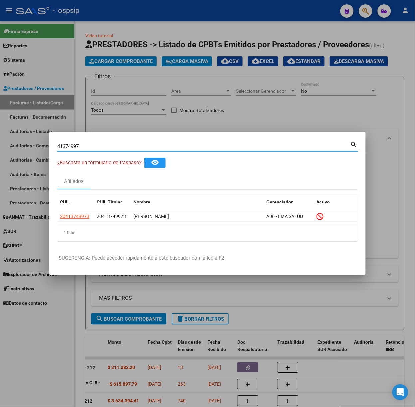
click at [110, 144] on input "41374997" at bounding box center [203, 146] width 293 height 6
type input "39145455"
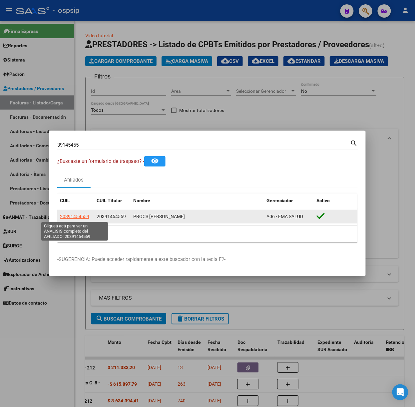
click at [68, 219] on span "20391454559" at bounding box center [74, 216] width 29 height 5
type textarea "20391454559"
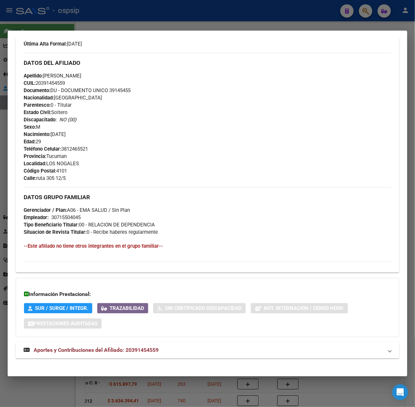
click at [140, 359] on mat-expansion-panel-header "Aportes y Contribuciones del Afiliado: 20391454559" at bounding box center [207, 351] width 383 height 16
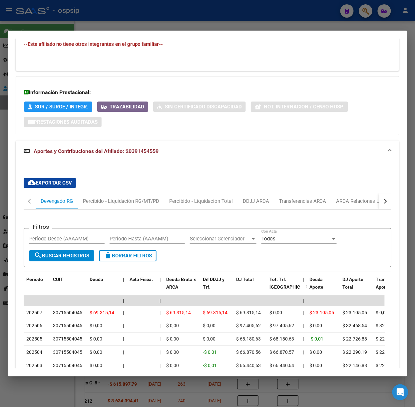
scroll to position [399, 0]
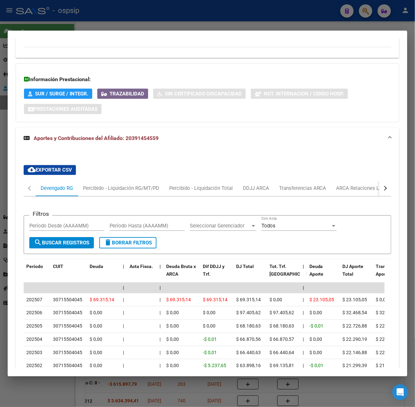
click at [132, 10] on div at bounding box center [207, 203] width 415 height 407
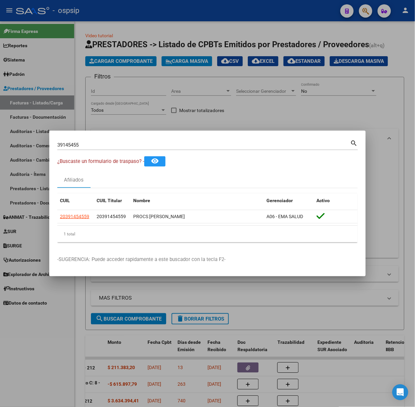
click at [98, 149] on div "39145455 Buscar (apellido, dni, [PERSON_NAME], [PERSON_NAME], cuit, obra social)" at bounding box center [203, 145] width 293 height 10
click at [96, 149] on div "39145455 Buscar (apellido, dni, [PERSON_NAME], [PERSON_NAME], cuit, obra social)" at bounding box center [203, 145] width 293 height 10
click at [93, 146] on input "39145455" at bounding box center [203, 145] width 293 height 6
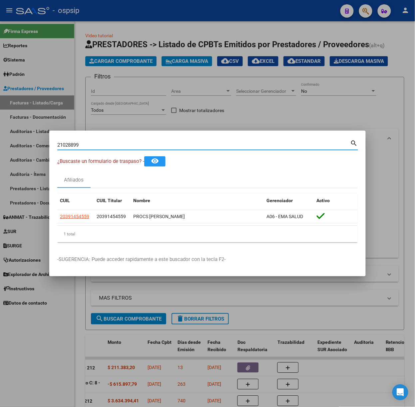
type input "21028899"
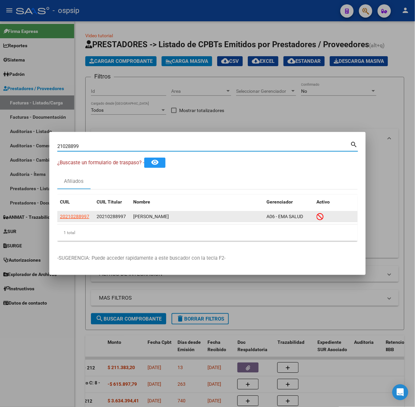
click at [72, 213] on app-link-go-to "20210288997" at bounding box center [74, 217] width 29 height 8
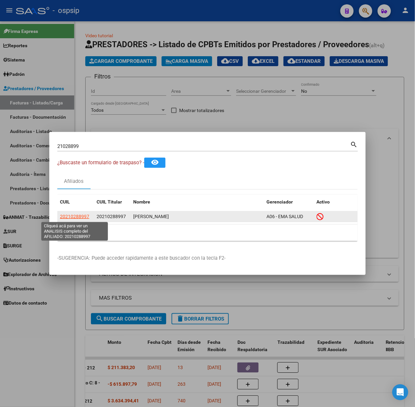
click at [77, 216] on span "20210288997" at bounding box center [74, 216] width 29 height 5
type textarea "20210288997"
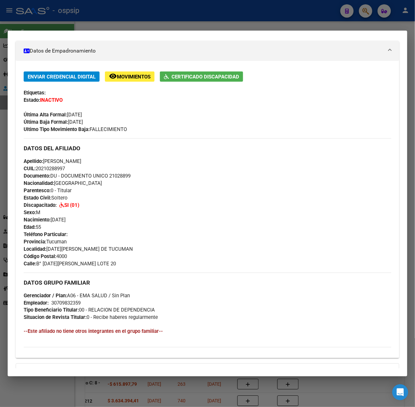
scroll to position [206, 0]
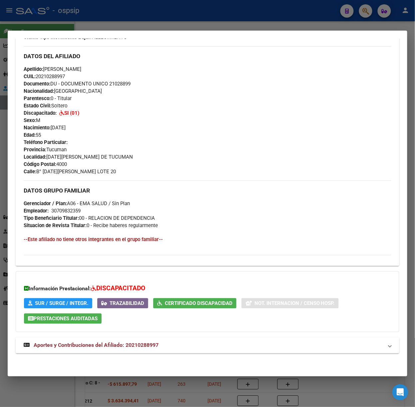
click at [116, 354] on div "DATOS PADRÓN ÁGIL: [PERSON_NAME] | INACTIVO | AFILIADO TITULAR Datos Personales…" at bounding box center [207, 109] width 383 height 504
click at [115, 344] on span "Aportes y Contribuciones del Afiliado: 20210288997" at bounding box center [96, 345] width 125 height 6
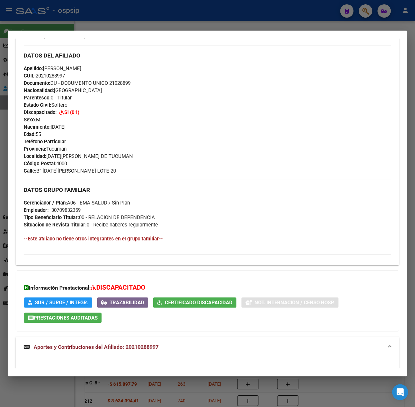
scroll to position [472, 0]
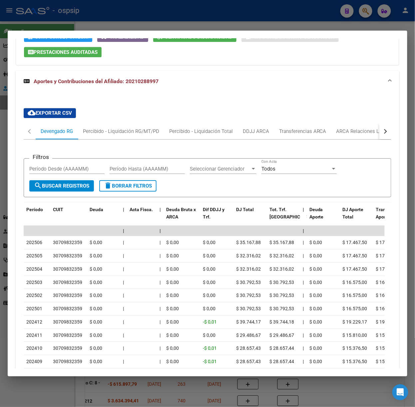
click at [247, 4] on div at bounding box center [207, 203] width 415 height 407
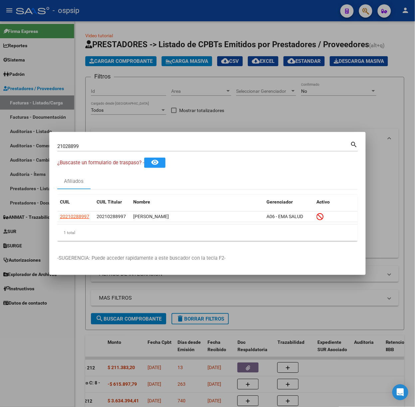
click at [159, 140] on div "21028899 Buscar (apellido, dni, [PERSON_NAME], [PERSON_NAME], cuit, obra social…" at bounding box center [207, 145] width 300 height 11
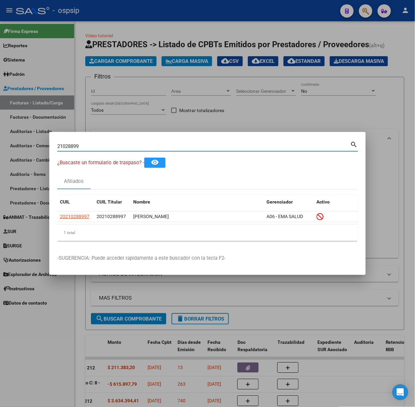
click at [159, 140] on div "21028899 Buscar (apellido, dni, [PERSON_NAME], [PERSON_NAME], cuit, obra social…" at bounding box center [207, 145] width 300 height 11
type input "2"
type input "29701763"
click at [71, 209] on datatable-header-cell "CUIL" at bounding box center [75, 202] width 37 height 14
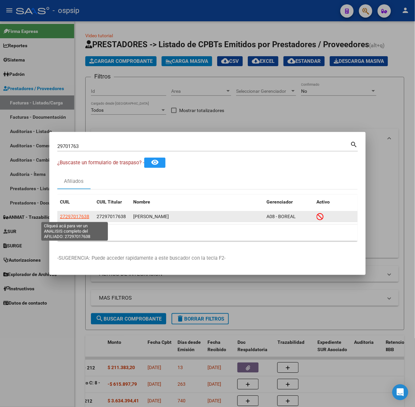
click at [80, 215] on span "27297017638" at bounding box center [74, 216] width 29 height 5
type textarea "27297017638"
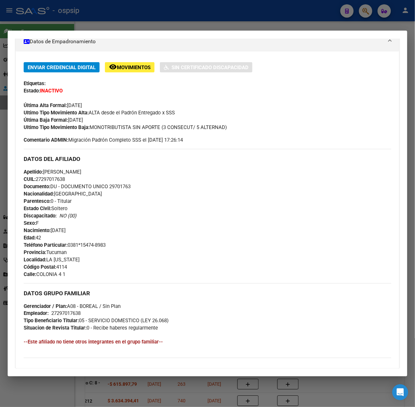
scroll to position [225, 0]
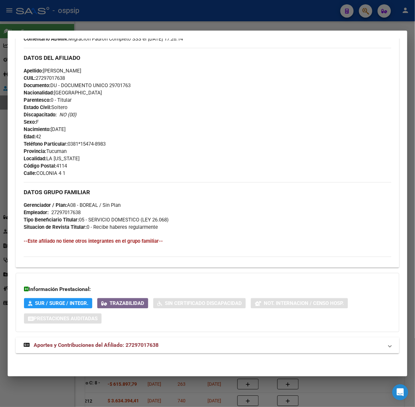
click at [123, 334] on div "DATOS PADRÓN ÁGIL: [PERSON_NAME] | INACTIVO | AFILIADO TITULAR Datos Personales…" at bounding box center [207, 99] width 383 height 523
click at [126, 347] on span "Aportes y Contribuciones del Afiliado: 27297017638" at bounding box center [96, 345] width 125 height 6
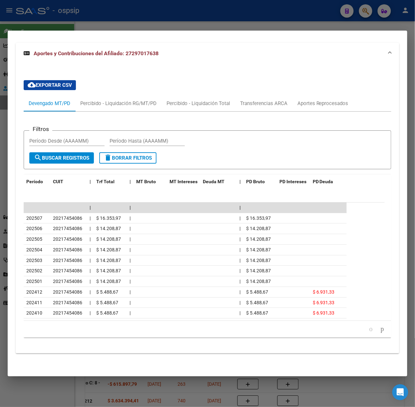
scroll to position [521, 0]
click at [133, 108] on div "Percibido - Liquidación RG/MT/PD" at bounding box center [118, 103] width 86 height 16
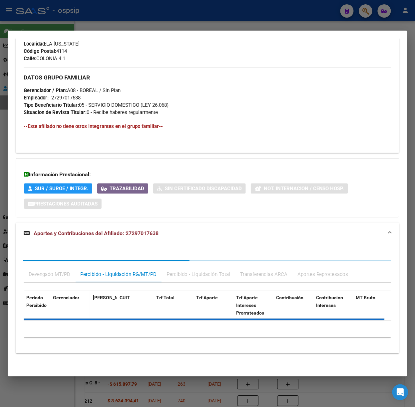
scroll to position [462, 0]
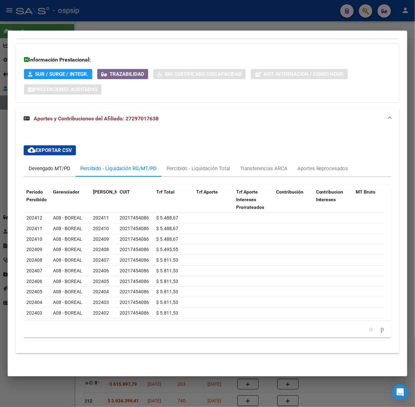
click at [51, 165] on div "Devengado MT/PD" at bounding box center [50, 168] width 42 height 7
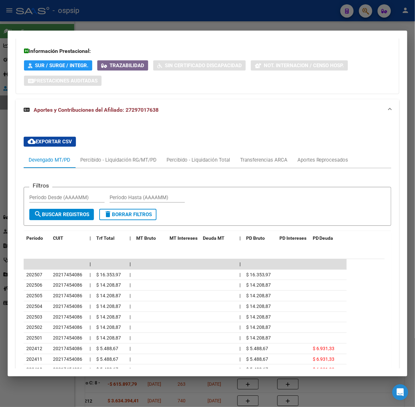
click at [97, 27] on div at bounding box center [207, 203] width 415 height 407
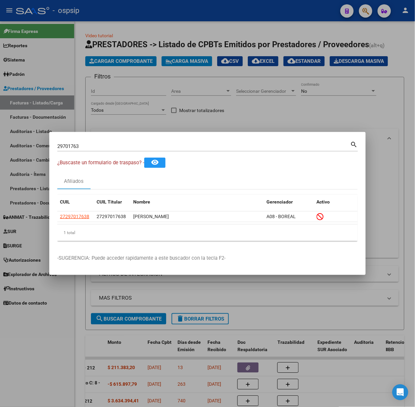
click at [100, 145] on input "29701763" at bounding box center [203, 146] width 293 height 6
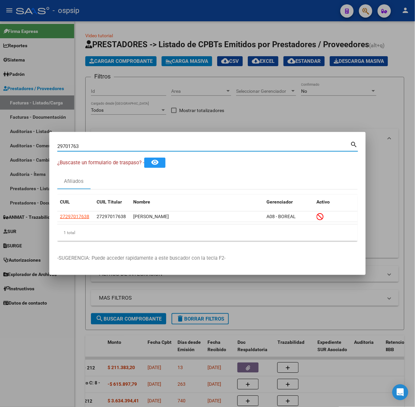
click at [100, 145] on input "29701763" at bounding box center [203, 146] width 293 height 6
type input "37500420"
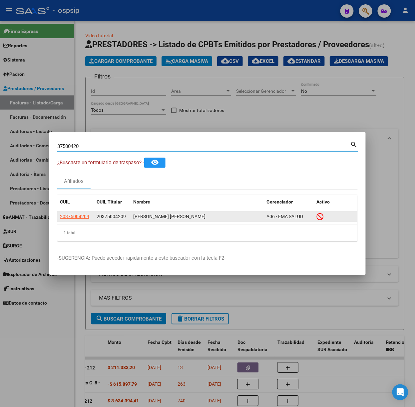
click at [89, 214] on div "20375004209" at bounding box center [75, 217] width 31 height 8
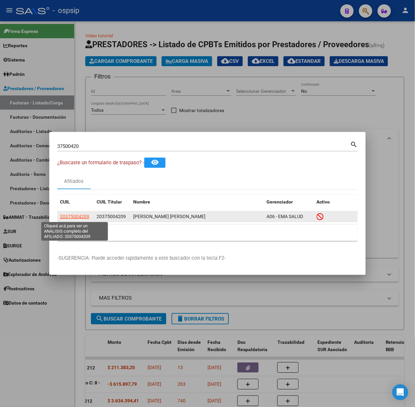
click at [87, 215] on span "20375004209" at bounding box center [74, 216] width 29 height 5
type textarea "20375004209"
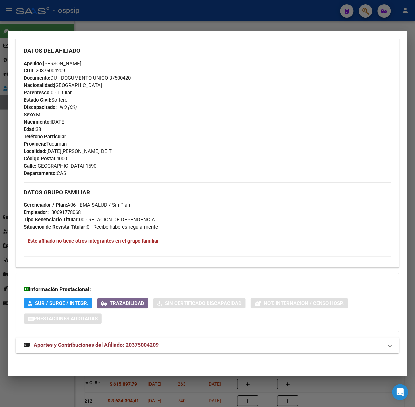
click at [140, 342] on span "Aportes y Contribuciones del Afiliado: 20375004209" at bounding box center [96, 345] width 125 height 6
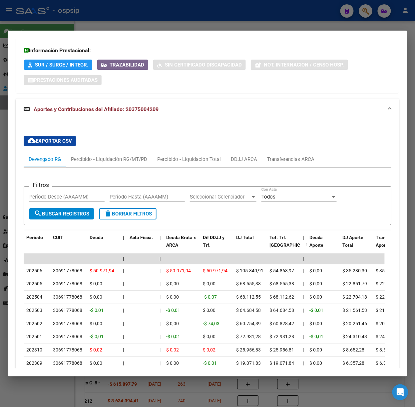
scroll to position [471, 0]
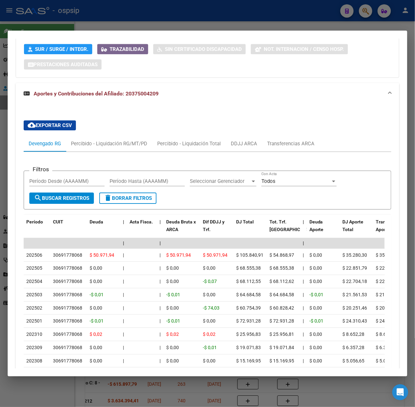
click at [84, 11] on div at bounding box center [207, 203] width 415 height 407
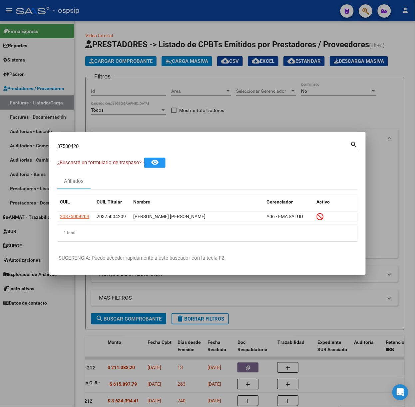
click at [92, 144] on input "37500420" at bounding box center [203, 146] width 293 height 6
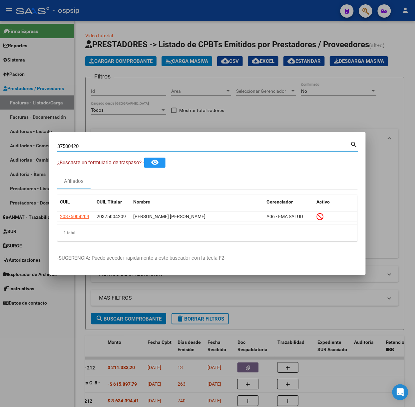
click at [92, 144] on input "37500420" at bounding box center [203, 146] width 293 height 6
type input "40951753"
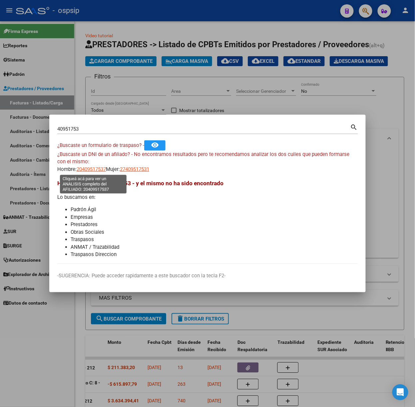
click at [81, 167] on span "20409517537" at bounding box center [91, 169] width 29 height 6
type textarea "20409517537"
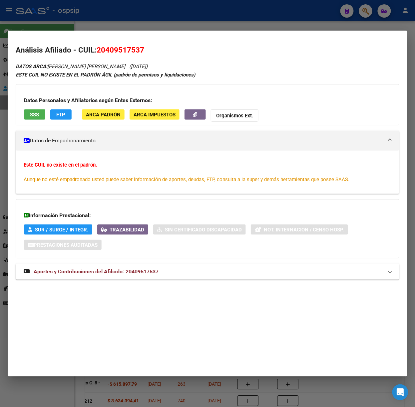
click at [112, 273] on span "Aportes y Contribuciones del Afiliado: 20409517537" at bounding box center [96, 271] width 125 height 6
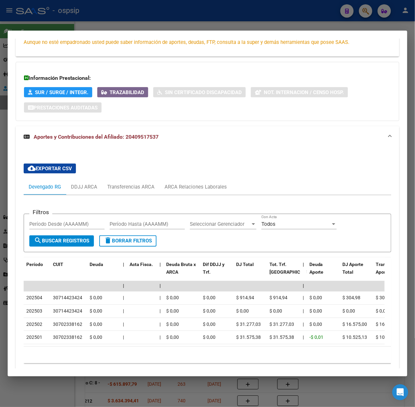
scroll to position [171, 0]
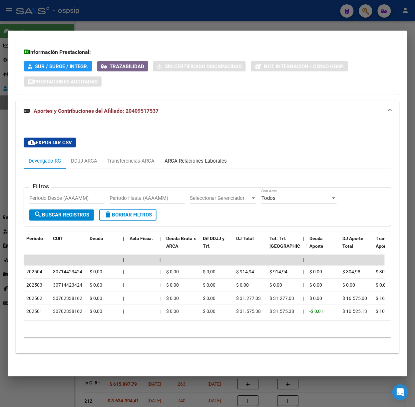
click at [192, 161] on div "ARCA Relaciones Laborales" at bounding box center [195, 161] width 72 height 16
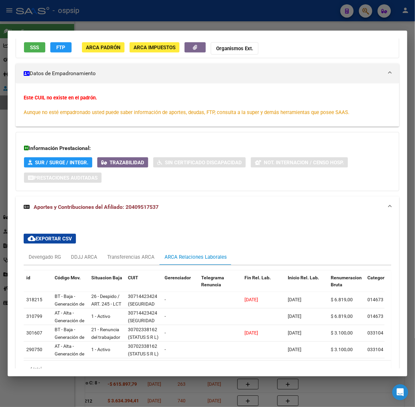
scroll to position [114, 0]
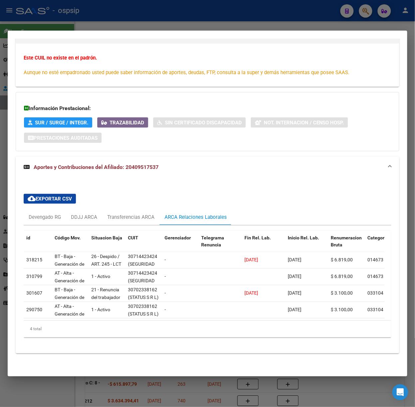
click at [84, 23] on div at bounding box center [207, 203] width 415 height 407
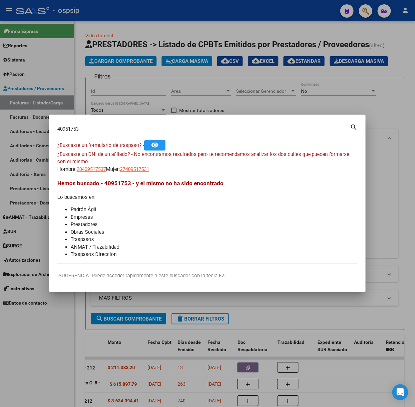
click at [100, 127] on input "40951753" at bounding box center [203, 129] width 293 height 6
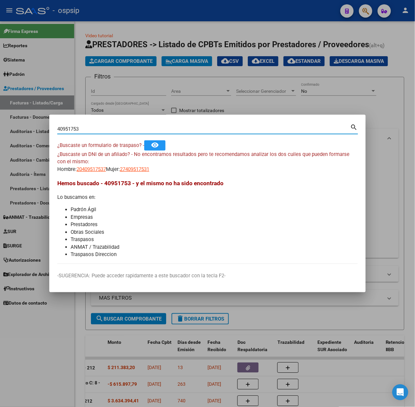
click at [100, 127] on input "40951753" at bounding box center [203, 129] width 293 height 6
type input "23600084"
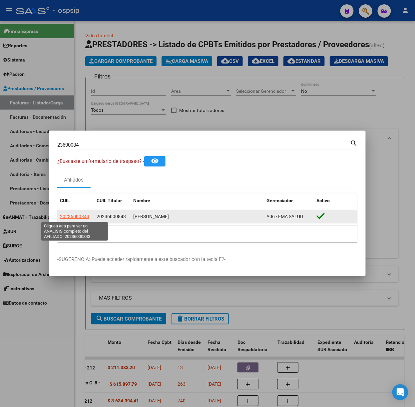
click at [80, 214] on span "20236000843" at bounding box center [74, 216] width 29 height 5
type textarea "20236000843"
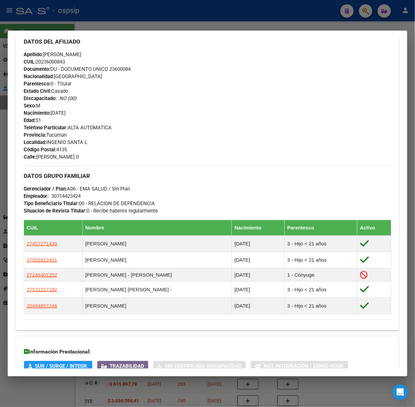
scroll to position [282, 0]
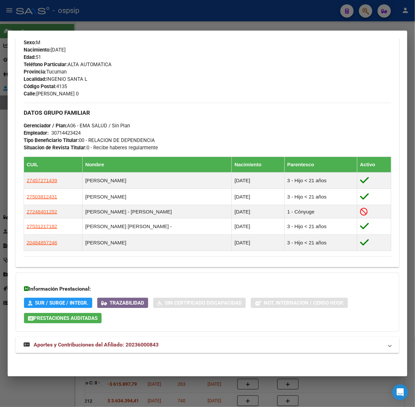
click at [119, 348] on span "Aportes y Contribuciones del Afiliado: 20236000843" at bounding box center [96, 345] width 125 height 6
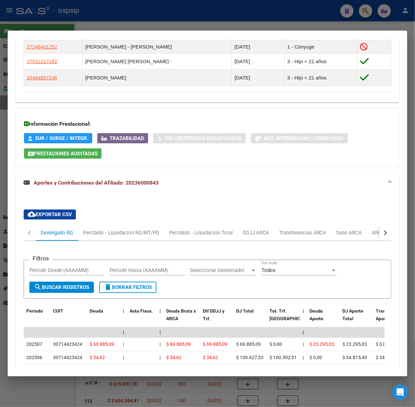
scroll to position [580, 0]
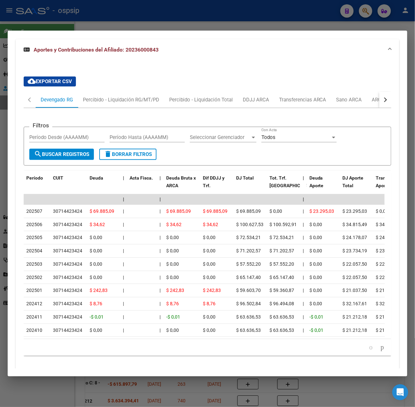
click at [180, 12] on div at bounding box center [207, 203] width 415 height 407
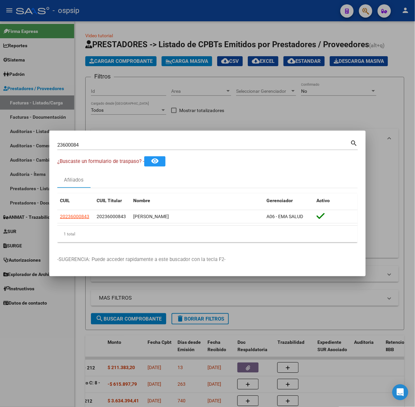
click at [140, 140] on div "23600084 Buscar (apellido, dni, [PERSON_NAME], nro traspaso, cuit, obra social)" at bounding box center [203, 145] width 293 height 10
click at [142, 141] on div "23600084 Buscar (apellido, dni, [PERSON_NAME], nro traspaso, cuit, obra social)" at bounding box center [203, 145] width 293 height 10
click at [142, 143] on input "23600084" at bounding box center [203, 145] width 293 height 6
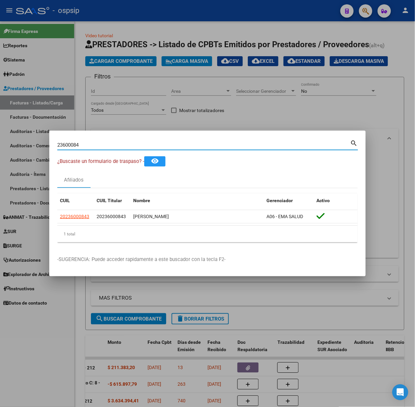
click at [142, 143] on input "23600084" at bounding box center [203, 145] width 293 height 6
type input "18531781"
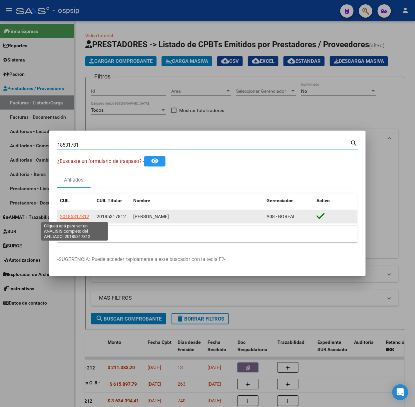
click at [68, 216] on span "20185317812" at bounding box center [74, 216] width 29 height 5
type textarea "20185317812"
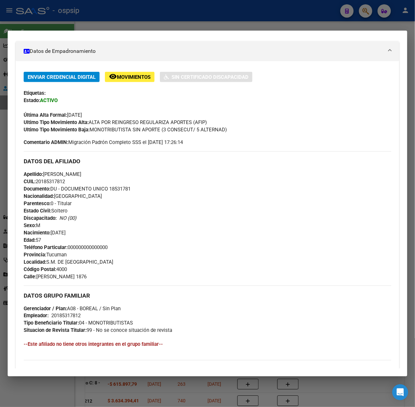
scroll to position [217, 0]
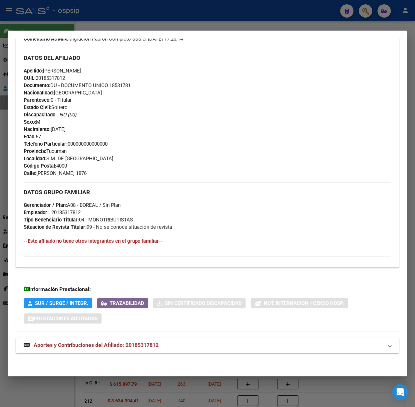
click at [153, 336] on div "DATOS PADRÓN ÁGIL: [PERSON_NAME] | ACTIVO | AFILIADO TITULAR Datos Personales y…" at bounding box center [207, 104] width 383 height 516
click at [183, 338] on mat-expansion-panel-header "Aportes y Contribuciones del Afiliado: 20185317812" at bounding box center [207, 346] width 383 height 16
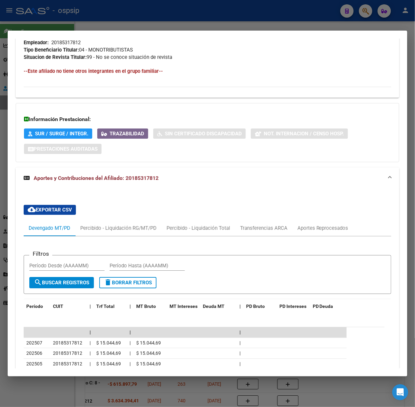
scroll to position [513, 0]
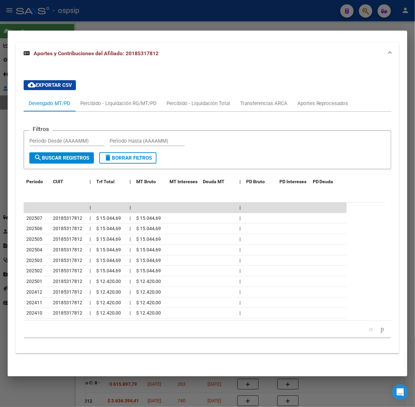
click at [107, 25] on div at bounding box center [207, 203] width 415 height 407
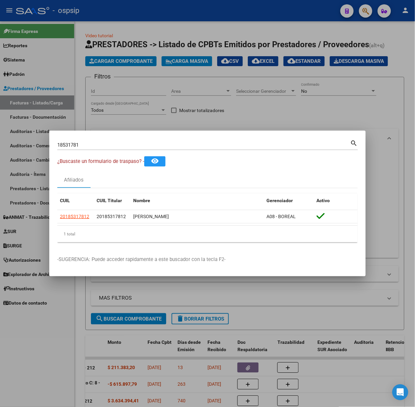
click at [130, 146] on input "18531781" at bounding box center [203, 145] width 293 height 6
type input "13337659"
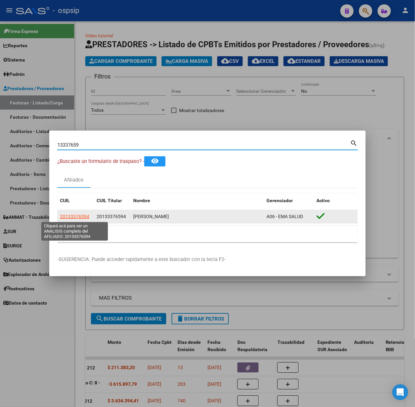
click at [85, 216] on span "20133376594" at bounding box center [74, 216] width 29 height 5
type textarea "20133376594"
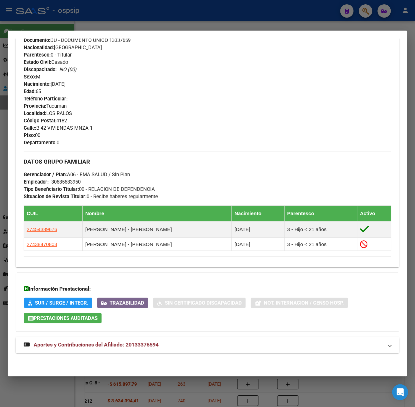
click at [153, 351] on mat-expansion-panel-header "Aportes y Contribuciones del Afiliado: 20133376594" at bounding box center [207, 345] width 383 height 16
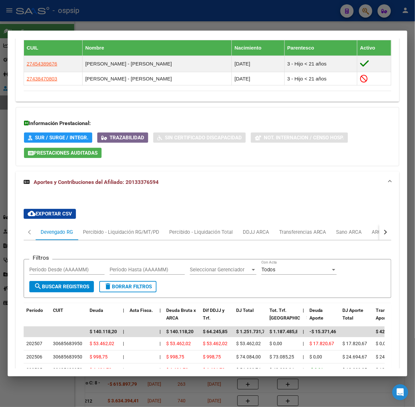
scroll to position [546, 0]
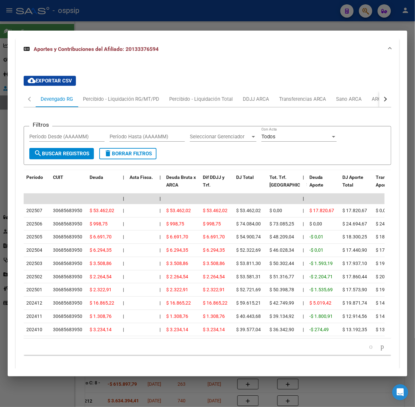
click at [104, 25] on div at bounding box center [207, 203] width 415 height 407
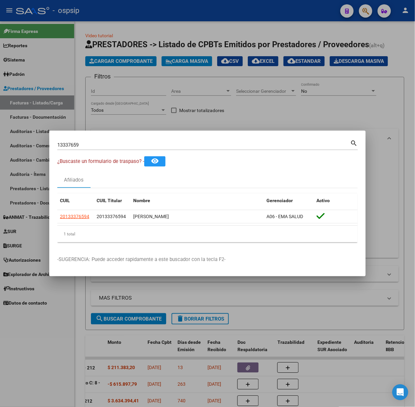
click at [102, 138] on mat-dialog-container "13337659 Buscar (apellido, dni, cuil, nro traspaso, cuit, obra social) search ¿…" at bounding box center [207, 204] width 316 height 146
click at [105, 144] on input "13337659" at bounding box center [203, 145] width 293 height 6
type input "18230902"
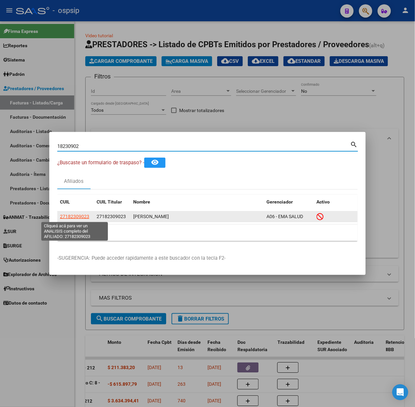
click at [84, 215] on span "27182309023" at bounding box center [74, 216] width 29 height 5
type textarea "27182309023"
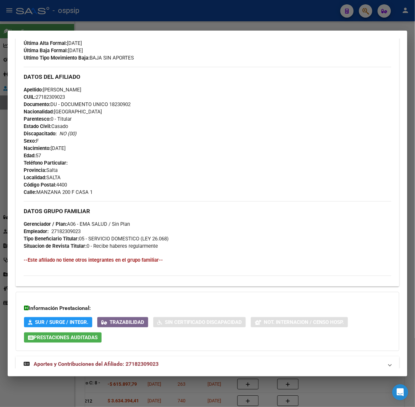
scroll to position [205, 0]
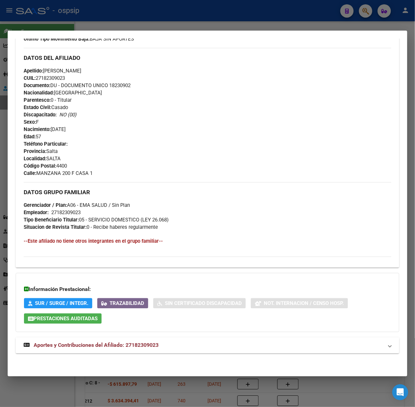
click at [155, 350] on mat-expansion-panel-header "Aportes y Contribuciones del Afiliado: 27182309023" at bounding box center [207, 346] width 383 height 16
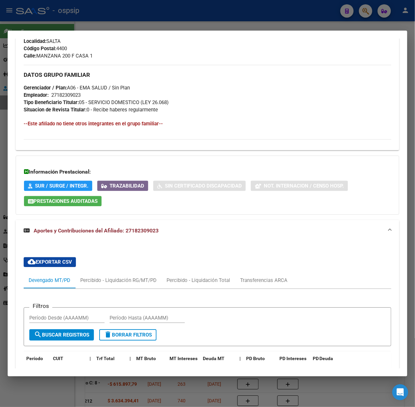
scroll to position [471, 0]
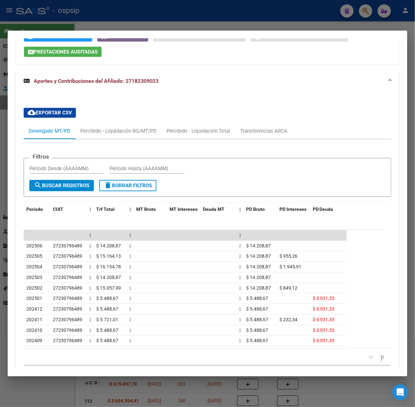
click at [38, 15] on div at bounding box center [207, 203] width 415 height 407
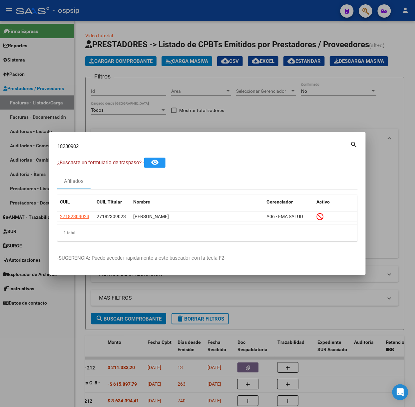
click at [107, 142] on div "18230902 Buscar (apellido, dni, cuil, [PERSON_NAME], cuit, obra social)" at bounding box center [203, 146] width 293 height 10
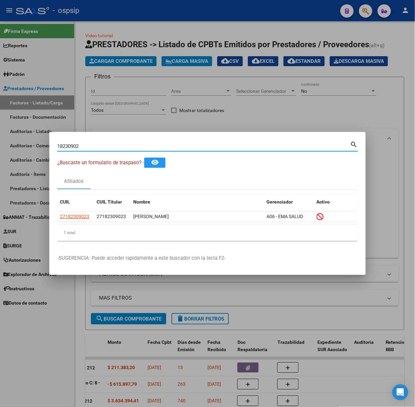
click at [110, 145] on input "18230902" at bounding box center [203, 146] width 293 height 6
type input "35263319"
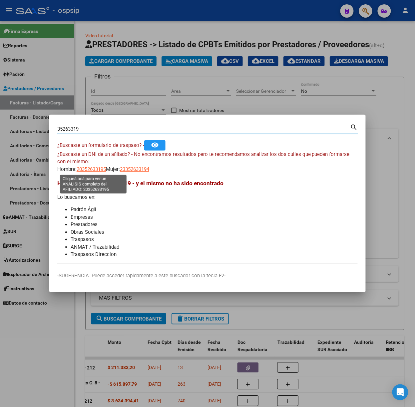
click at [91, 170] on span "20352633195" at bounding box center [91, 169] width 29 height 6
type textarea "20352633195"
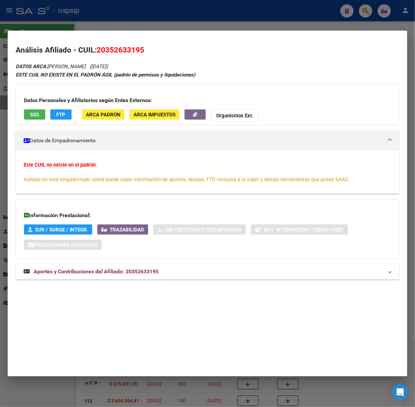
click at [124, 269] on span "Aportes y Contribuciones del Afiliado: 20352633195" at bounding box center [96, 271] width 125 height 6
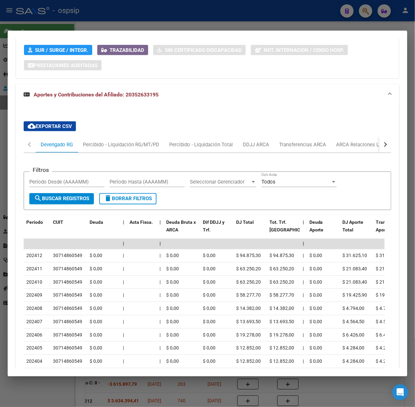
scroll to position [180, 0]
click at [139, 148] on div "Percibido - Liquidación RG/MT/PD" at bounding box center [121, 144] width 76 height 7
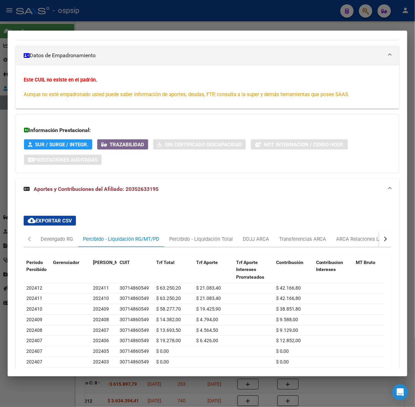
scroll to position [88, 0]
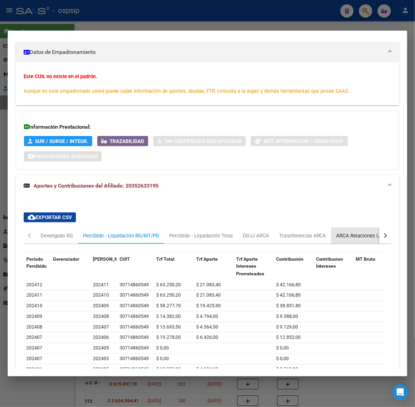
click at [359, 232] on div "ARCA Relaciones Laborales" at bounding box center [367, 235] width 62 height 7
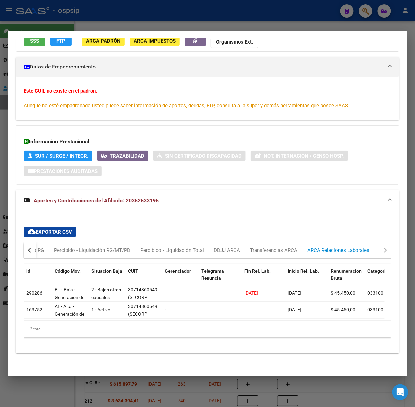
scroll to position [81, 0]
click at [70, 15] on div at bounding box center [207, 203] width 415 height 407
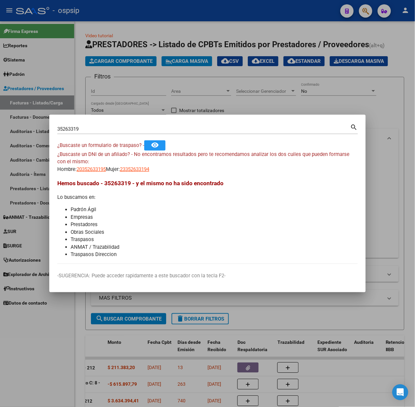
click at [80, 124] on div "35263319 Buscar (apellido, dni, cuil, [PERSON_NAME], cuit, obra social)" at bounding box center [203, 129] width 293 height 10
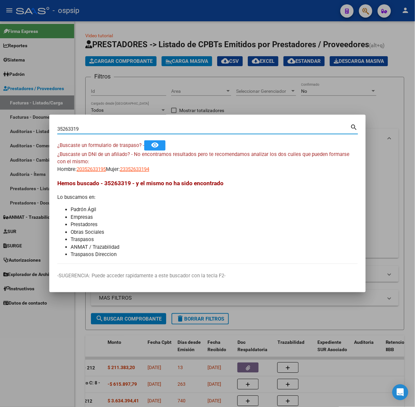
click at [85, 126] on input "35263319" at bounding box center [203, 129] width 293 height 6
type input "36127442"
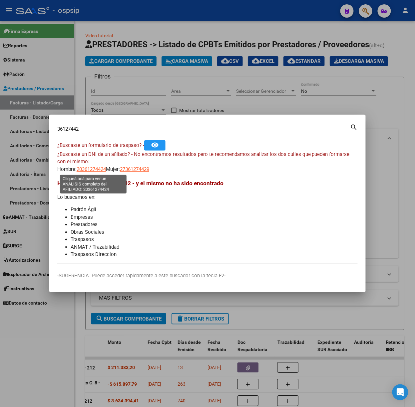
click at [96, 172] on span "20361274424" at bounding box center [91, 169] width 29 height 6
type textarea "20361274424"
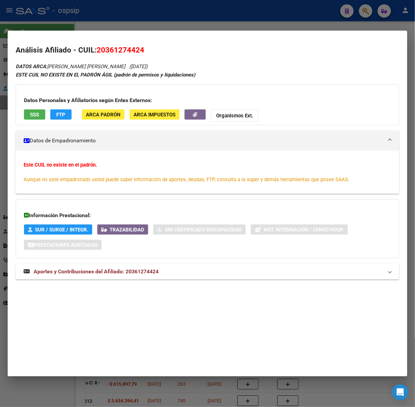
click at [109, 261] on div "DATOS ARCA: [PERSON_NAME] [PERSON_NAME] ([DATE]) ESTE CUIL NO EXISTE EN EL PADR…" at bounding box center [207, 174] width 383 height 225
click at [122, 273] on span "Aportes y Contribuciones del Afiliado: 20361274424" at bounding box center [96, 271] width 125 height 6
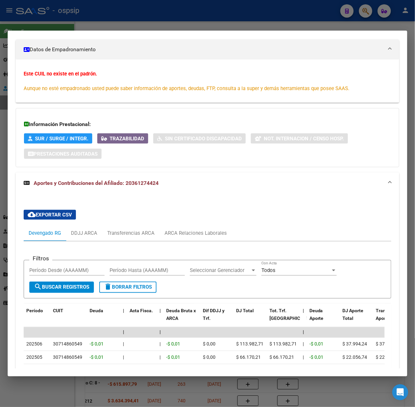
scroll to position [180, 0]
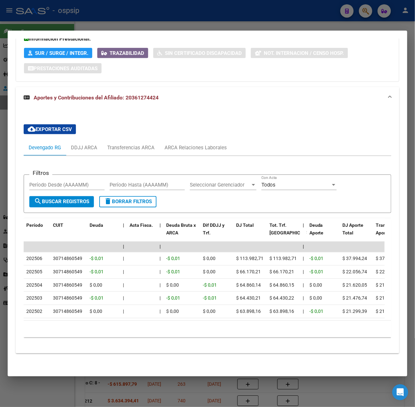
click at [189, 136] on div "cloud_download Exportar CSV Devengado RG DDJJ ARCA Transferencias ARCA ARCA Rel…" at bounding box center [207, 231] width 367 height 224
click at [188, 150] on div "ARCA Relaciones Laborales" at bounding box center [195, 148] width 72 height 16
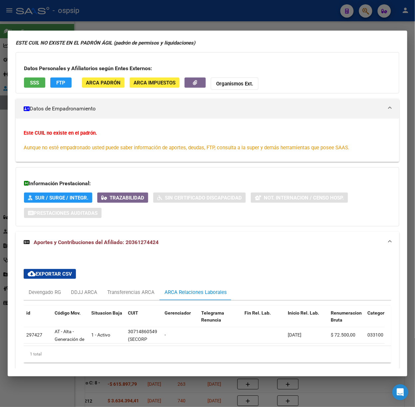
scroll to position [64, 0]
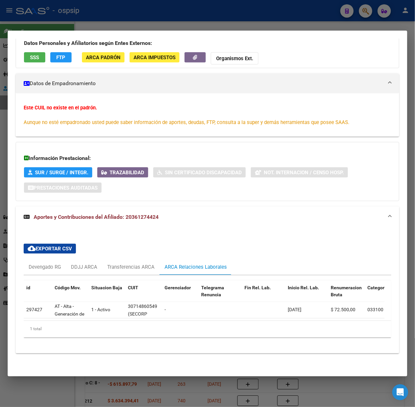
click at [115, 19] on div at bounding box center [207, 203] width 415 height 407
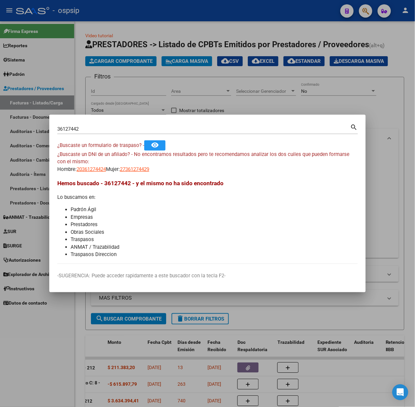
click at [124, 128] on input "36127442" at bounding box center [203, 129] width 293 height 6
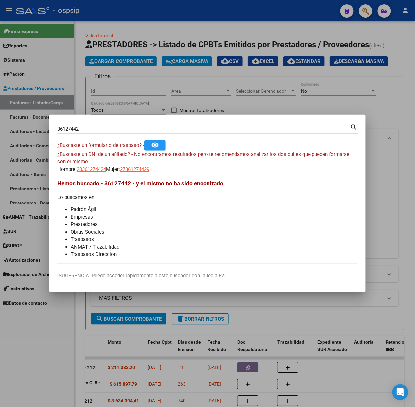
click at [124, 128] on input "36127442" at bounding box center [203, 129] width 293 height 6
type input "38207403"
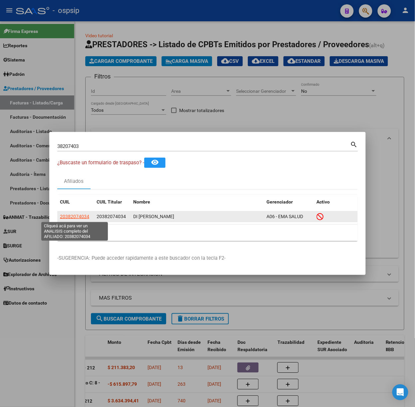
click at [87, 219] on span "20382074034" at bounding box center [74, 216] width 29 height 5
type textarea "20382074034"
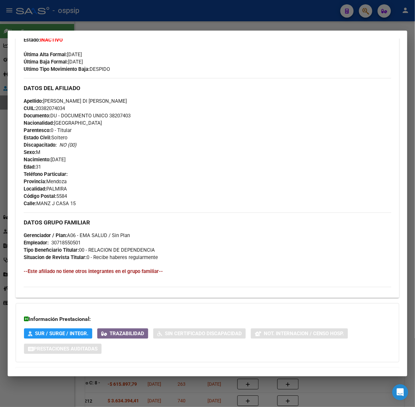
scroll to position [205, 0]
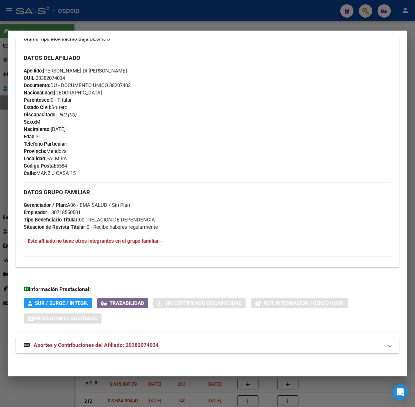
click at [133, 346] on span "Aportes y Contribuciones del Afiliado: 20382074034" at bounding box center [96, 345] width 125 height 6
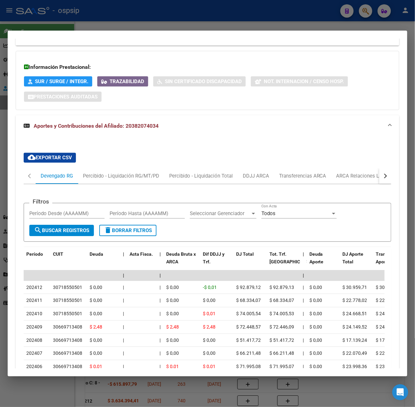
scroll to position [427, 0]
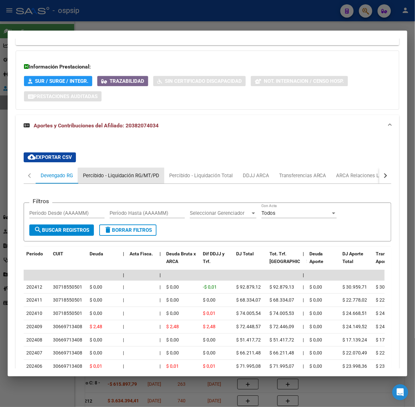
click at [123, 184] on div "Percibido - Liquidación RG/MT/PD" at bounding box center [121, 176] width 86 height 16
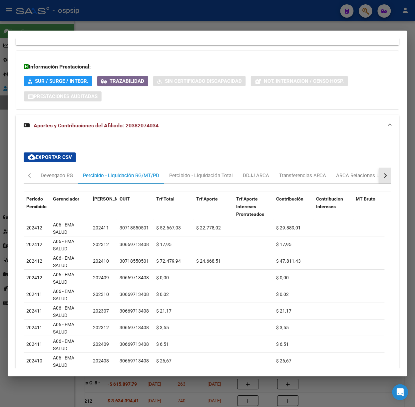
click at [381, 174] on button "button" at bounding box center [385, 176] width 12 height 16
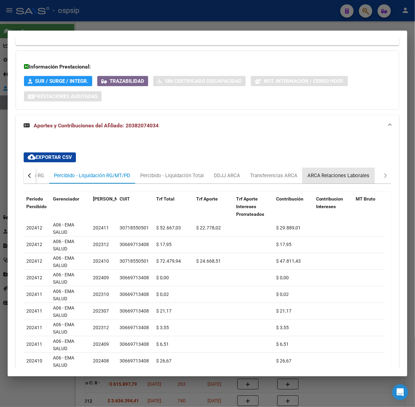
click at [345, 172] on div "ARCA Relaciones Laborales" at bounding box center [338, 176] width 72 height 16
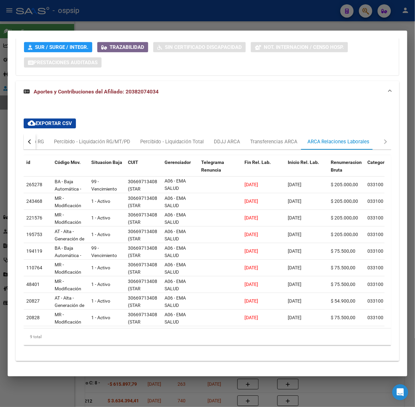
scroll to position [476, 0]
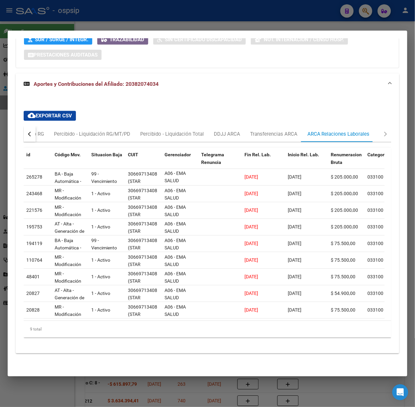
click at [88, 13] on div at bounding box center [207, 203] width 415 height 407
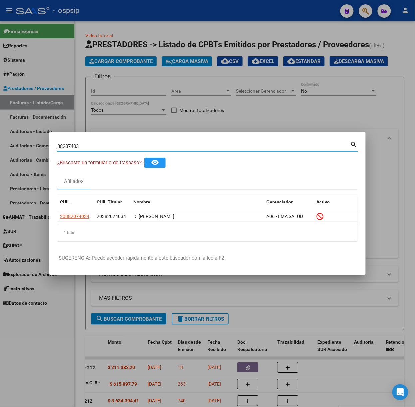
click at [99, 146] on input "38207403" at bounding box center [203, 146] width 293 height 6
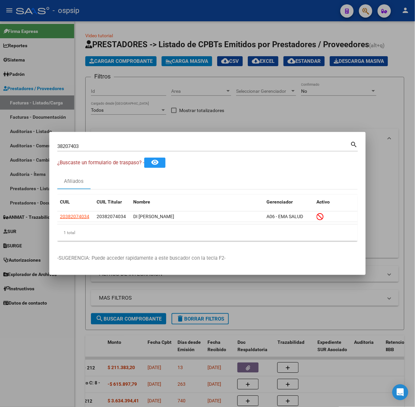
click at [102, 154] on div "38207403 Buscar (apellido, dni, [PERSON_NAME], nro traspaso, cuit, obra social)…" at bounding box center [207, 149] width 300 height 18
click at [97, 147] on input "38207403" at bounding box center [203, 146] width 293 height 6
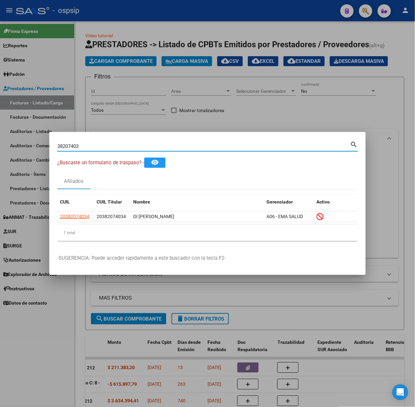
click at [97, 147] on input "38207403" at bounding box center [203, 146] width 293 height 6
type input "30907710"
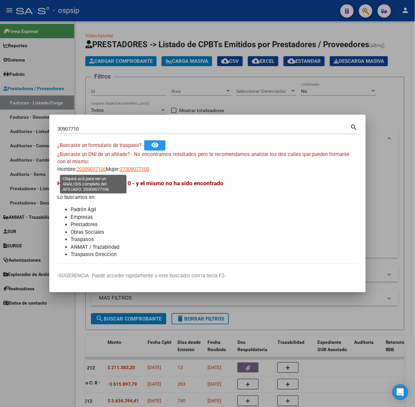
click at [91, 167] on span "20309077106" at bounding box center [91, 169] width 29 height 6
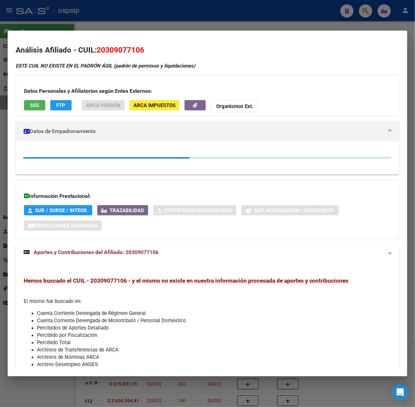
click at [128, 6] on div at bounding box center [207, 203] width 415 height 407
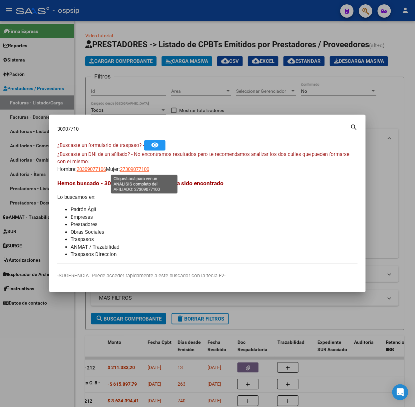
click at [136, 172] on span "27309077100" at bounding box center [134, 169] width 29 height 6
type textarea "27309077100"
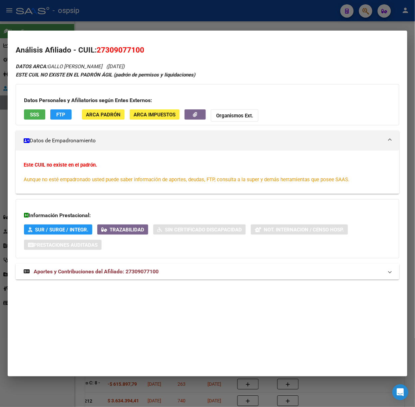
click at [184, 269] on mat-panel-title "Aportes y Contribuciones del Afiliado: 27309077100" at bounding box center [203, 272] width 359 height 8
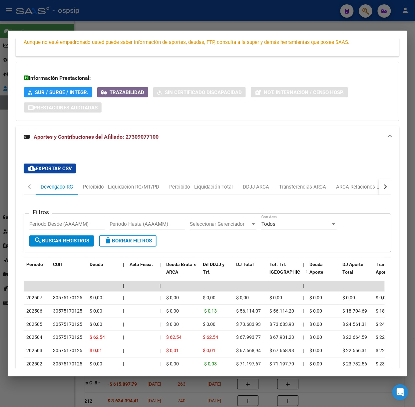
scroll to position [180, 0]
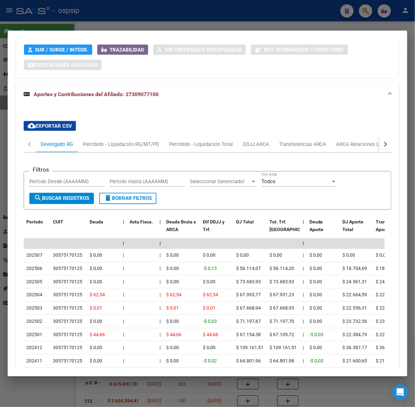
click at [93, 14] on div at bounding box center [207, 203] width 415 height 407
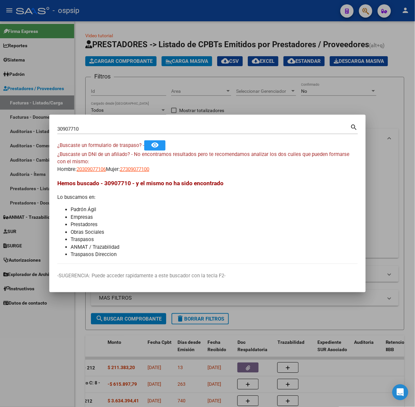
click at [81, 129] on input "30907710" at bounding box center [203, 129] width 293 height 6
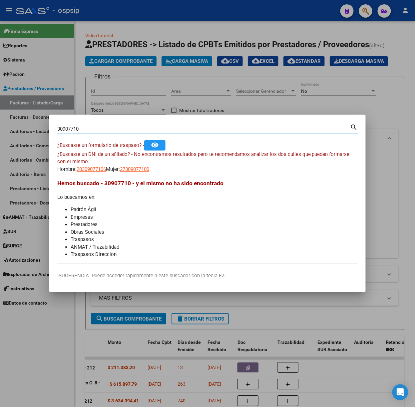
click at [81, 129] on input "30907710" at bounding box center [203, 129] width 293 height 6
type input "31687098"
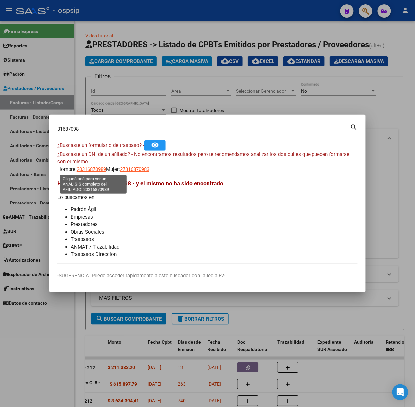
click at [91, 172] on span "20316870989" at bounding box center [91, 169] width 29 height 6
type textarea "20316870989"
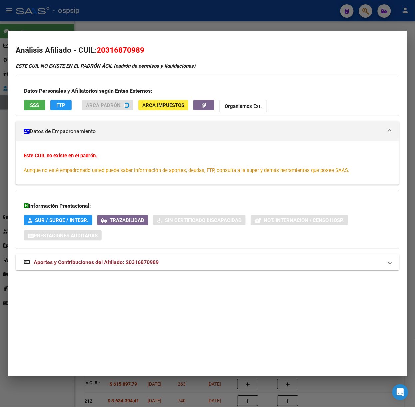
click at [159, 273] on div "ESTE CUIL NO EXISTE EN EL PADRÓN ÁGIL (padrón de permisos y liquidaciones) Dato…" at bounding box center [207, 170] width 383 height 216
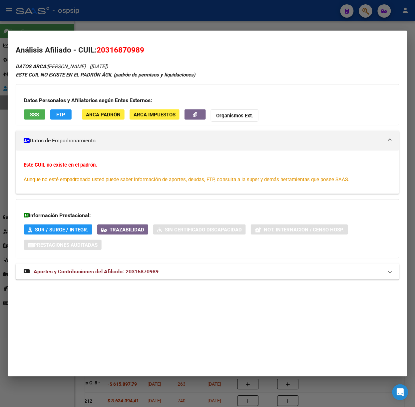
click at [157, 265] on mat-expansion-panel-header "Aportes y Contribuciones del Afiliado: 20316870989" at bounding box center [207, 272] width 383 height 16
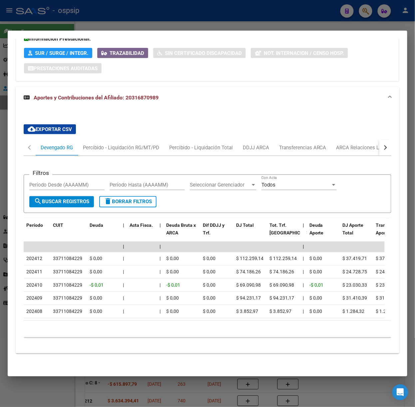
scroll to position [184, 0]
click at [382, 145] on div "button" at bounding box center [384, 147] width 5 height 5
click at [361, 144] on div "ARCA Relaciones Laborales" at bounding box center [338, 147] width 62 height 7
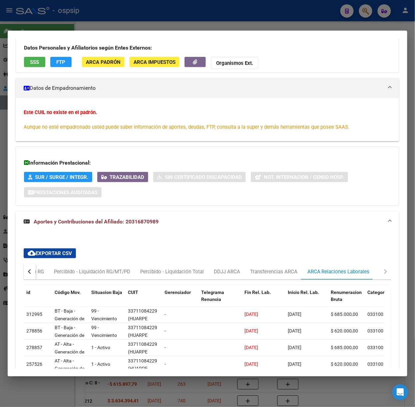
scroll to position [114, 0]
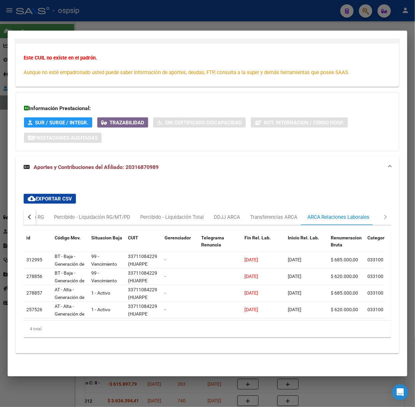
click at [168, 10] on div at bounding box center [207, 203] width 415 height 407
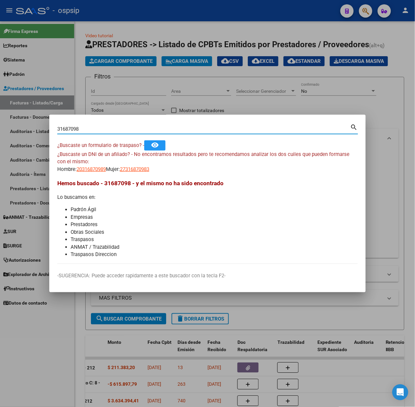
click at [126, 127] on input "31687098" at bounding box center [203, 129] width 293 height 6
type input "45197689"
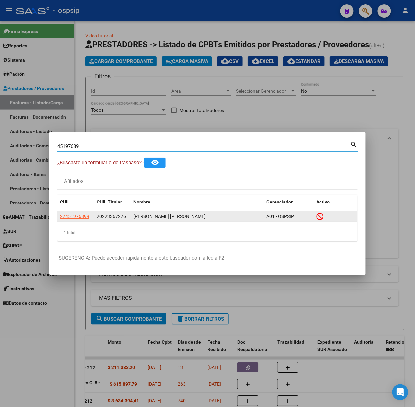
click at [84, 217] on span "27451976899" at bounding box center [74, 216] width 29 height 5
type textarea "27451976899"
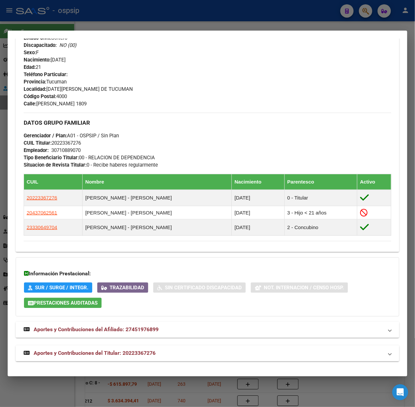
scroll to position [280, 0]
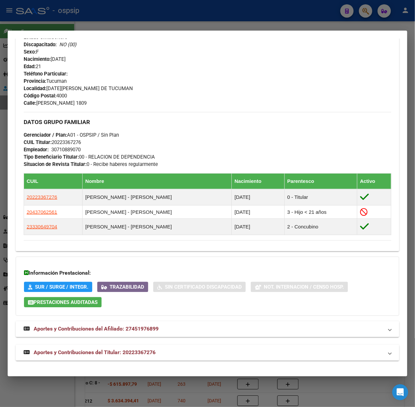
click at [135, 339] on div "DATOS PADRÓN ÁGIL: [PERSON_NAME] [PERSON_NAME] | INACTIVO | FAMILIAR DE: 202233…" at bounding box center [207, 72] width 383 height 578
drag, startPoint x: 138, startPoint y: 349, endPoint x: 138, endPoint y: 332, distance: 17.3
click at [138, 350] on span "Aportes y Contribuciones del Titular: 20223367276" at bounding box center [95, 353] width 122 height 6
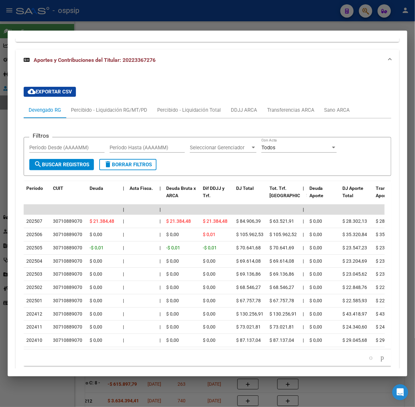
scroll to position [578, 0]
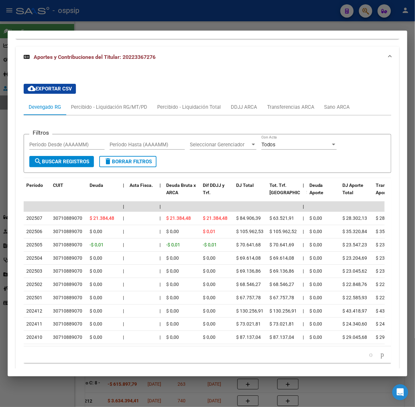
click at [119, 14] on div at bounding box center [207, 203] width 415 height 407
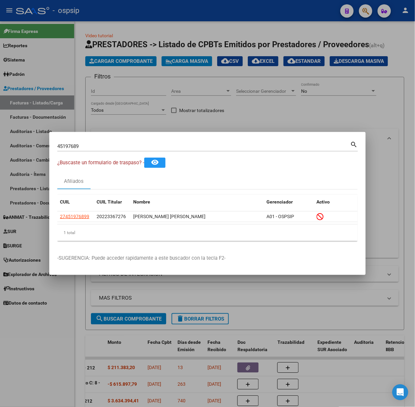
click at [118, 147] on input "45197689" at bounding box center [203, 146] width 293 height 6
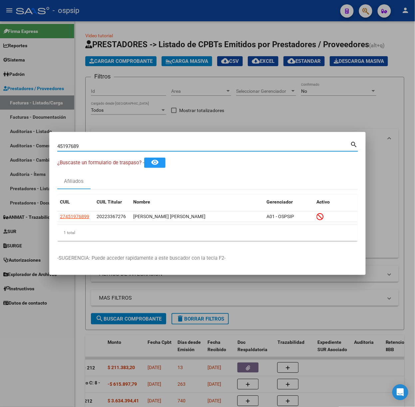
click at [118, 147] on input "45197689" at bounding box center [203, 146] width 293 height 6
type input "536381460"
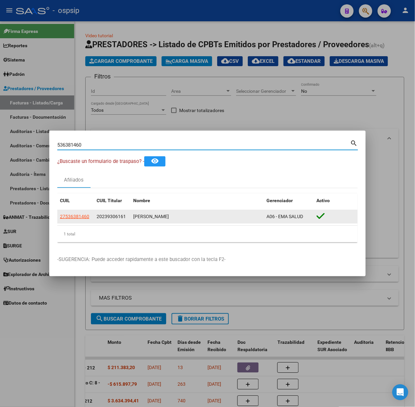
click at [86, 215] on span "27536381460" at bounding box center [74, 216] width 29 height 5
type textarea "27536381460"
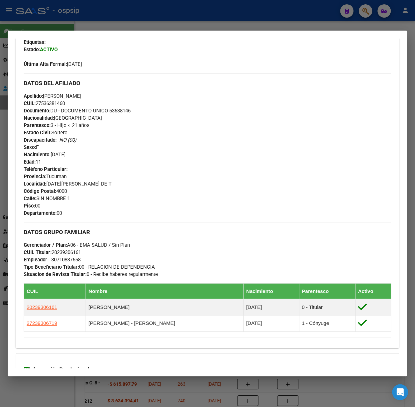
scroll to position [261, 0]
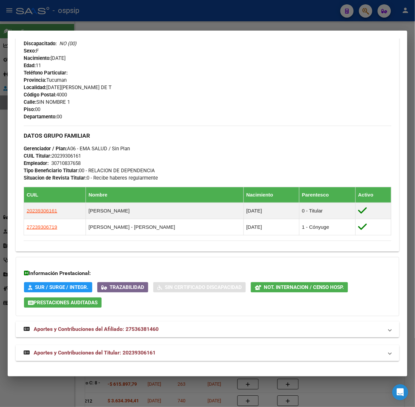
click at [138, 347] on mat-expansion-panel-header "Aportes y Contribuciones del Titular: 20239306161" at bounding box center [207, 353] width 383 height 16
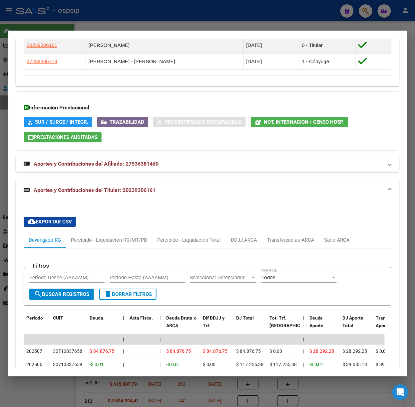
scroll to position [470, 0]
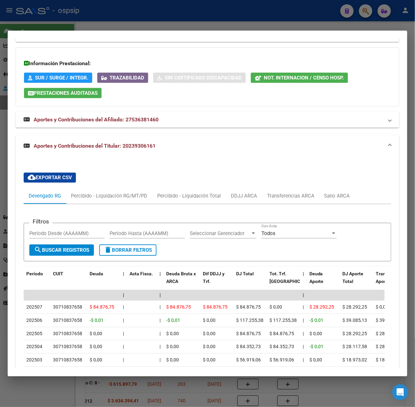
click at [199, 15] on div at bounding box center [207, 203] width 415 height 407
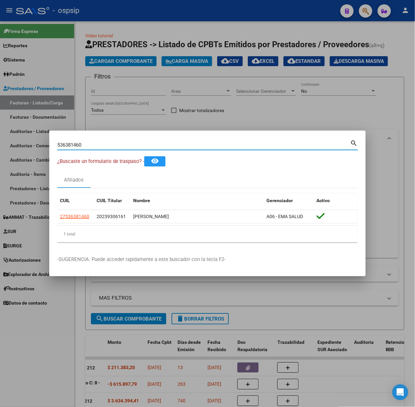
click at [139, 142] on input "536381460" at bounding box center [203, 145] width 293 height 6
type input "13098851"
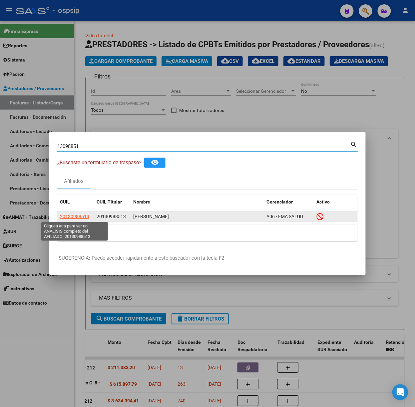
click at [79, 218] on span "20130988513" at bounding box center [74, 216] width 29 height 5
type textarea "20130988513"
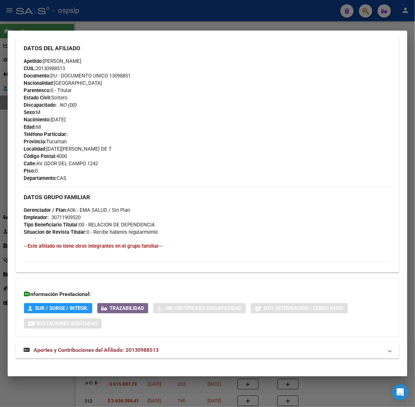
click at [150, 343] on mat-expansion-panel-header "Aportes y Contribuciones del Afiliado: 20130988513" at bounding box center [207, 351] width 383 height 16
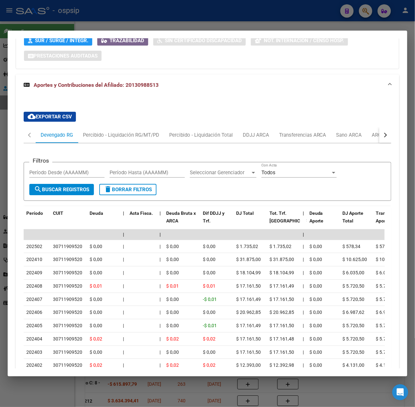
scroll to position [522, 0]
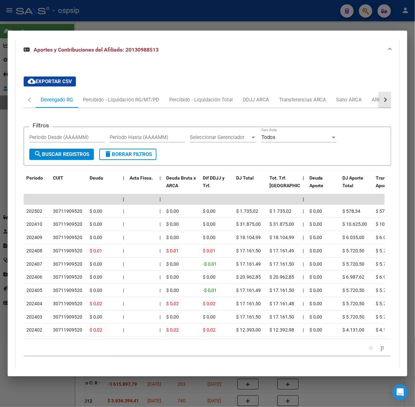
click at [379, 101] on button "button" at bounding box center [385, 100] width 12 height 16
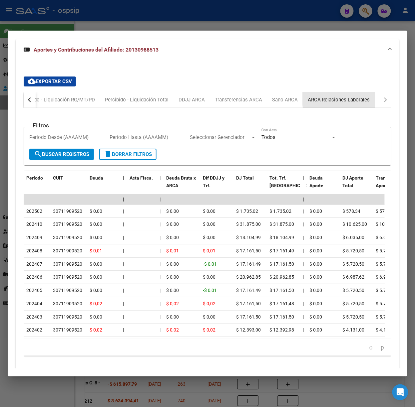
click at [364, 99] on div "ARCA Relaciones Laborales" at bounding box center [338, 99] width 62 height 7
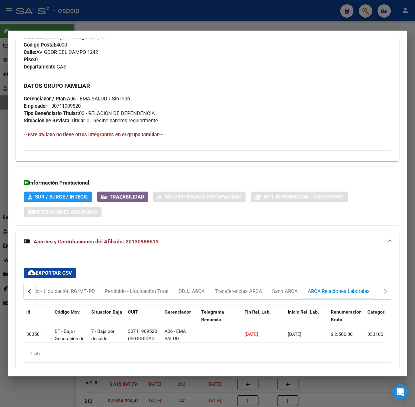
scroll to position [363, 0]
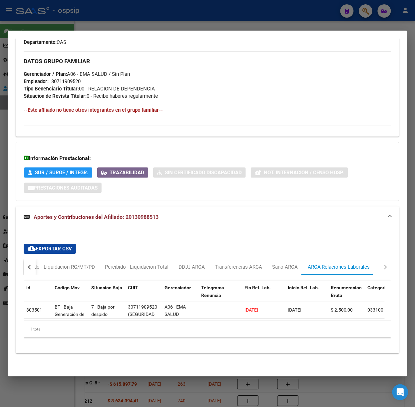
click at [45, 25] on div at bounding box center [207, 203] width 415 height 407
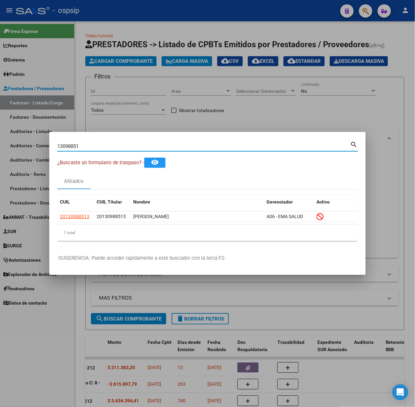
click at [85, 145] on input "13098851" at bounding box center [203, 146] width 293 height 6
type input "25042829"
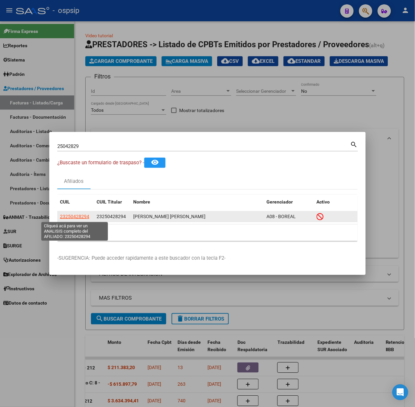
click at [61, 215] on span "23250428294" at bounding box center [74, 216] width 29 height 5
type textarea "23250428294"
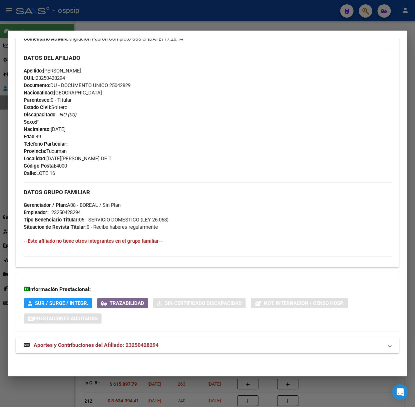
click at [164, 342] on mat-panel-title "Aportes y Contribuciones del Afiliado: 23250428294" at bounding box center [203, 346] width 359 height 8
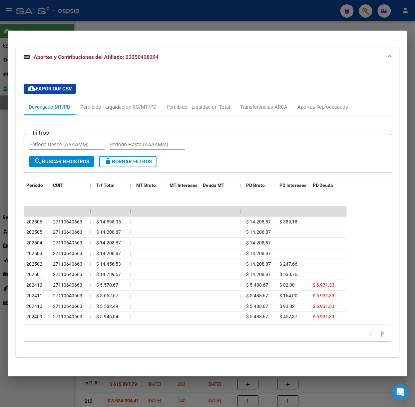
scroll to position [521, 0]
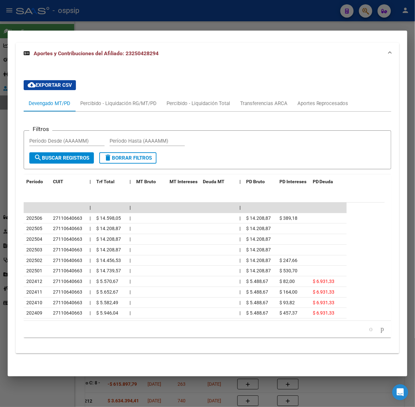
drag, startPoint x: 119, startPoint y: 21, endPoint x: 118, endPoint y: 43, distance: 22.0
click at [118, 21] on div at bounding box center [207, 203] width 415 height 407
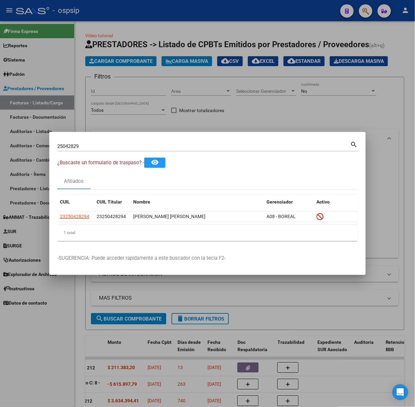
click at [123, 151] on div "25042829 Buscar (apellido, dni, [PERSON_NAME], [PERSON_NAME], cuit, obra social)" at bounding box center [203, 146] width 293 height 10
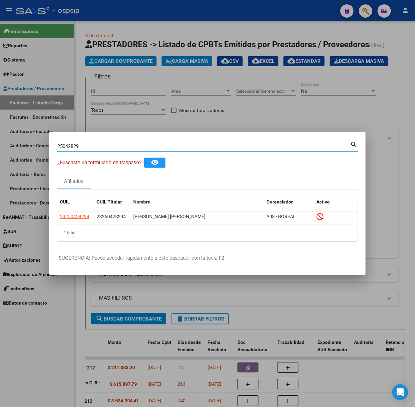
click at [119, 148] on input "25042829" at bounding box center [203, 146] width 293 height 6
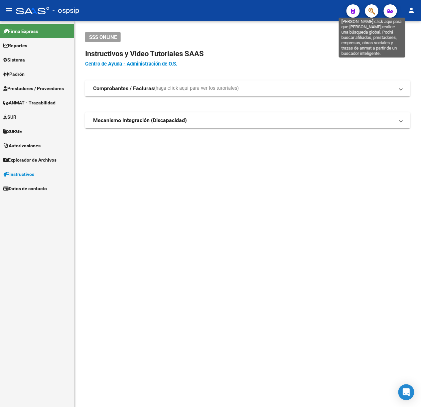
click at [374, 11] on icon "button" at bounding box center [372, 11] width 7 height 8
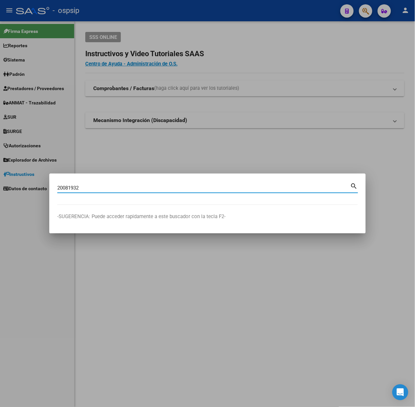
type input "20081932"
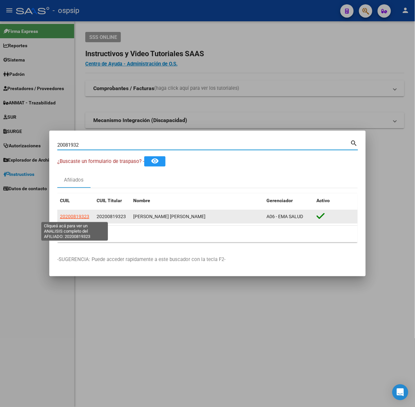
click at [86, 218] on span "20200819323" at bounding box center [74, 216] width 29 height 5
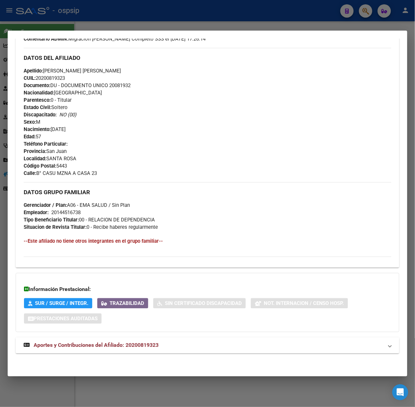
click at [175, 350] on mat-expansion-panel-header "Aportes y Contribuciones del Afiliado: 20200819323" at bounding box center [207, 346] width 383 height 16
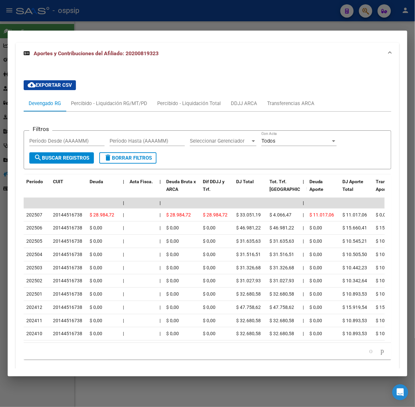
scroll to position [501, 0]
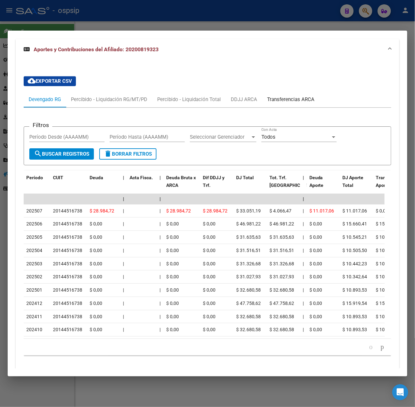
click at [271, 101] on div "Transferencias ARCA" at bounding box center [290, 99] width 47 height 7
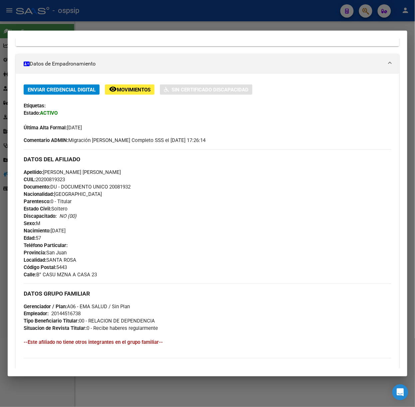
scroll to position [0, 0]
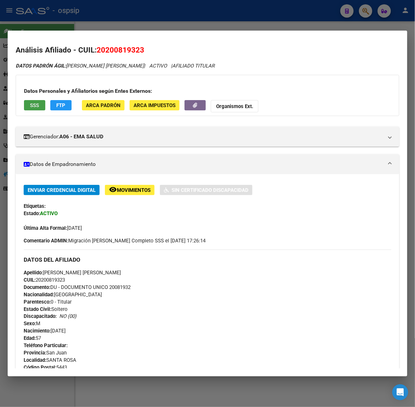
click at [43, 108] on button "SSS" at bounding box center [34, 105] width 21 height 10
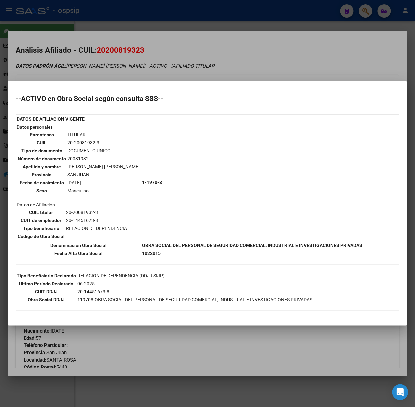
click at [160, 68] on div at bounding box center [207, 203] width 415 height 407
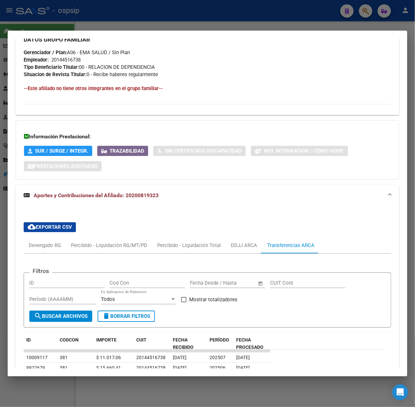
scroll to position [496, 0]
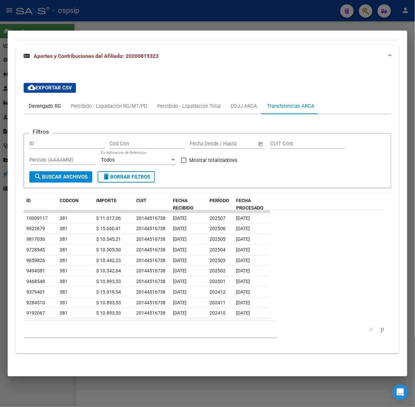
click at [49, 100] on div "Devengado RG" at bounding box center [45, 106] width 42 height 16
